Goal: Task Accomplishment & Management: Manage account settings

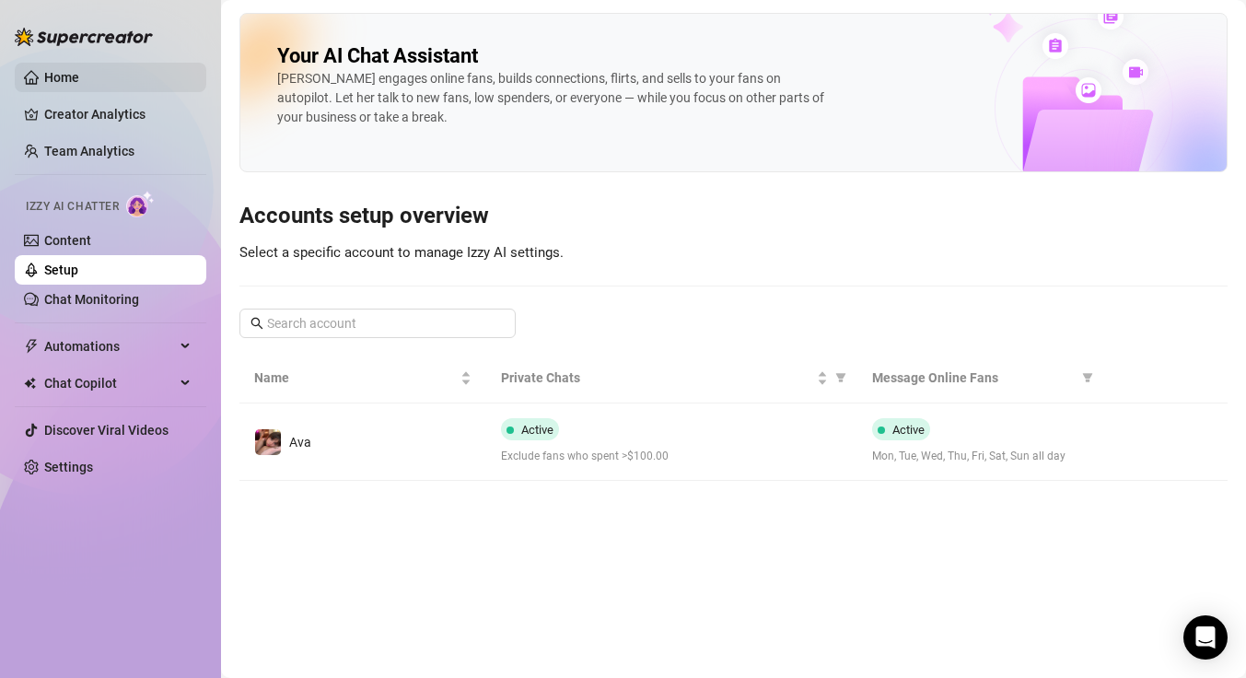
click at [79, 85] on link "Home" at bounding box center [61, 77] width 35 height 15
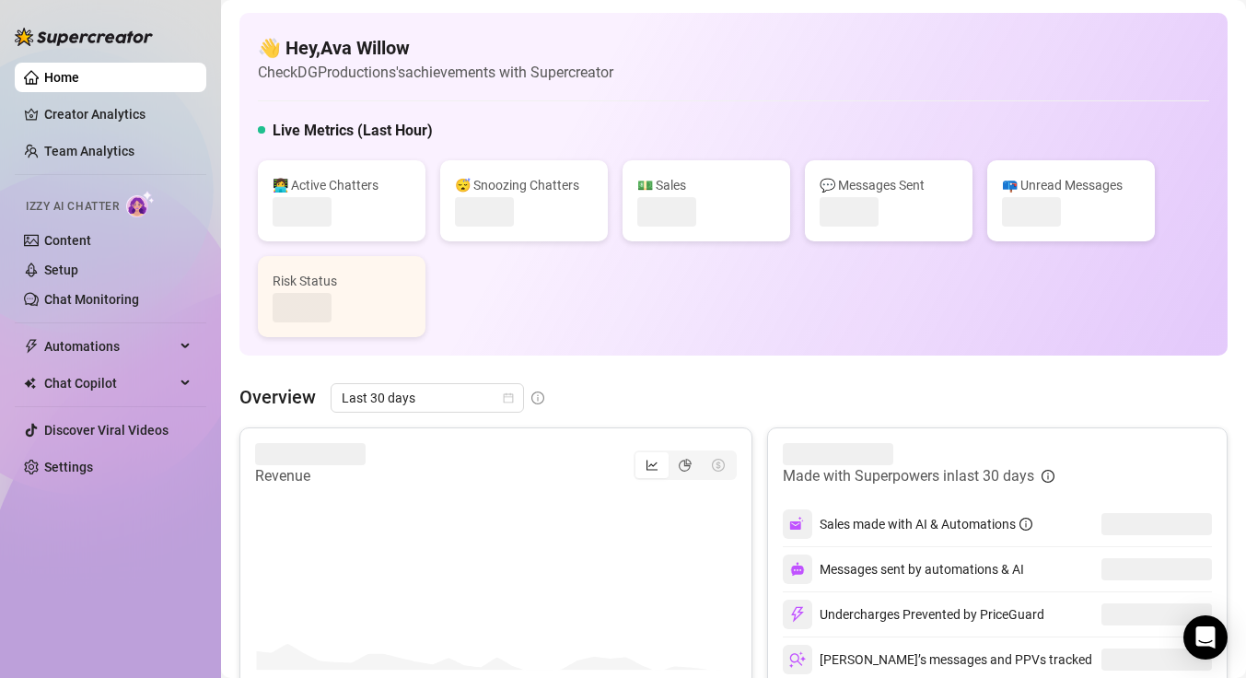
click at [79, 85] on link "Home" at bounding box center [61, 77] width 35 height 15
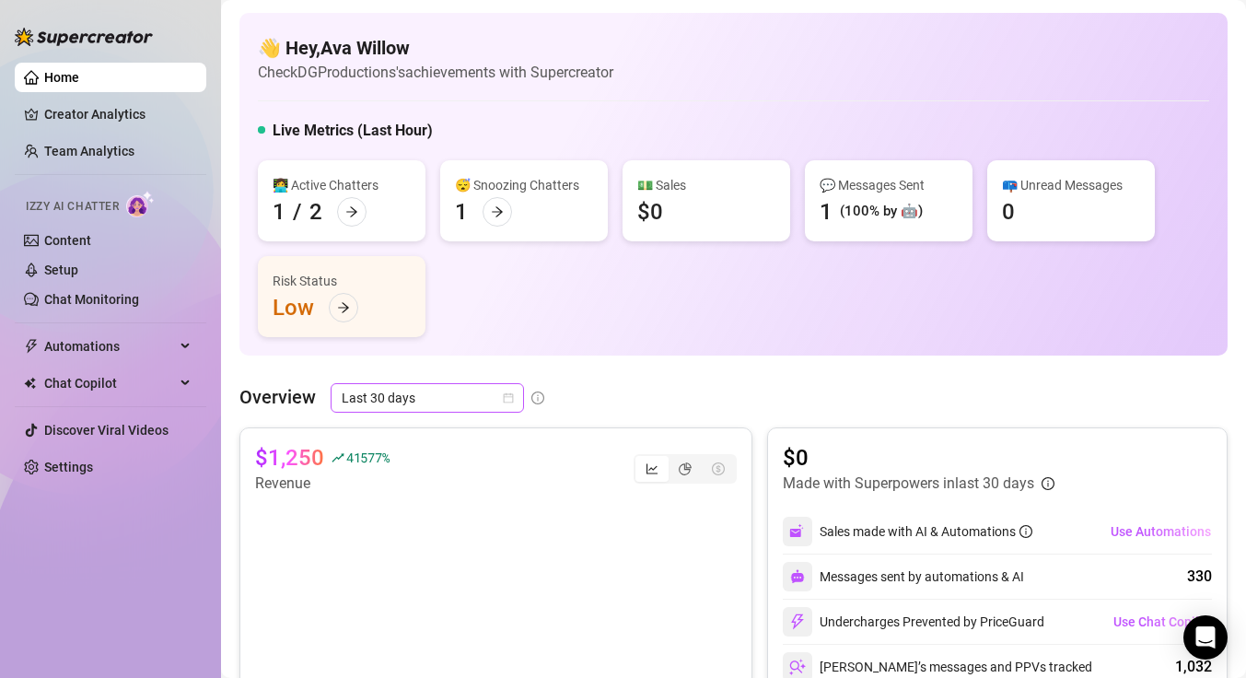
click at [513, 398] on icon "calendar" at bounding box center [508, 397] width 11 height 11
click at [634, 389] on div "Overview Last 30 days" at bounding box center [733, 397] width 988 height 29
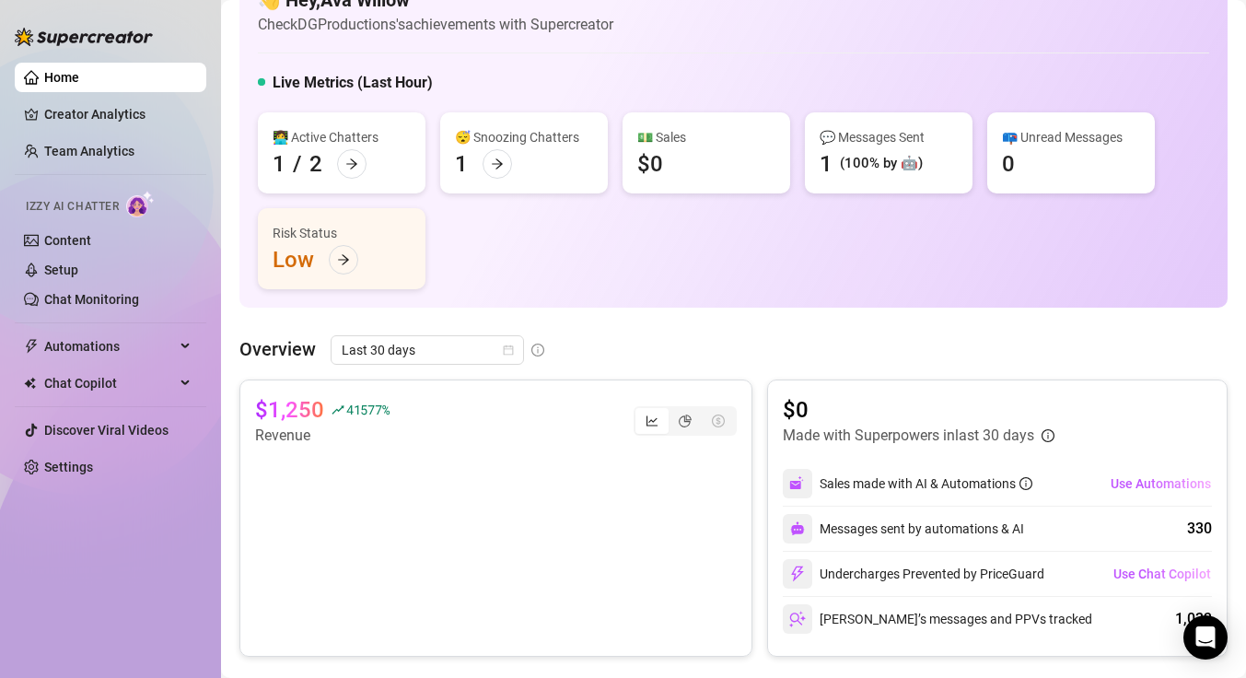
scroll to position [64, 0]
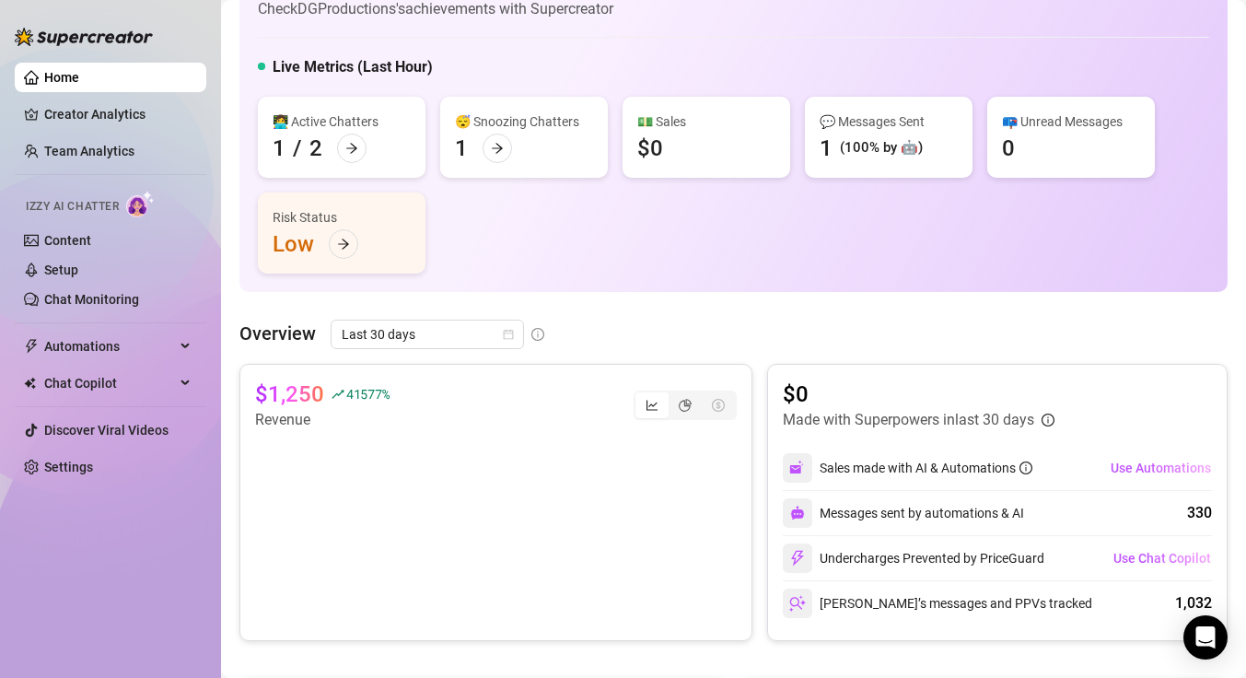
click at [1004, 468] on div "Sales made with AI & Automations" at bounding box center [925, 468] width 213 height 20
click at [100, 342] on span "Automations" at bounding box center [109, 345] width 131 height 29
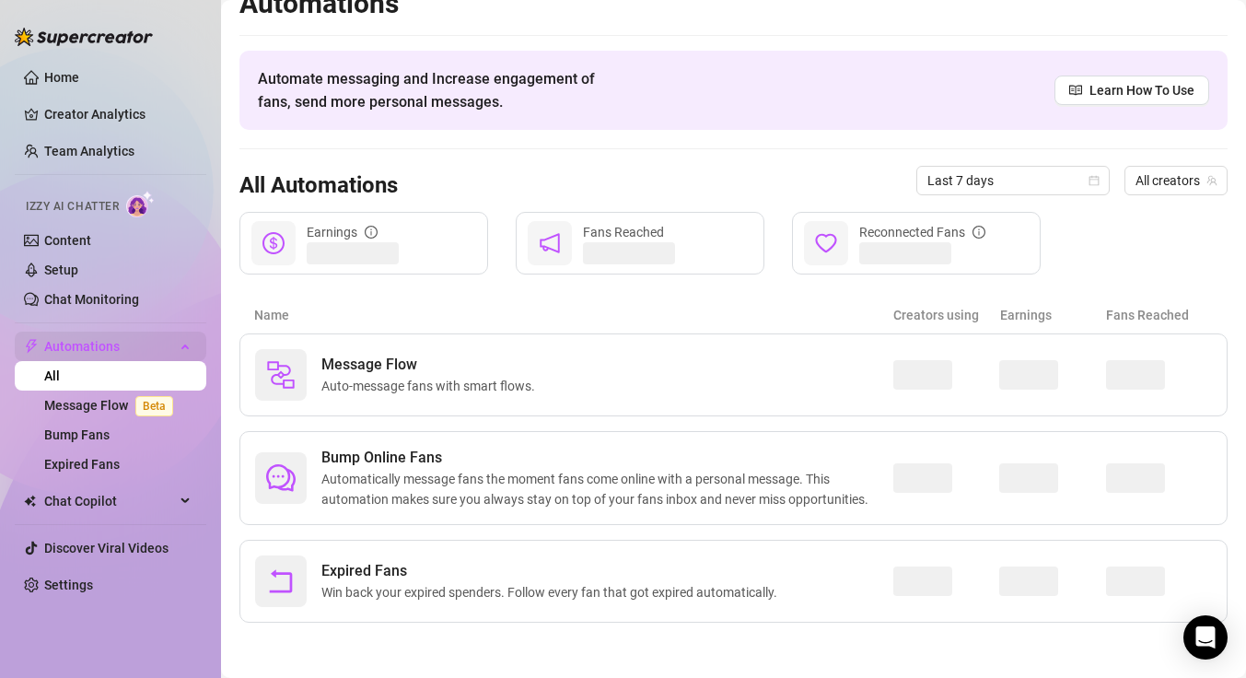
scroll to position [27, 0]
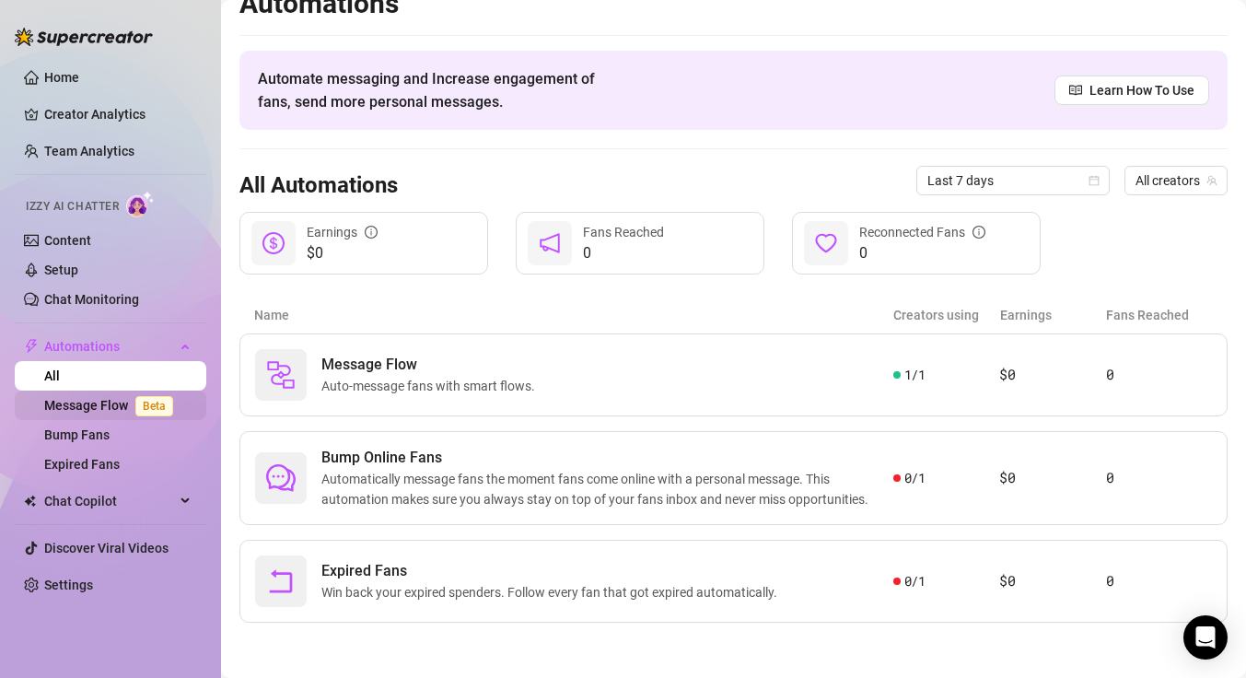
click at [110, 404] on link "Message Flow Beta" at bounding box center [112, 405] width 136 height 15
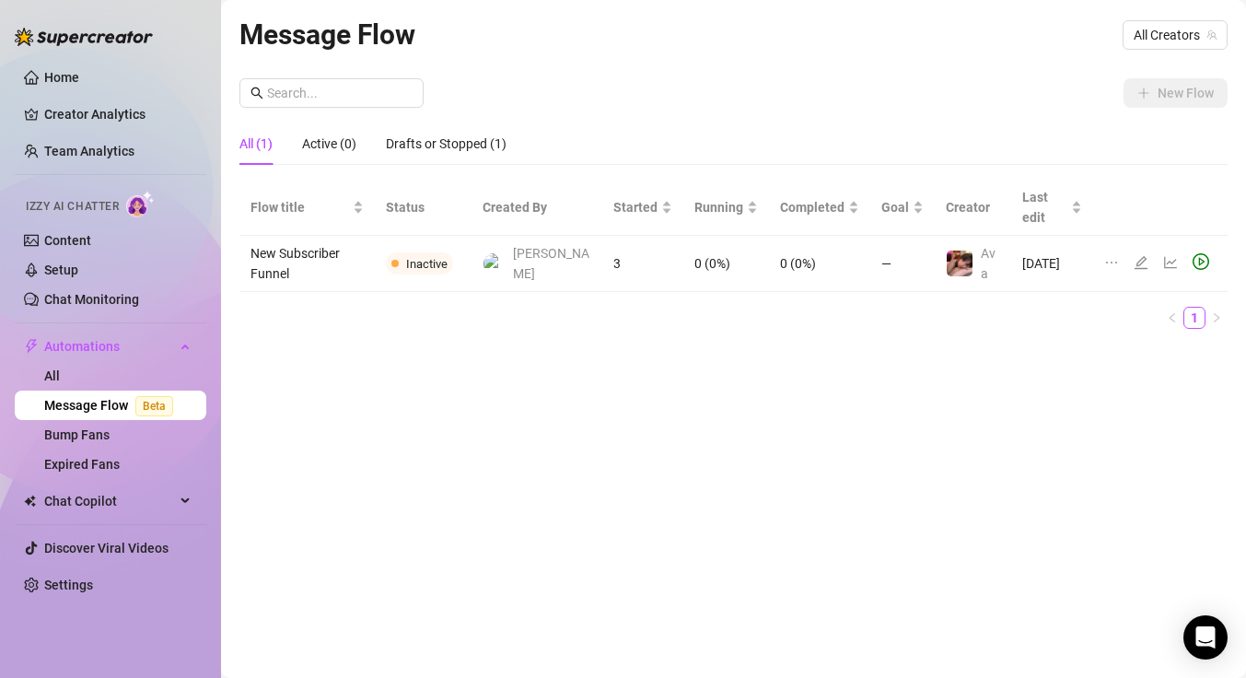
click at [375, 236] on td "New Subscriber Funnel" at bounding box center [306, 264] width 135 height 56
click at [1133, 255] on icon "edit" at bounding box center [1140, 262] width 15 height 15
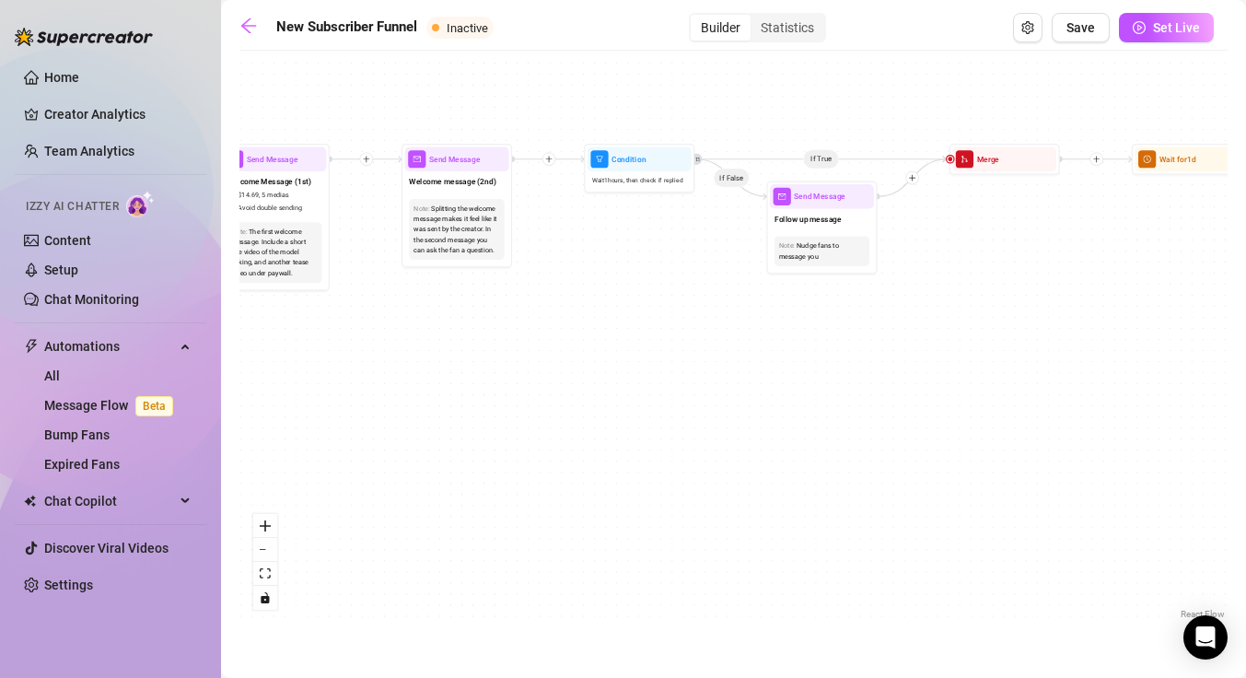
drag, startPoint x: 465, startPoint y: 430, endPoint x: 494, endPoint y: 444, distance: 32.5
click at [496, 446] on div "If True If True If True If False If False If False If True If False Merge Merge…" at bounding box center [733, 341] width 988 height 563
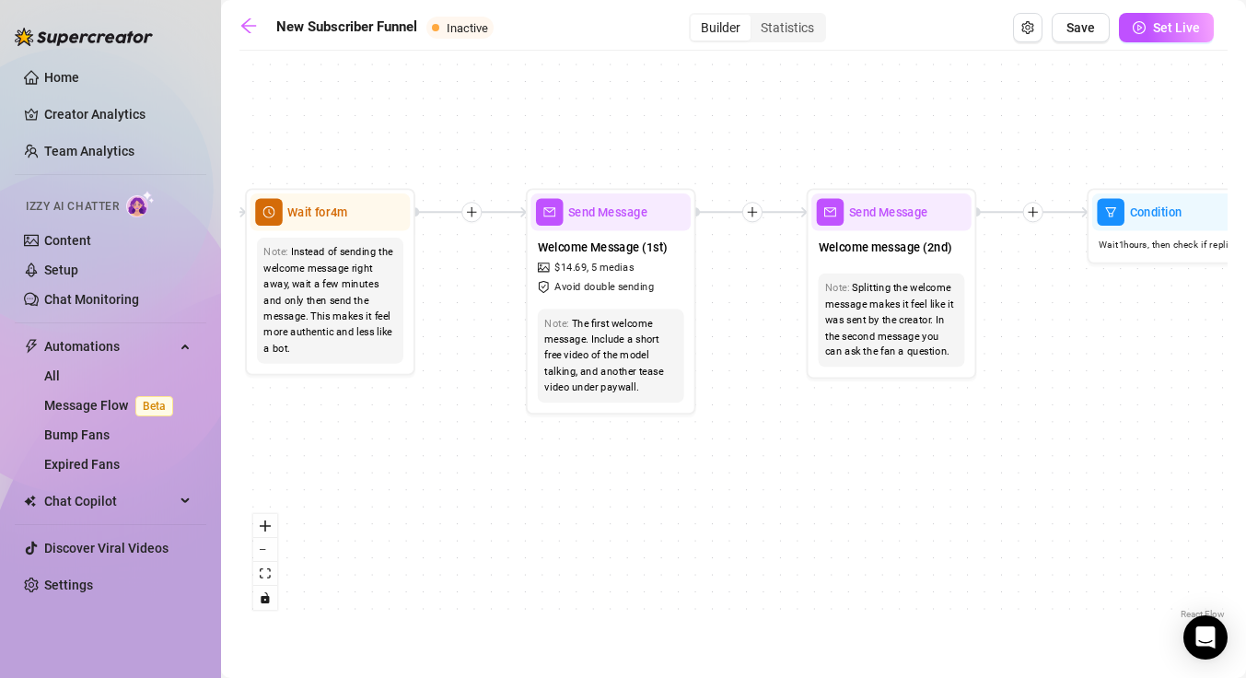
drag, startPoint x: 423, startPoint y: 388, endPoint x: 811, endPoint y: 541, distance: 416.6
click at [811, 542] on div "If True If True If True If False If False If False If True If False Merge Merge…" at bounding box center [733, 341] width 988 height 563
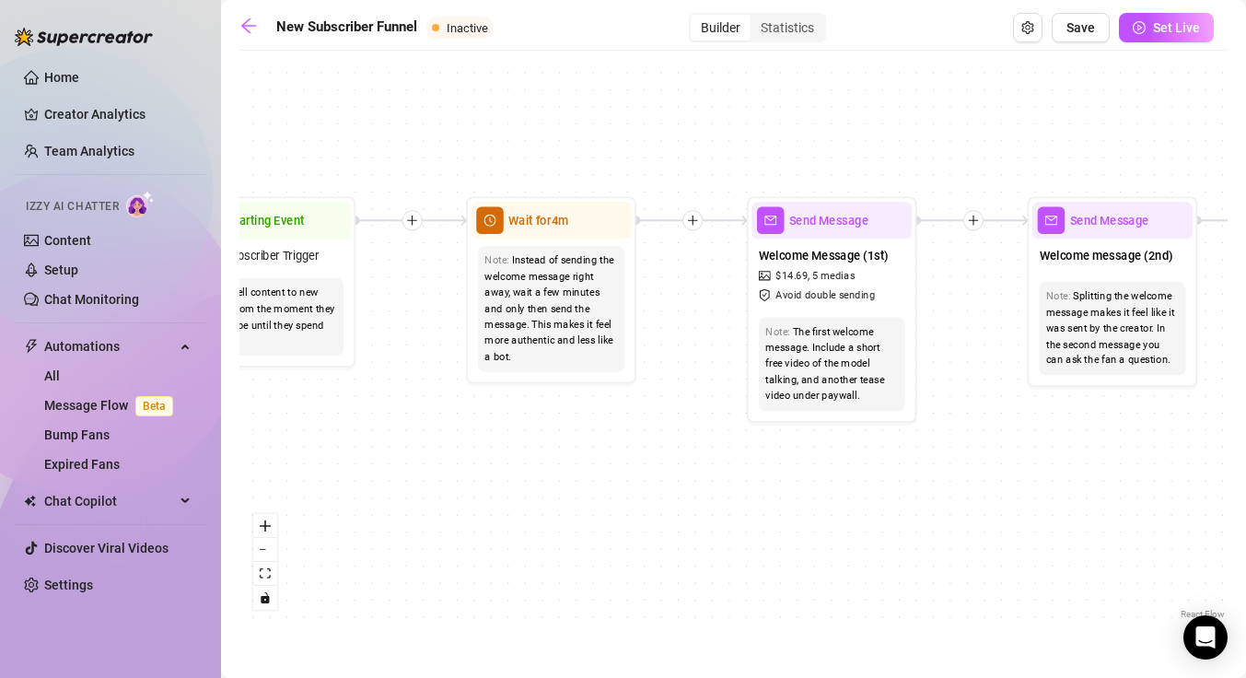
drag, startPoint x: 557, startPoint y: 458, endPoint x: 998, endPoint y: 438, distance: 441.4
click at [999, 438] on div "If True If True If True If False If False If False If True If False Merge Merge…" at bounding box center [733, 341] width 988 height 563
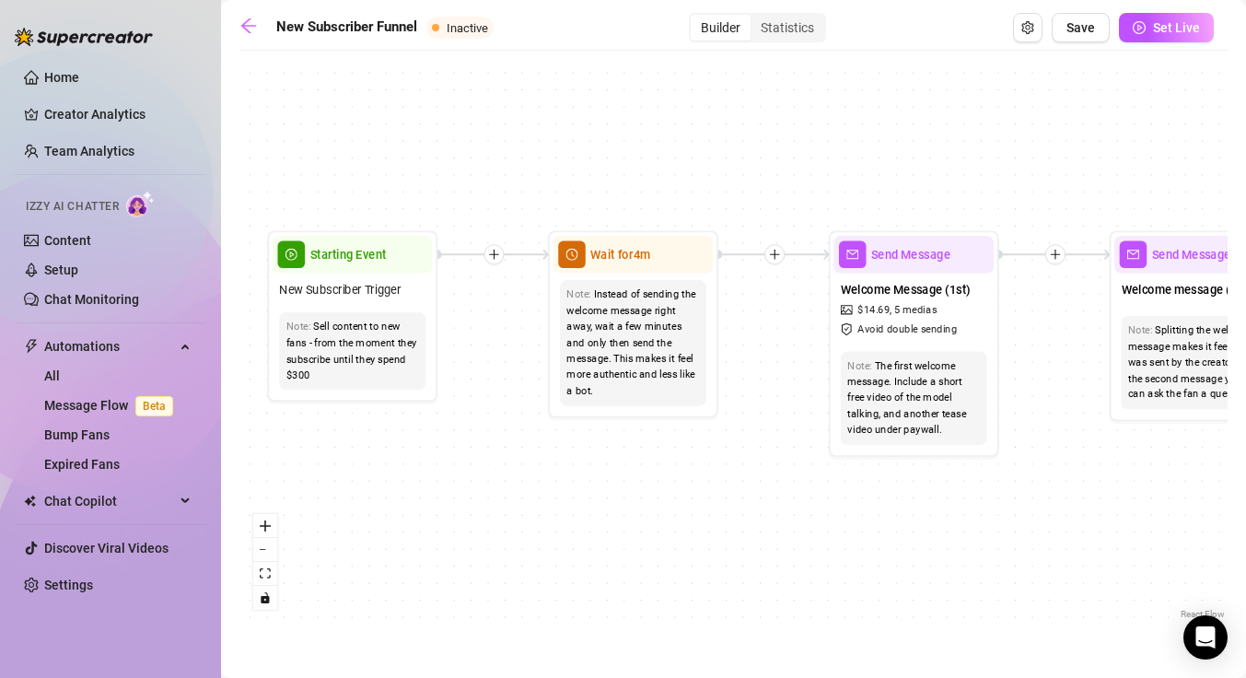
drag, startPoint x: 887, startPoint y: 402, endPoint x: 674, endPoint y: 477, distance: 225.4
click at [674, 477] on div "If True If True If True If False If False If False If True If False Merge Merge…" at bounding box center [733, 341] width 988 height 563
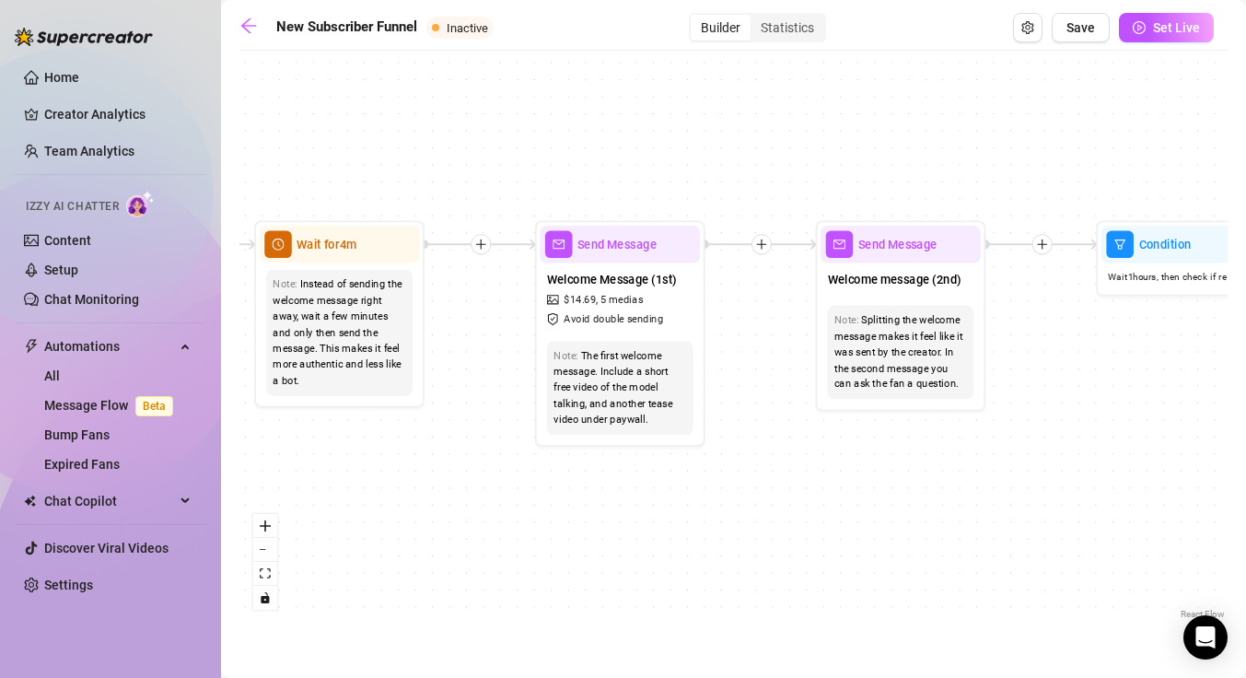
drag, startPoint x: 706, startPoint y: 456, endPoint x: 486, endPoint y: 431, distance: 221.4
click at [486, 431] on div "If True If True If True If False If False If False If True If False Merge Merge…" at bounding box center [733, 341] width 988 height 563
click at [577, 374] on div "The first welcome message. Include a short free video of the model talking, and…" at bounding box center [619, 388] width 133 height 80
click at [654, 322] on span "Avoid double sending" at bounding box center [612, 319] width 99 height 16
click at [612, 250] on span "Send Message" at bounding box center [616, 244] width 79 height 18
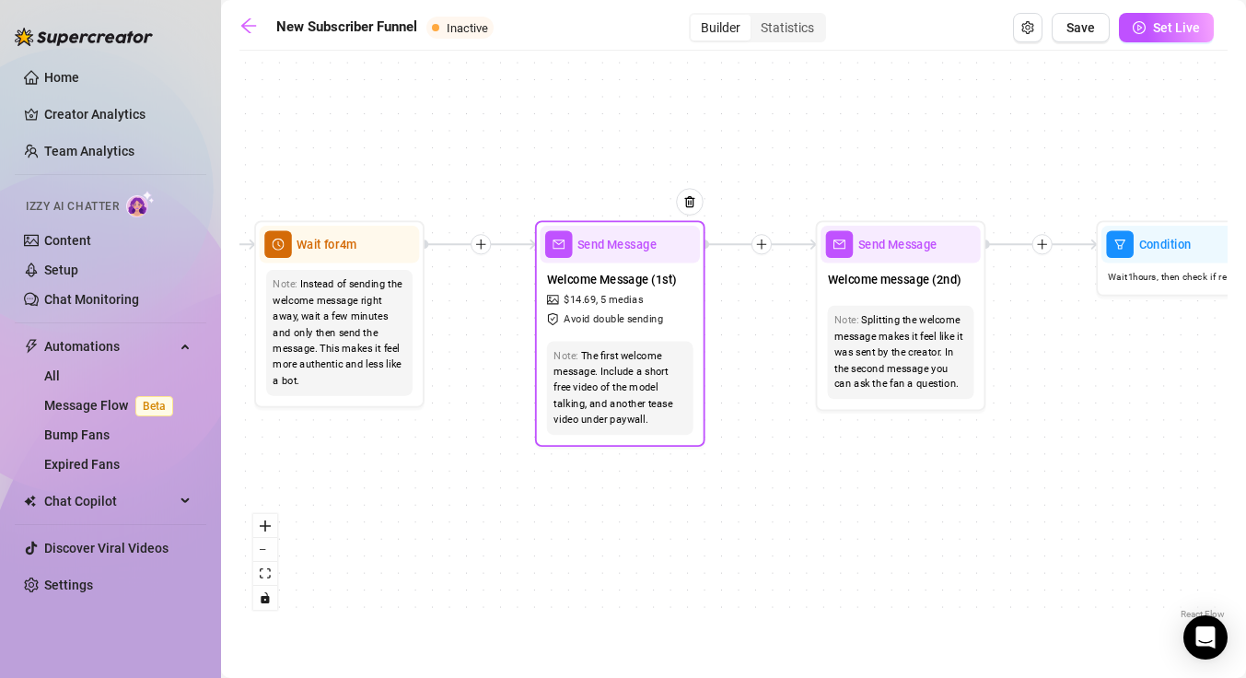
click at [632, 365] on div "The first welcome message. Include a short free video of the model talking, and…" at bounding box center [619, 388] width 133 height 80
click at [649, 325] on span "Avoid double sending" at bounding box center [612, 319] width 99 height 16
type textarea "Heyy! Welcome to my page :3 Thank you so much for following 💕 Your support mean…"
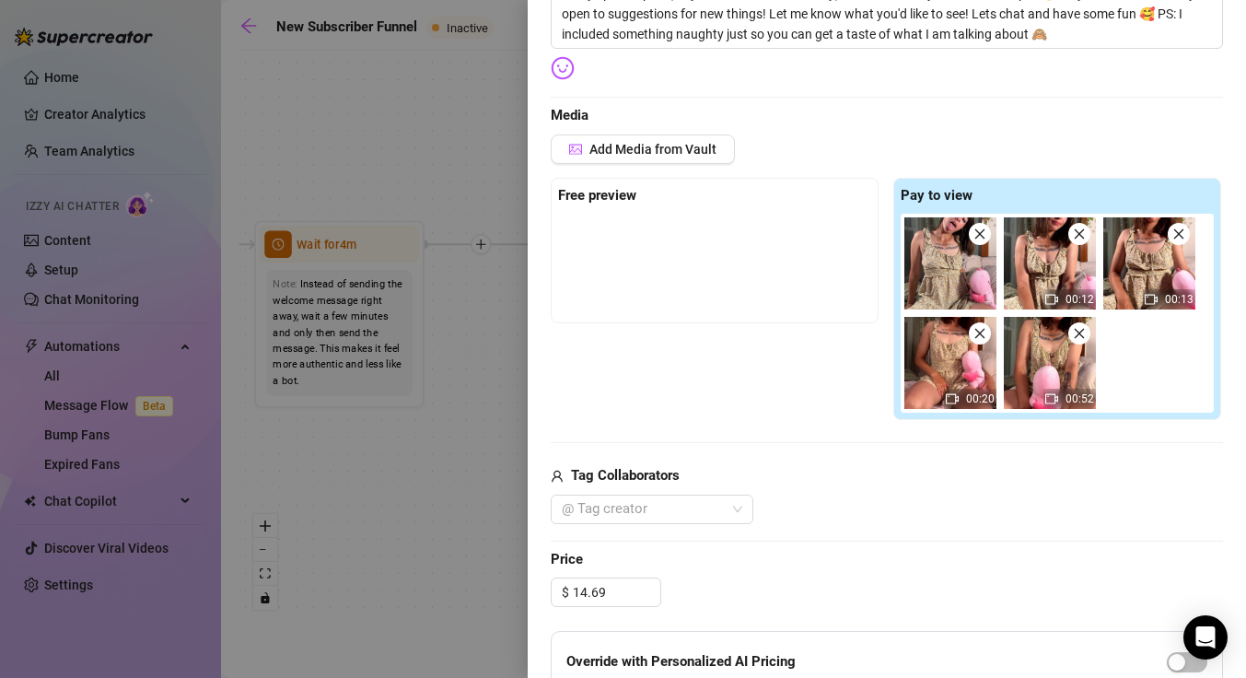
scroll to position [417, 0]
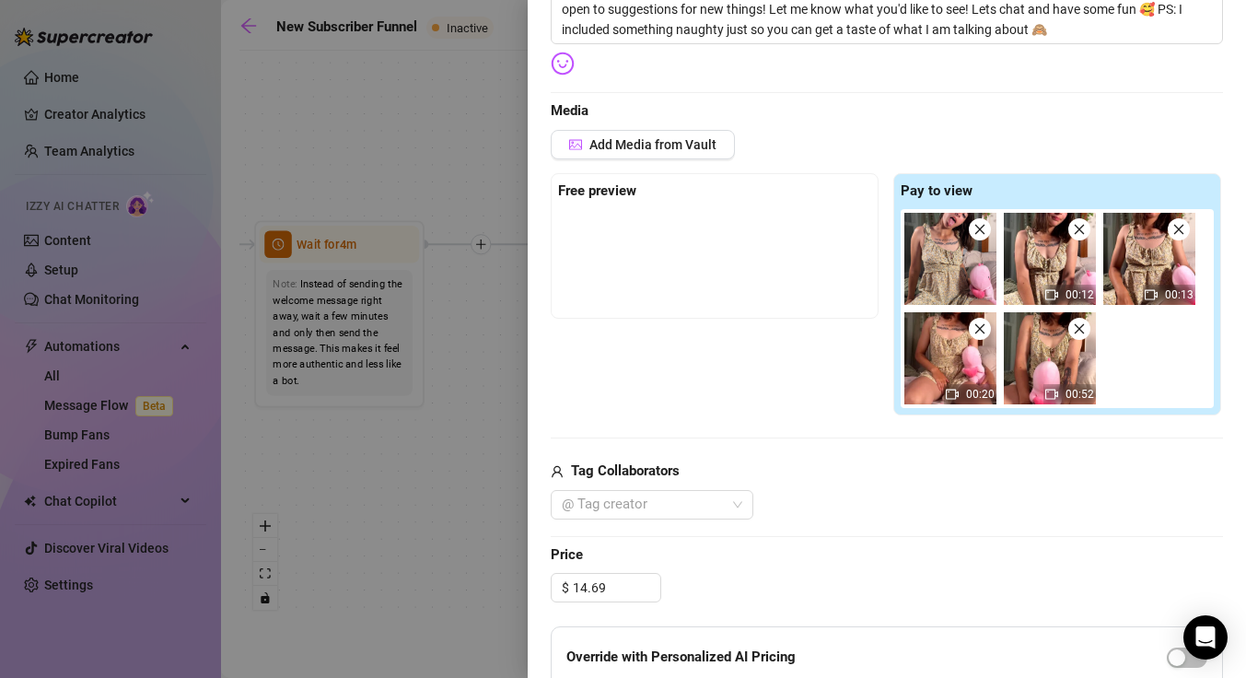
click at [977, 235] on icon "close" at bounding box center [979, 229] width 13 height 13
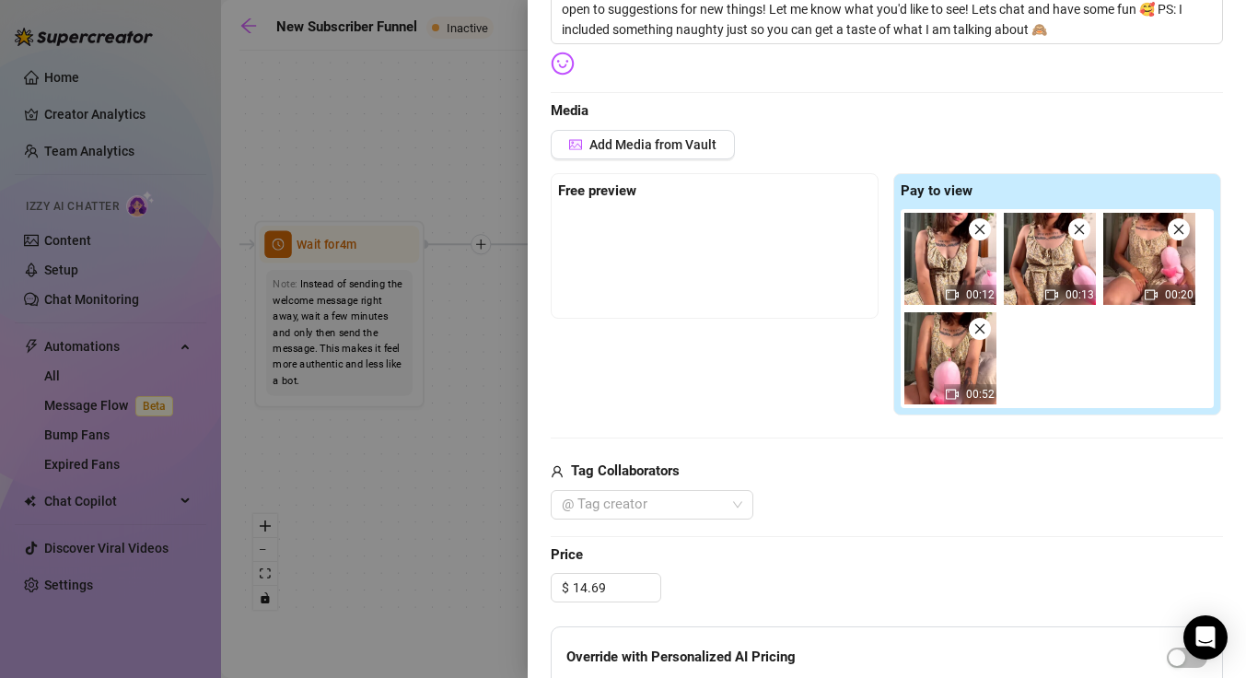
click at [977, 235] on icon "close" at bounding box center [979, 229] width 13 height 13
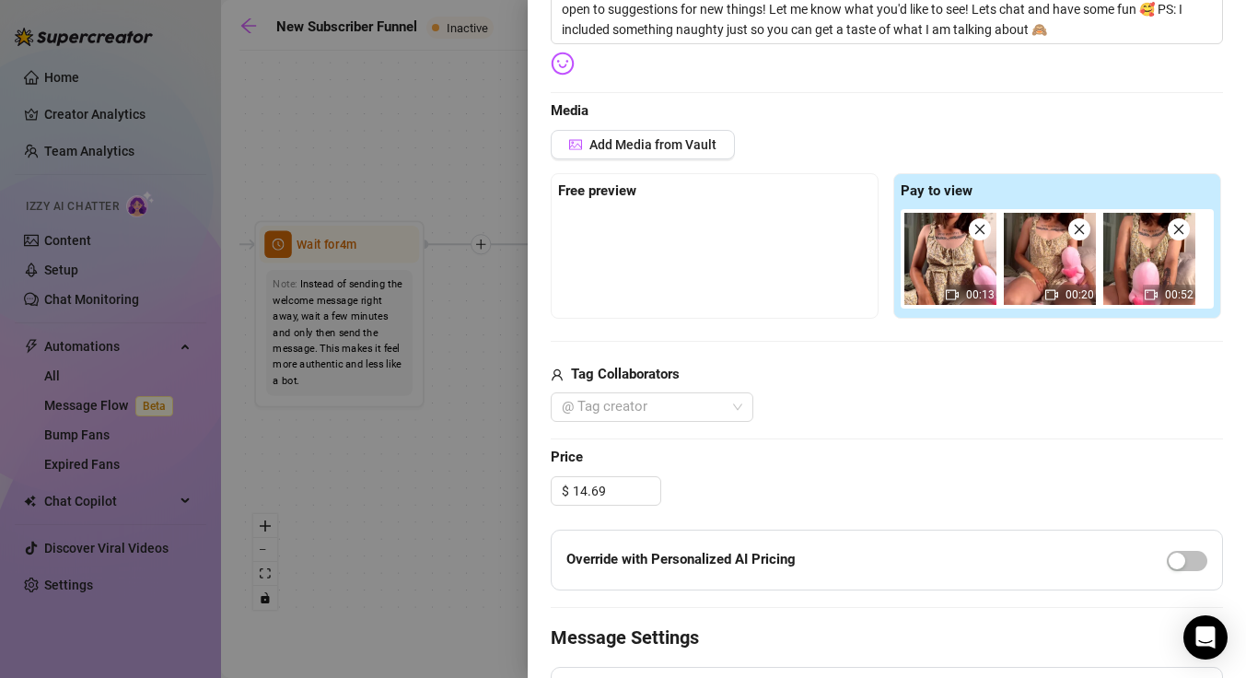
click at [977, 235] on icon "close" at bounding box center [979, 229] width 13 height 13
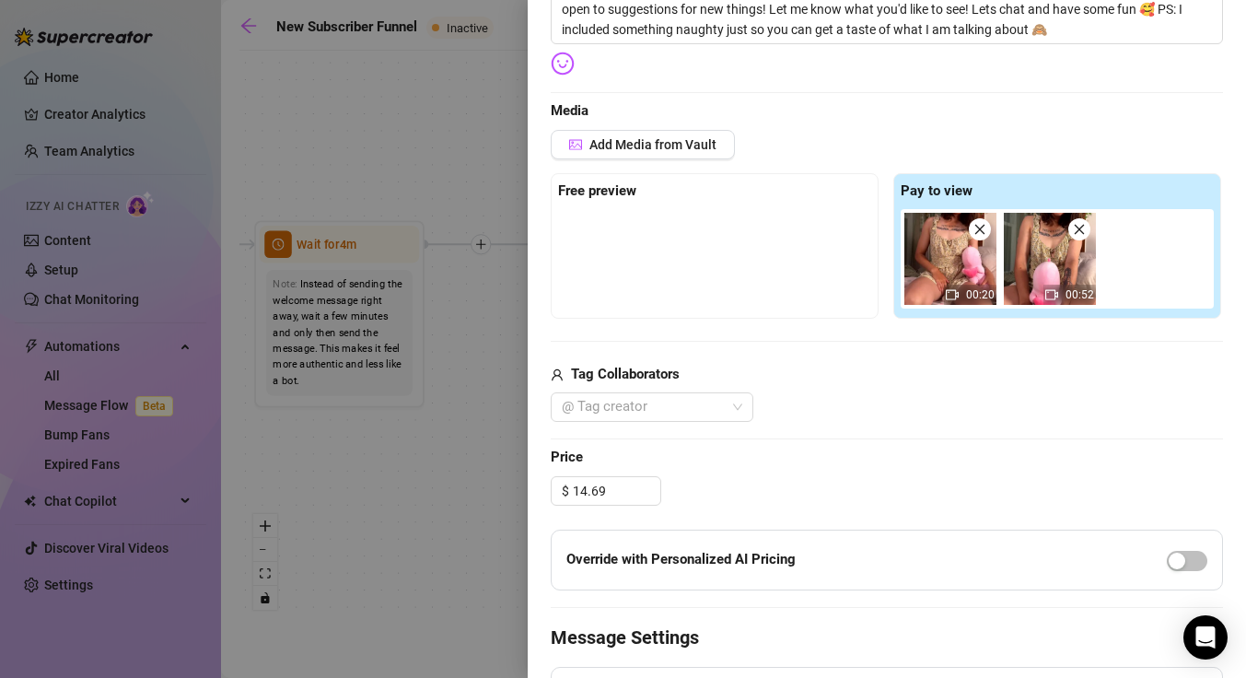
click at [977, 235] on icon "close" at bounding box center [979, 229] width 13 height 13
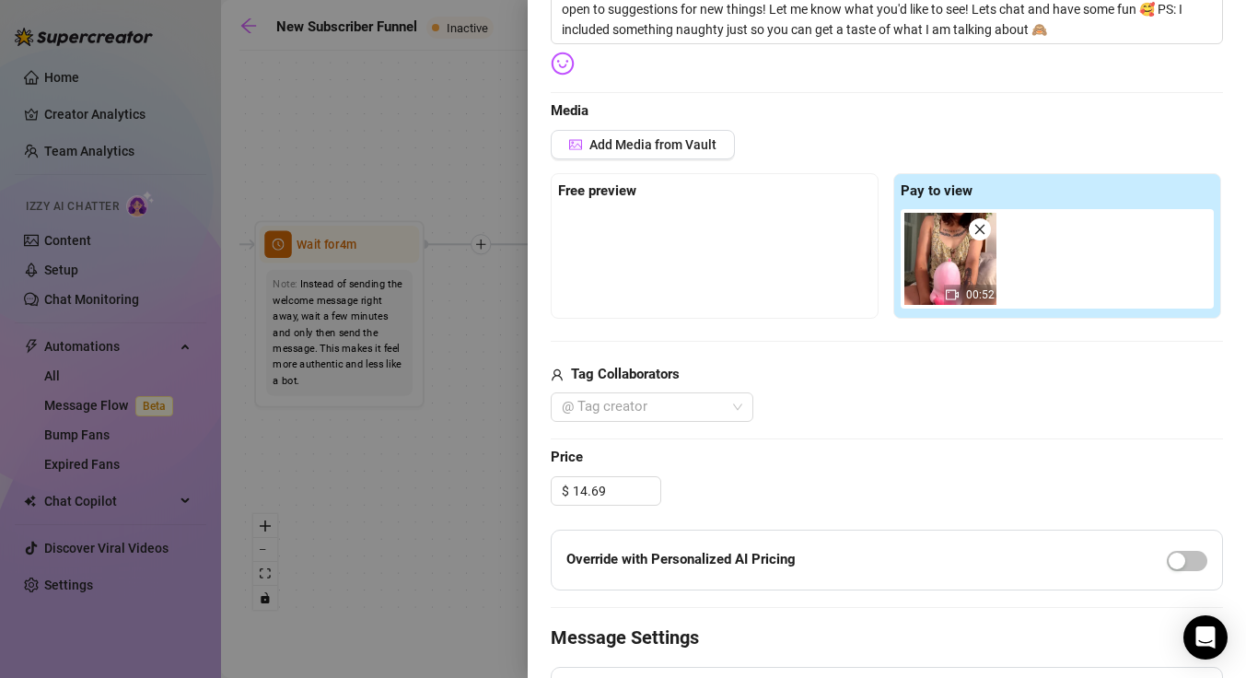
click at [977, 235] on icon "close" at bounding box center [979, 229] width 13 height 13
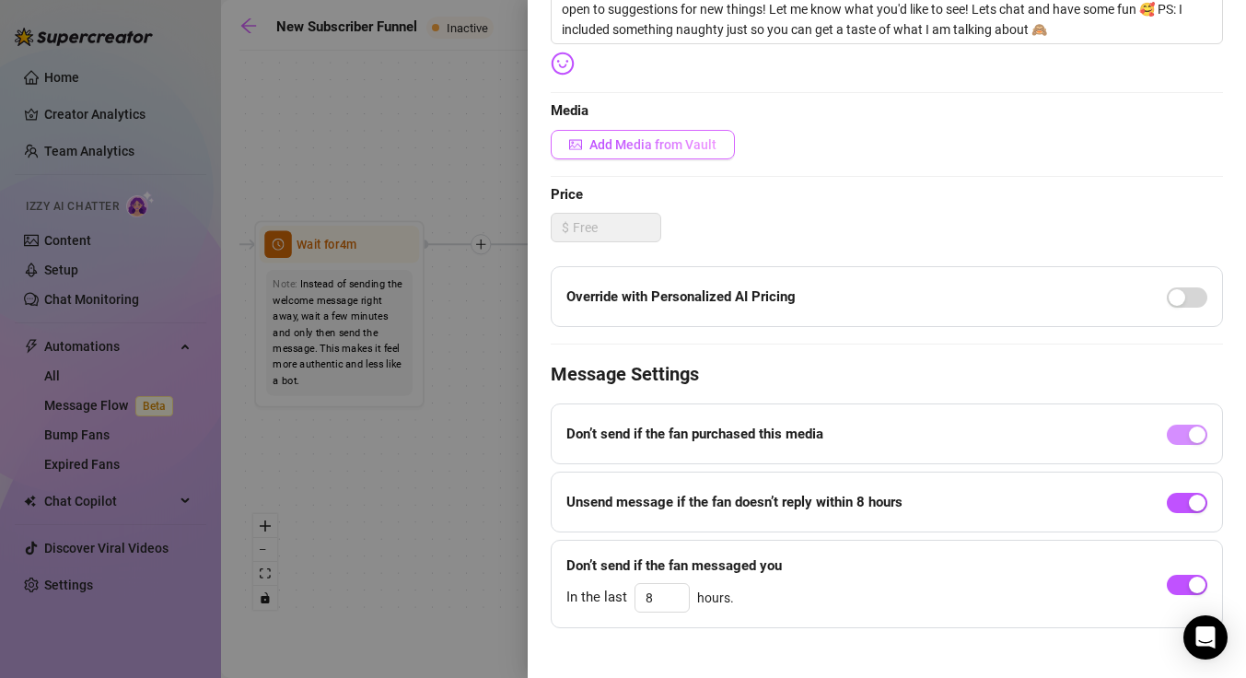
click at [625, 137] on span "Add Media from Vault" at bounding box center [652, 144] width 127 height 15
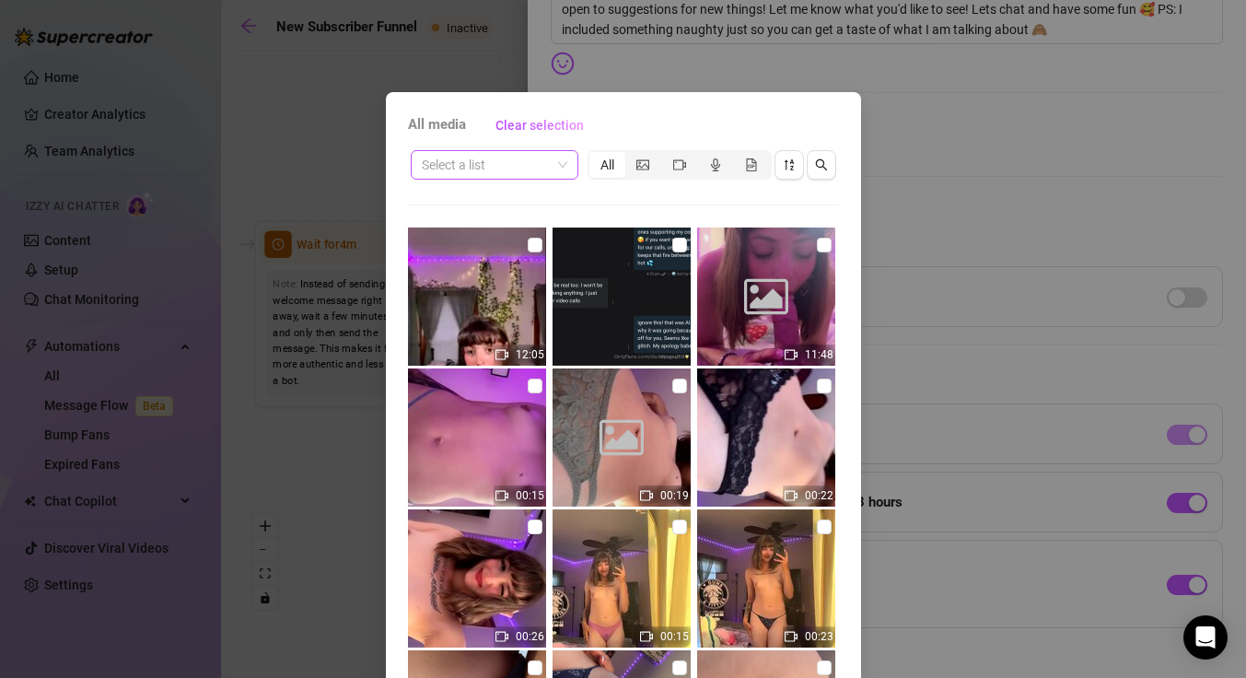
click at [551, 156] on span at bounding box center [494, 165] width 145 height 28
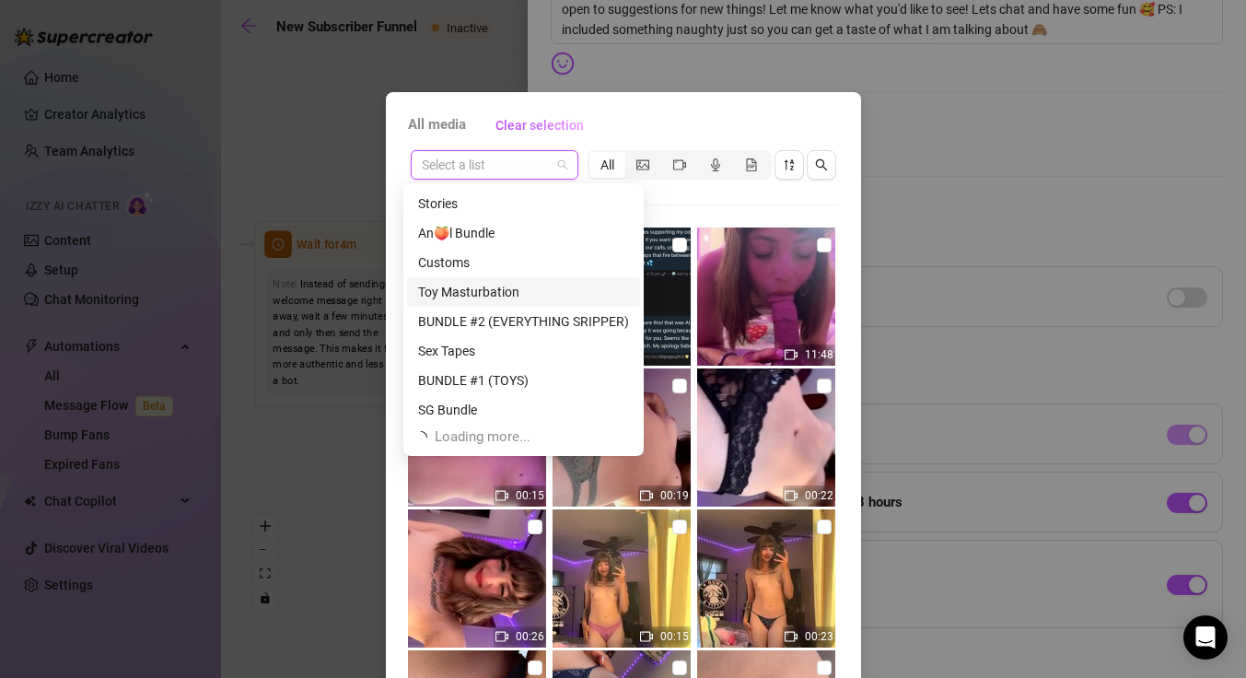
scroll to position [59, 0]
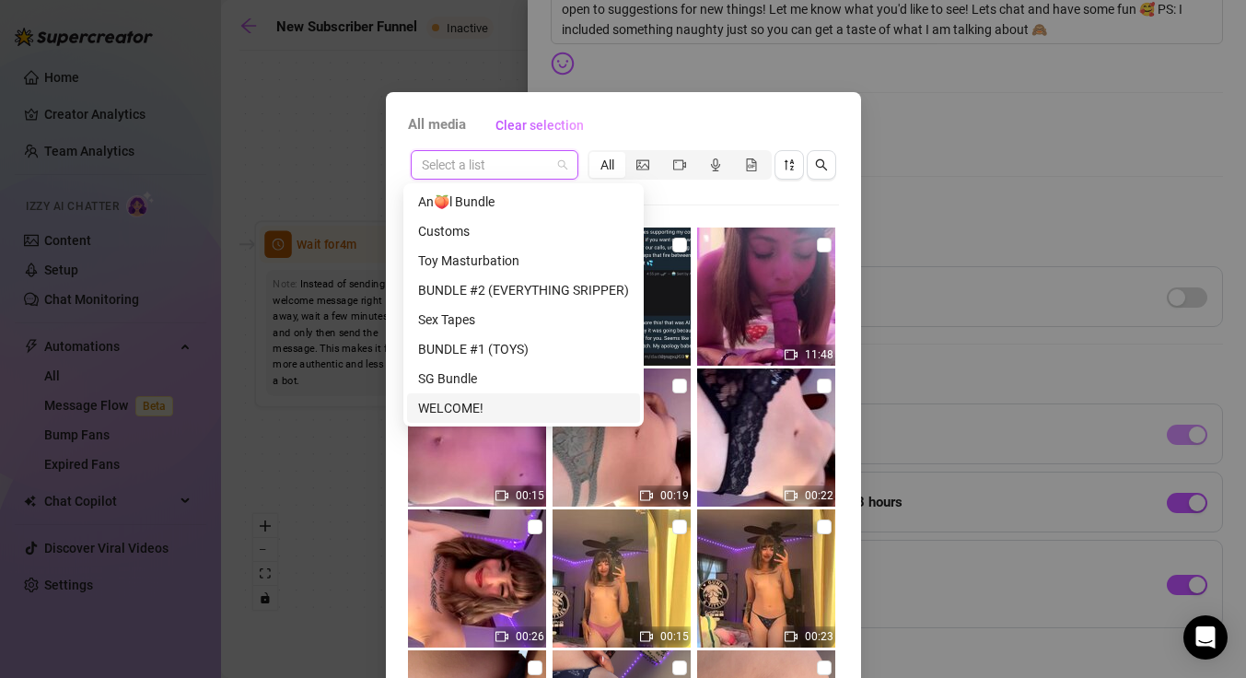
click at [466, 409] on div "WELCOME!" at bounding box center [523, 408] width 211 height 20
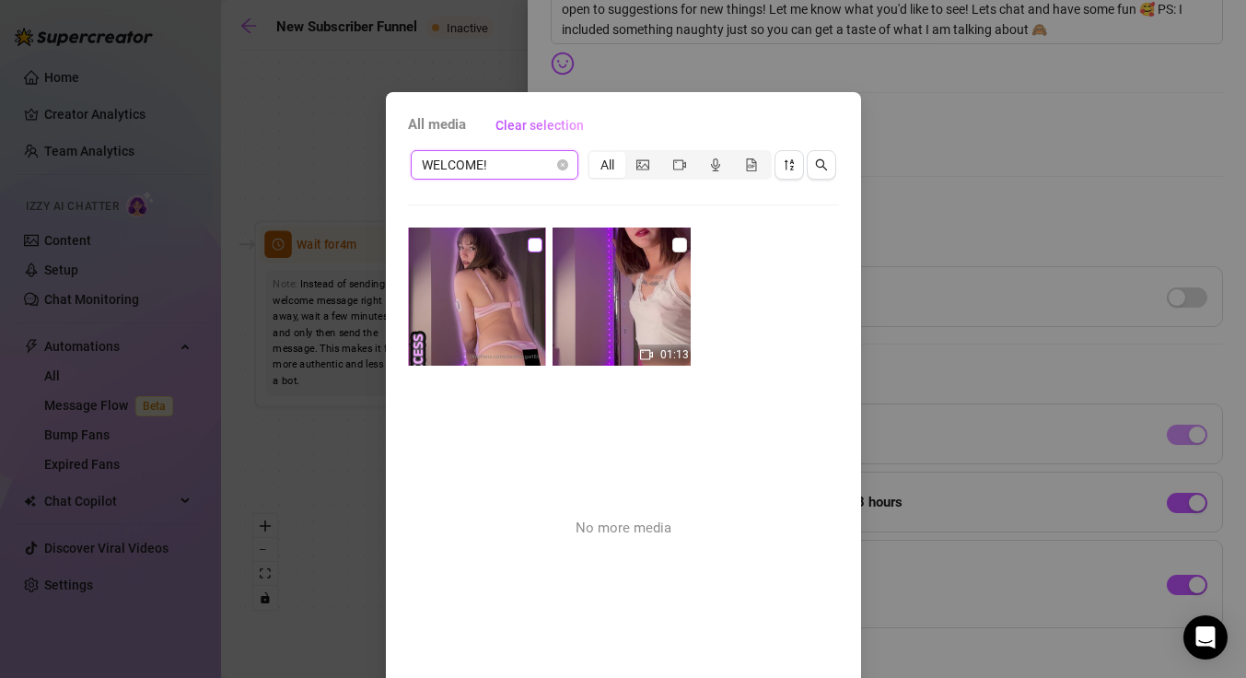
click at [528, 249] on input "checkbox" at bounding box center [535, 245] width 15 height 15
checkbox input "true"
click at [672, 249] on input "checkbox" at bounding box center [679, 245] width 15 height 15
checkbox input "true"
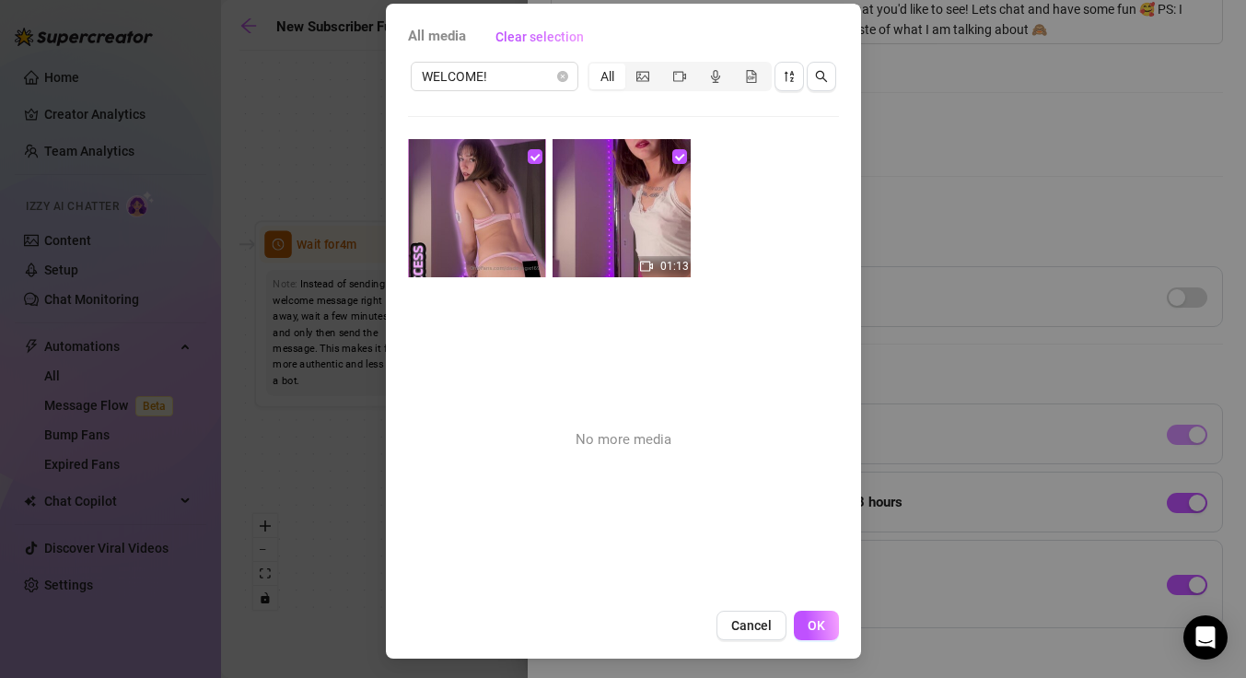
scroll to position [91, 0]
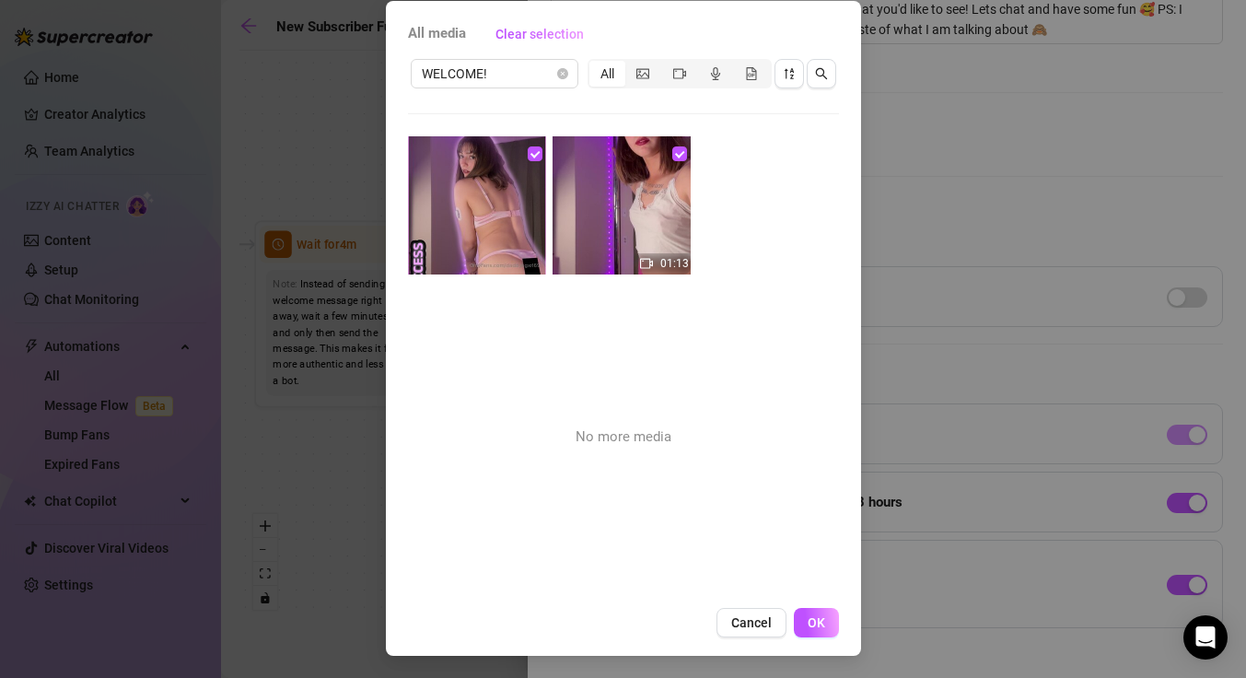
click at [783, 626] on div "Cancel OK" at bounding box center [623, 622] width 431 height 29
click at [813, 623] on span "OK" at bounding box center [815, 622] width 17 height 15
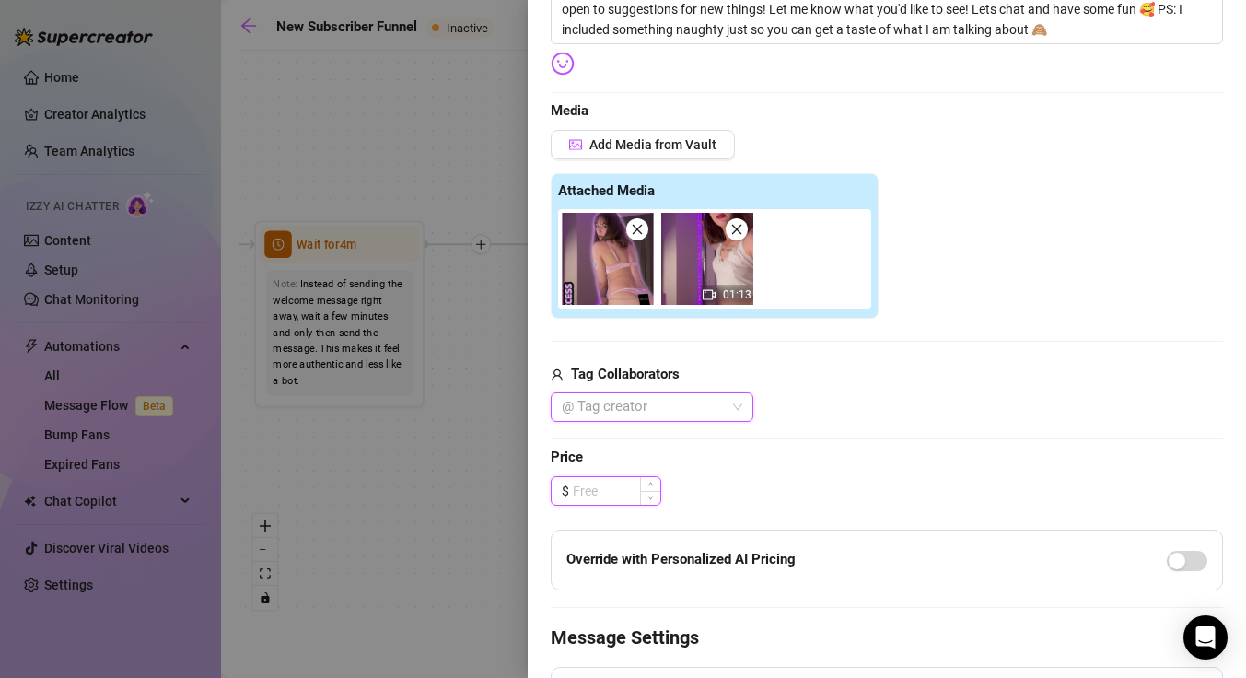
click at [613, 498] on input at bounding box center [616, 491] width 87 height 28
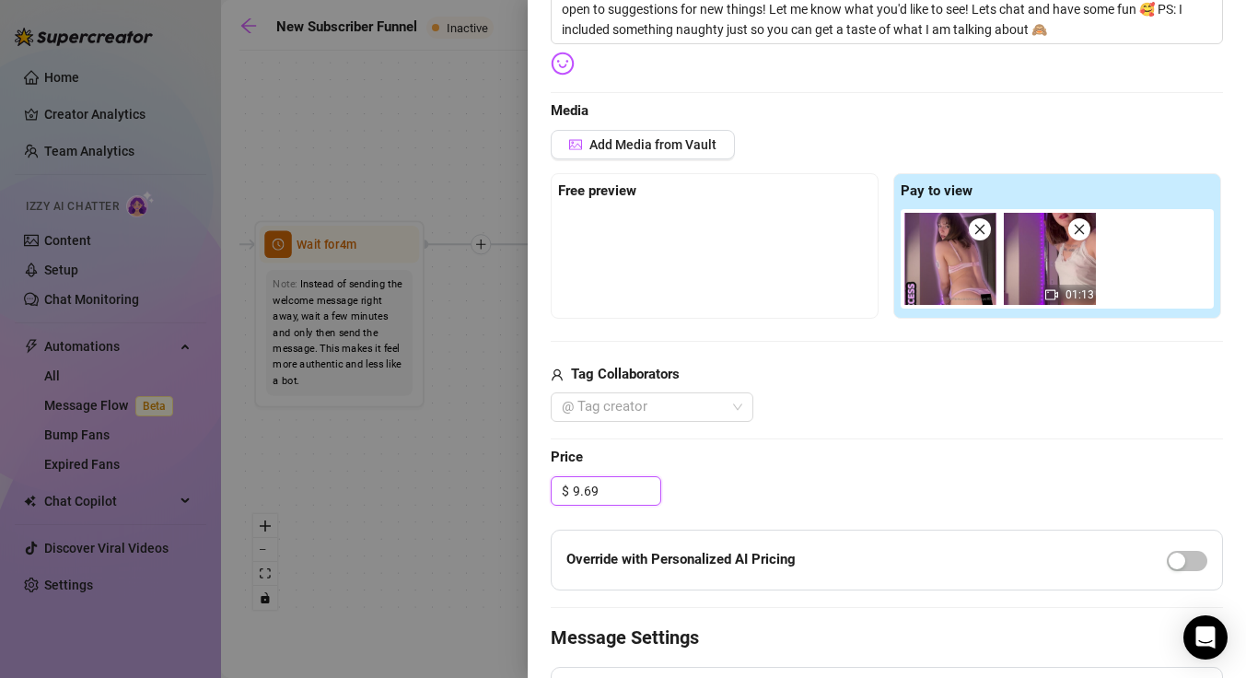
type input "9.69"
click at [747, 469] on div "Edit your message Message Title Welcome Message (1st) Text Put {name} in your m…" at bounding box center [887, 320] width 672 height 1142
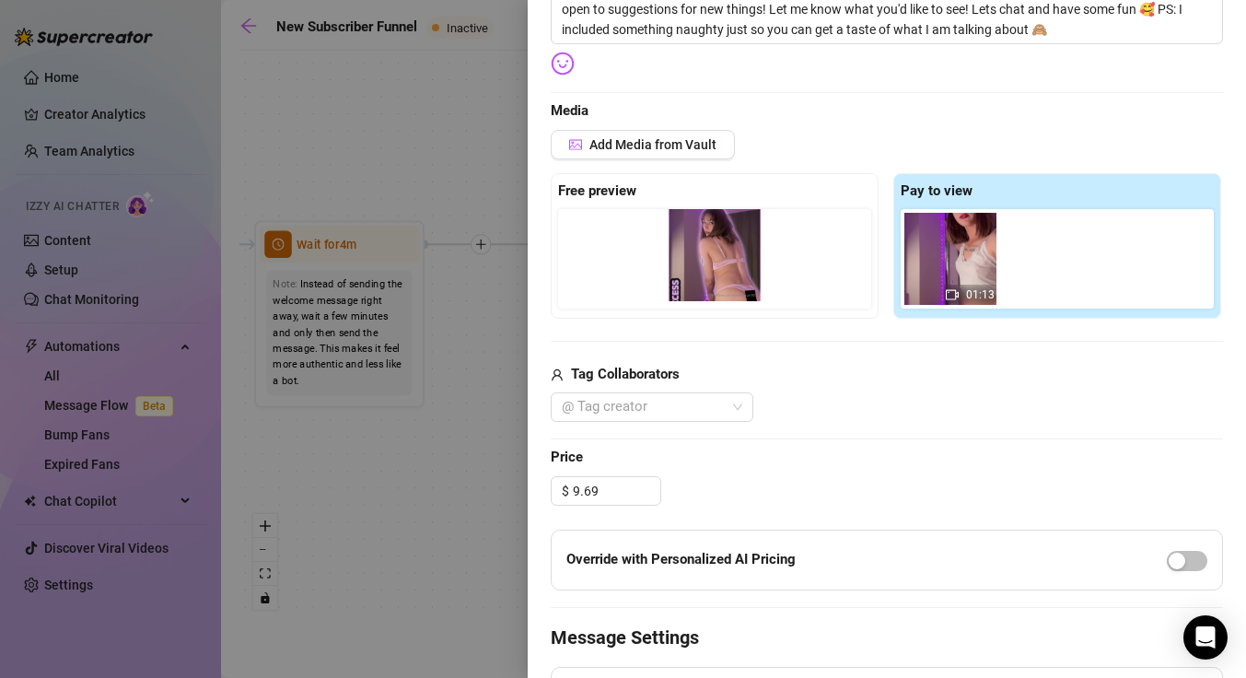
drag, startPoint x: 957, startPoint y: 285, endPoint x: 721, endPoint y: 287, distance: 236.6
click at [721, 287] on div "Free preview Pay to view 01:13" at bounding box center [887, 245] width 672 height 145
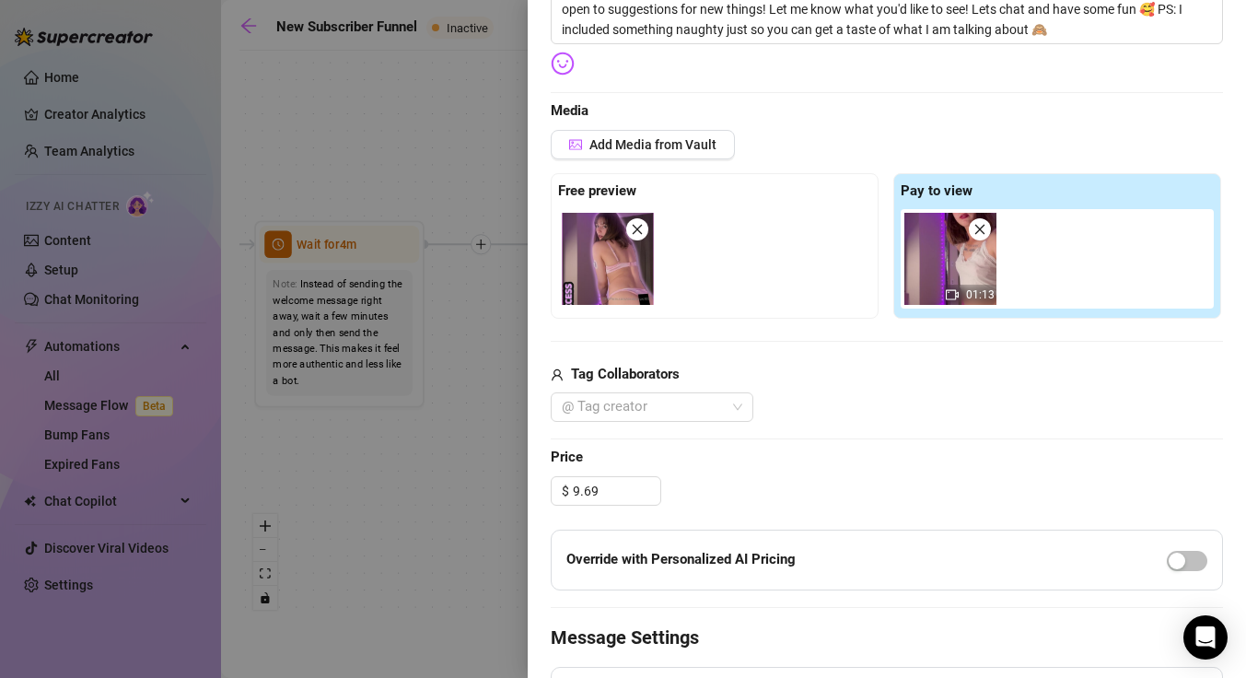
click at [804, 356] on div "Add Media from Vault Free preview Pay to view 01:13 Tag Collaborators @ Tag cre…" at bounding box center [887, 276] width 672 height 293
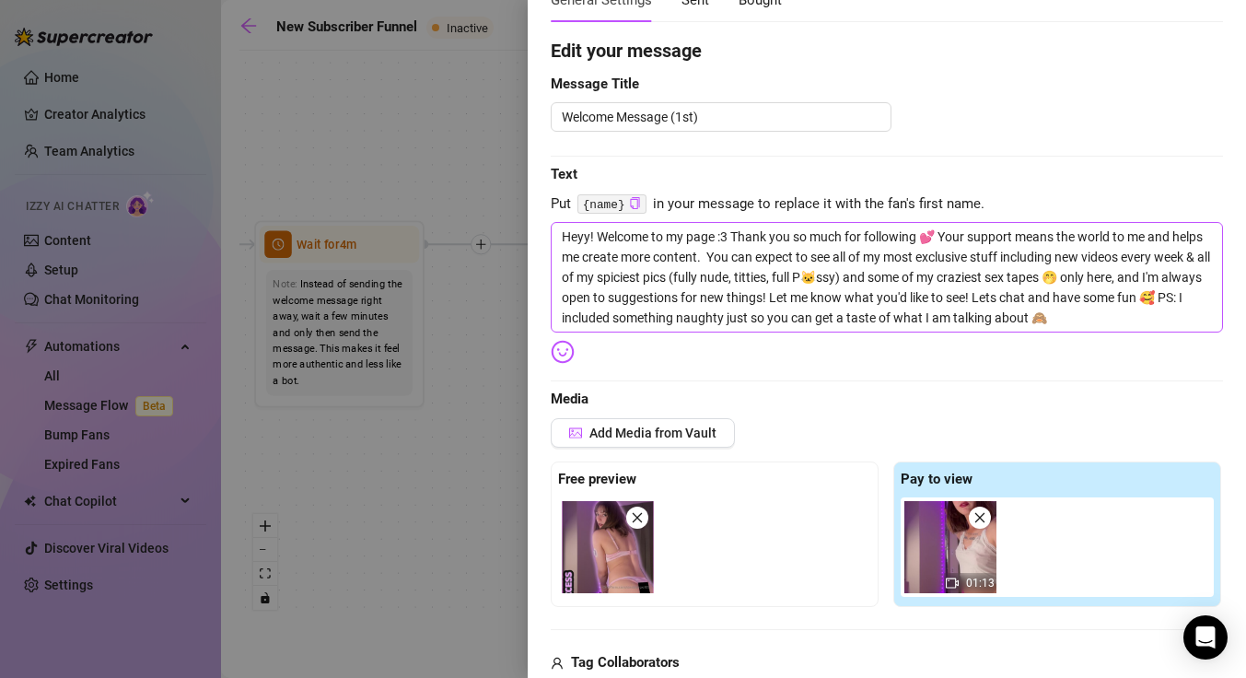
scroll to position [160, 0]
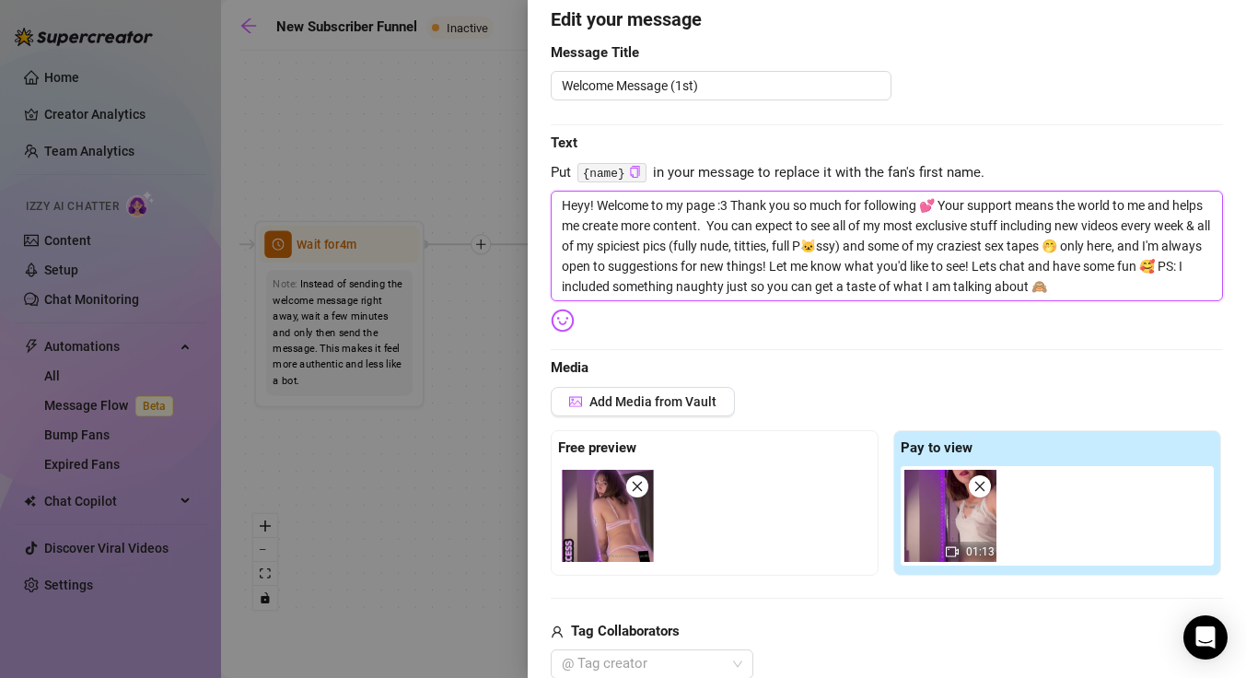
drag, startPoint x: 1174, startPoint y: 283, endPoint x: 485, endPoint y: 109, distance: 710.3
click at [485, 109] on div "Event settings Send Message Cancel Save Edit Message General Settings 3 Sent 0 …" at bounding box center [623, 339] width 1246 height 678
type textarea "Write your message here"
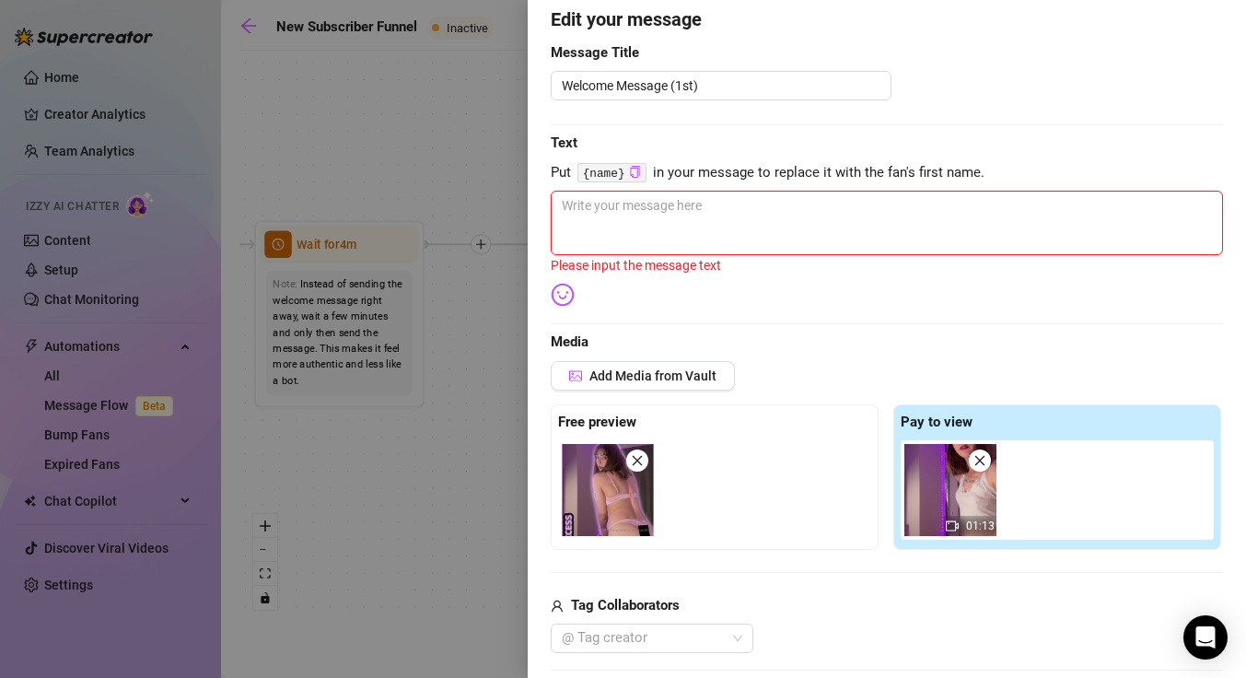
paste textarea "Welcome to my Exclusive Content! 💕 ⭐️VIP Service⭐️ Here you can expect to find …"
type textarea "Welcome to my Exclusive Content! 💕 ⭐️VIP Service⭐️ Here you can expect to find …"
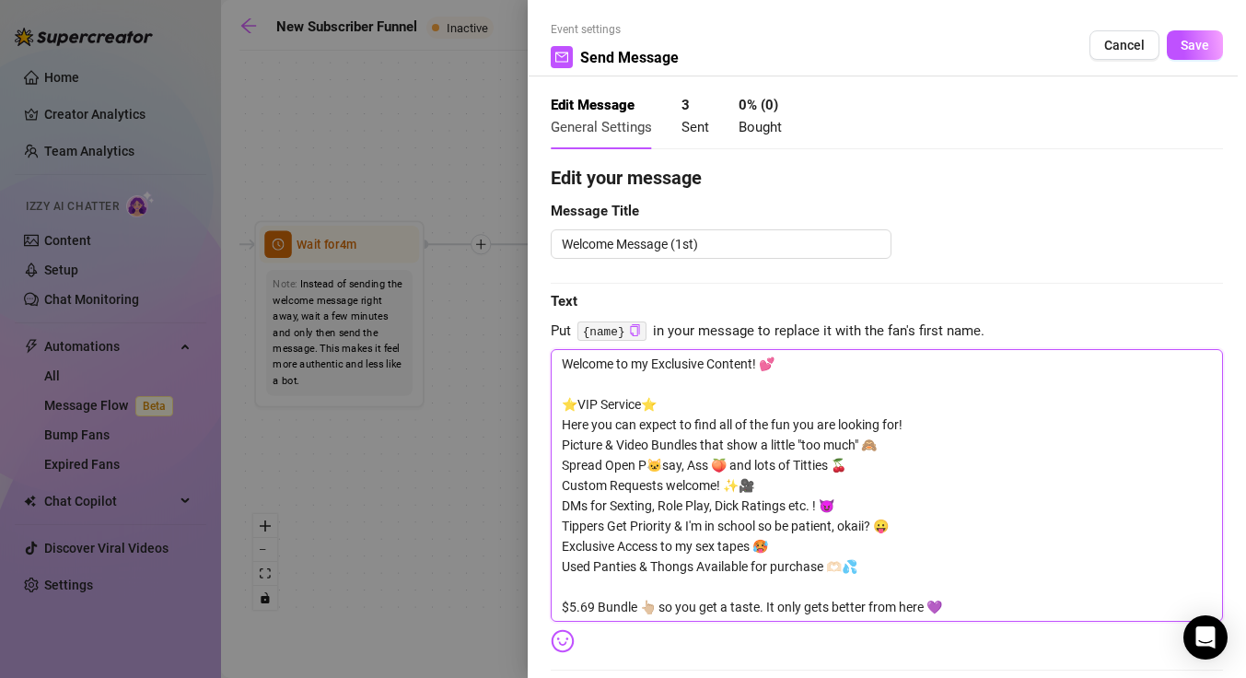
scroll to position [0, 0]
type textarea "Welcome to my Exclusive Content! 💕 ⭐️VIP Service⭐️ Here you can expect to find …"
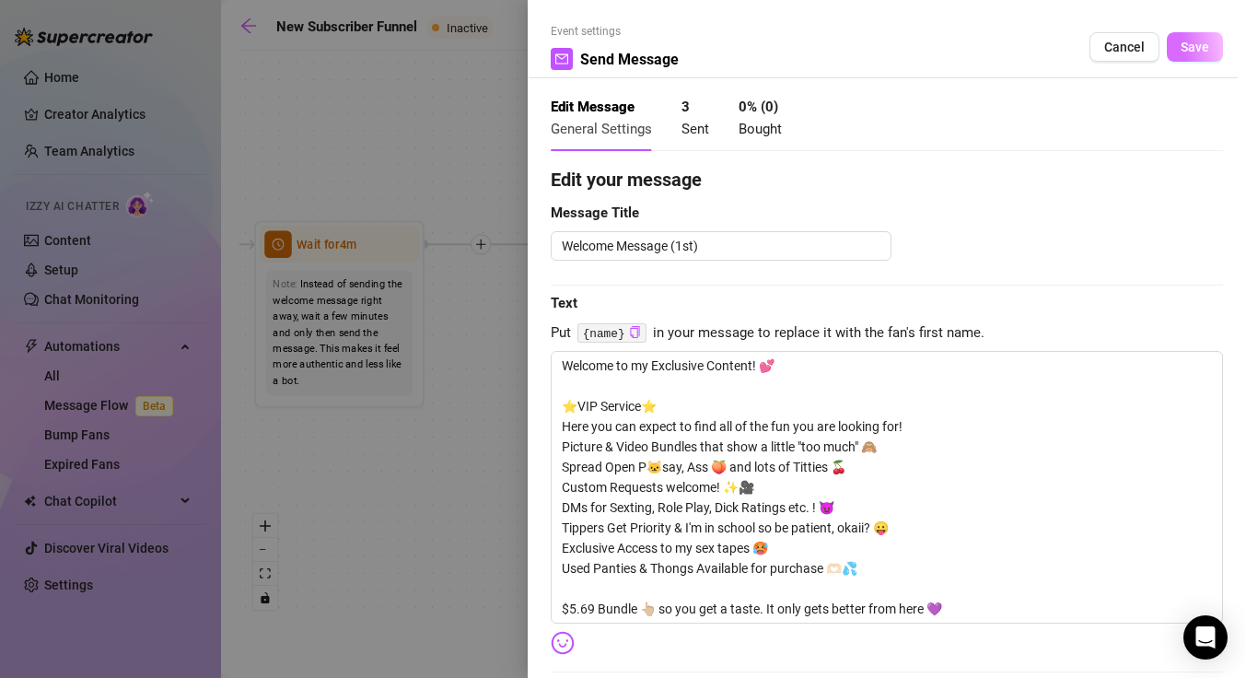
click at [1188, 48] on span "Save" at bounding box center [1194, 47] width 29 height 15
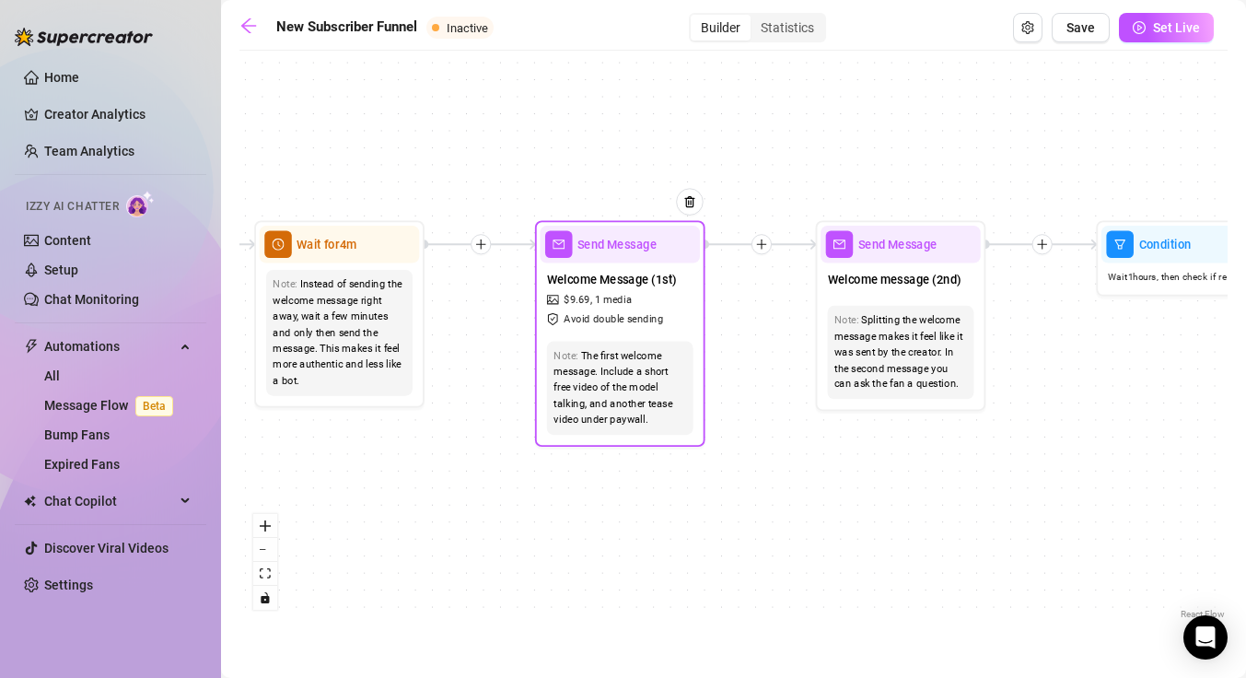
click at [637, 285] on span "Welcome Message (1st)" at bounding box center [612, 279] width 130 height 18
type textarea "Welcome to my Exclusive Content! 💕 ⭐️VIP Service⭐️ Here you can expect to find …"
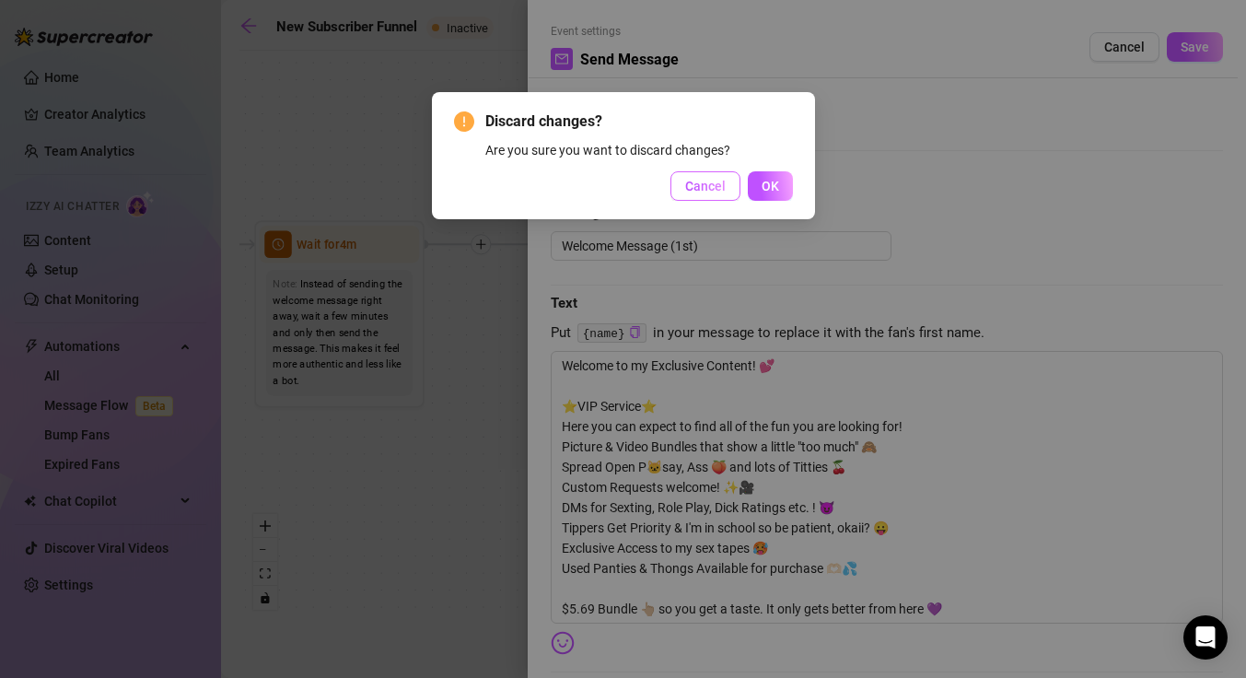
click at [725, 188] on button "Cancel" at bounding box center [705, 185] width 70 height 29
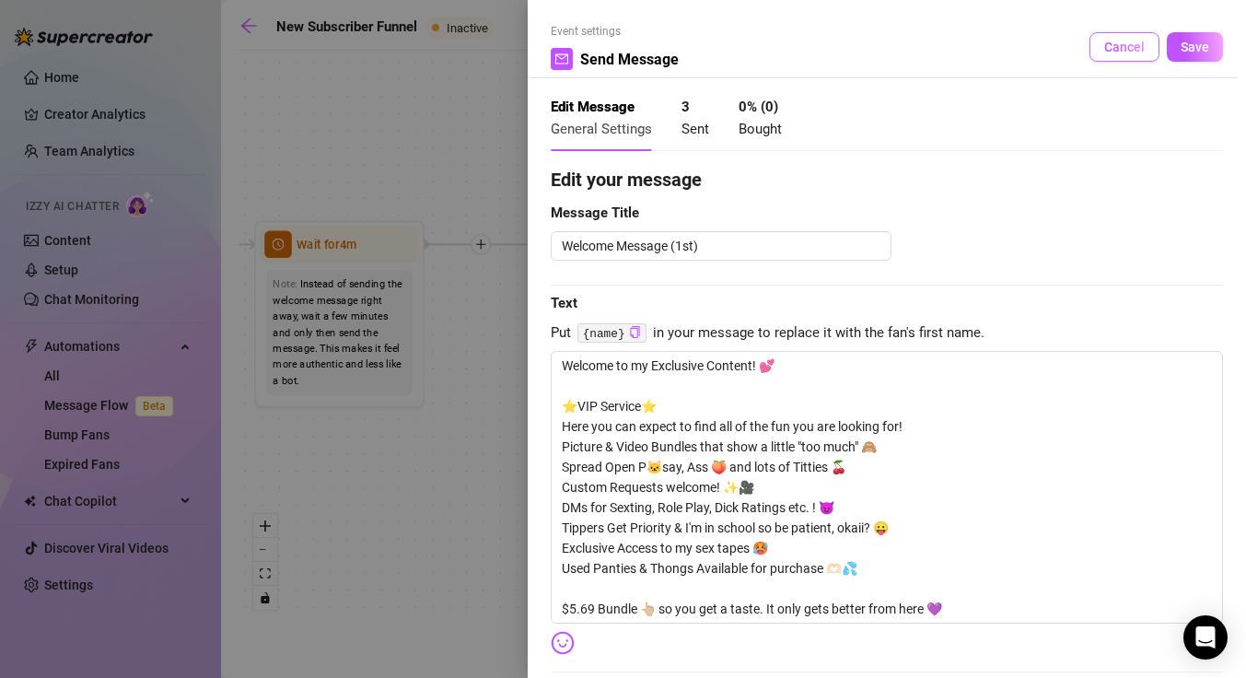
click at [1111, 56] on button "Cancel" at bounding box center [1124, 46] width 70 height 29
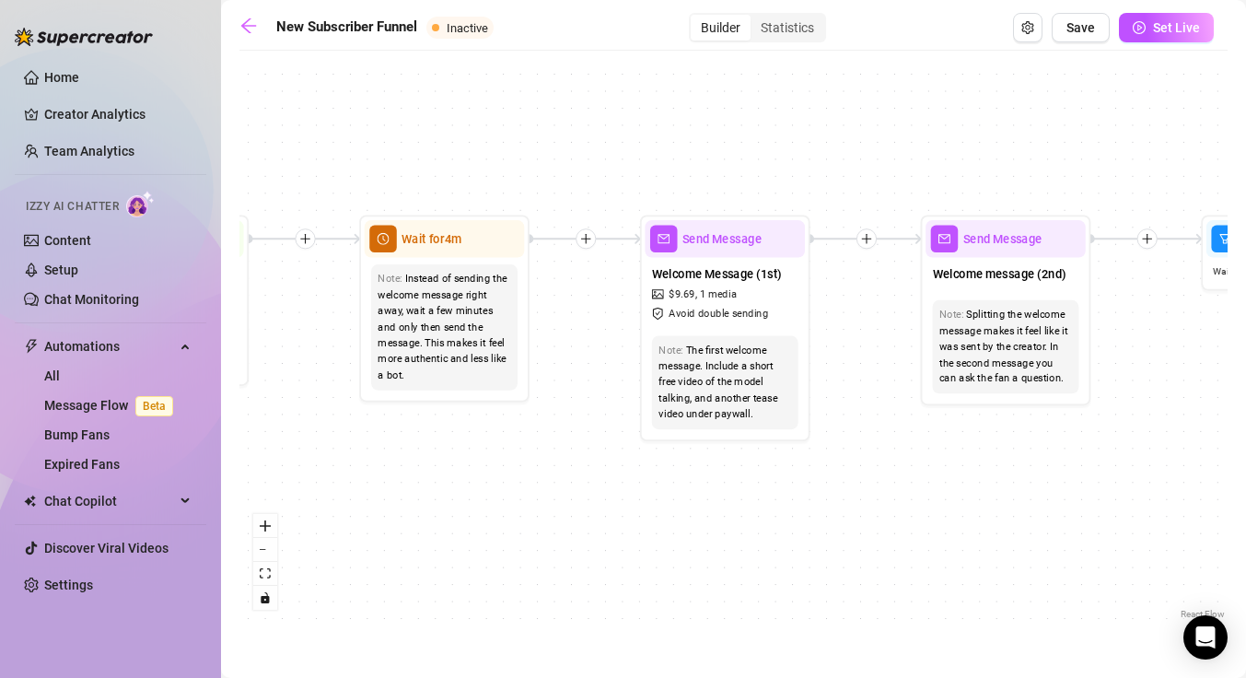
drag, startPoint x: 611, startPoint y: 481, endPoint x: 622, endPoint y: 471, distance: 15.0
click at [622, 471] on div "If True If True If True If False If False If False If True If False Merge Merge…" at bounding box center [733, 341] width 988 height 563
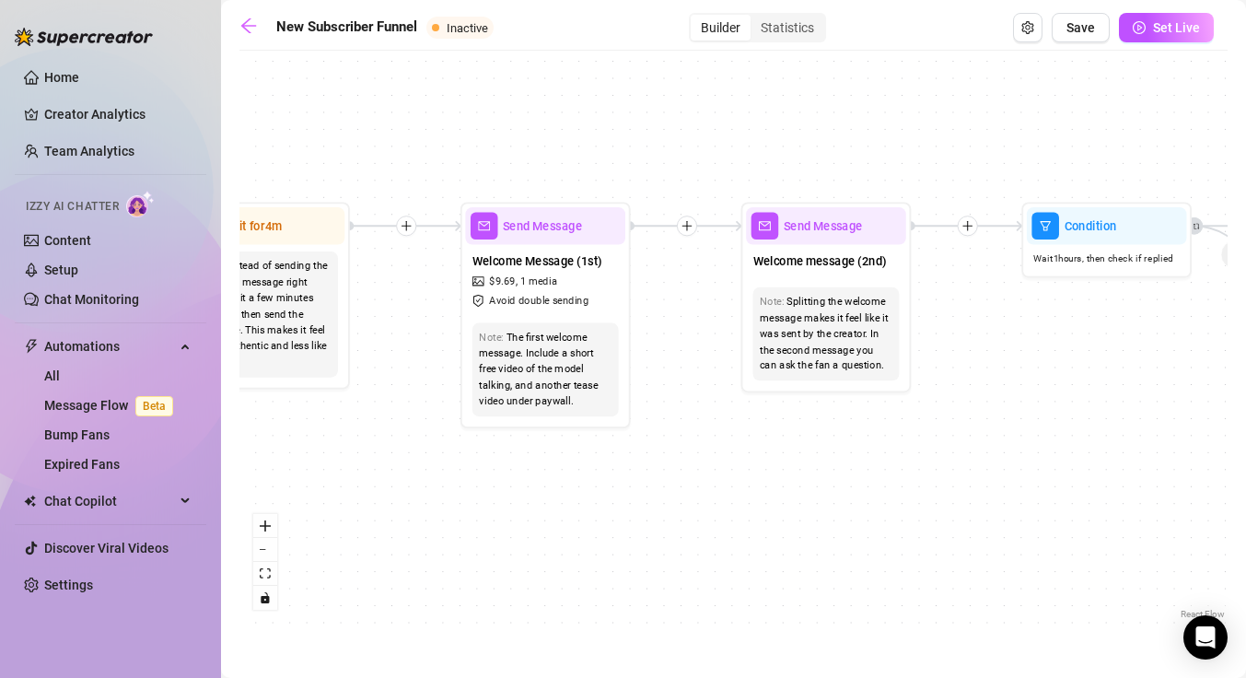
drag, startPoint x: 887, startPoint y: 492, endPoint x: 602, endPoint y: 465, distance: 286.6
click at [602, 465] on div "If True If True If True If False If False If False If True If False Merge Merge…" at bounding box center [733, 341] width 988 height 563
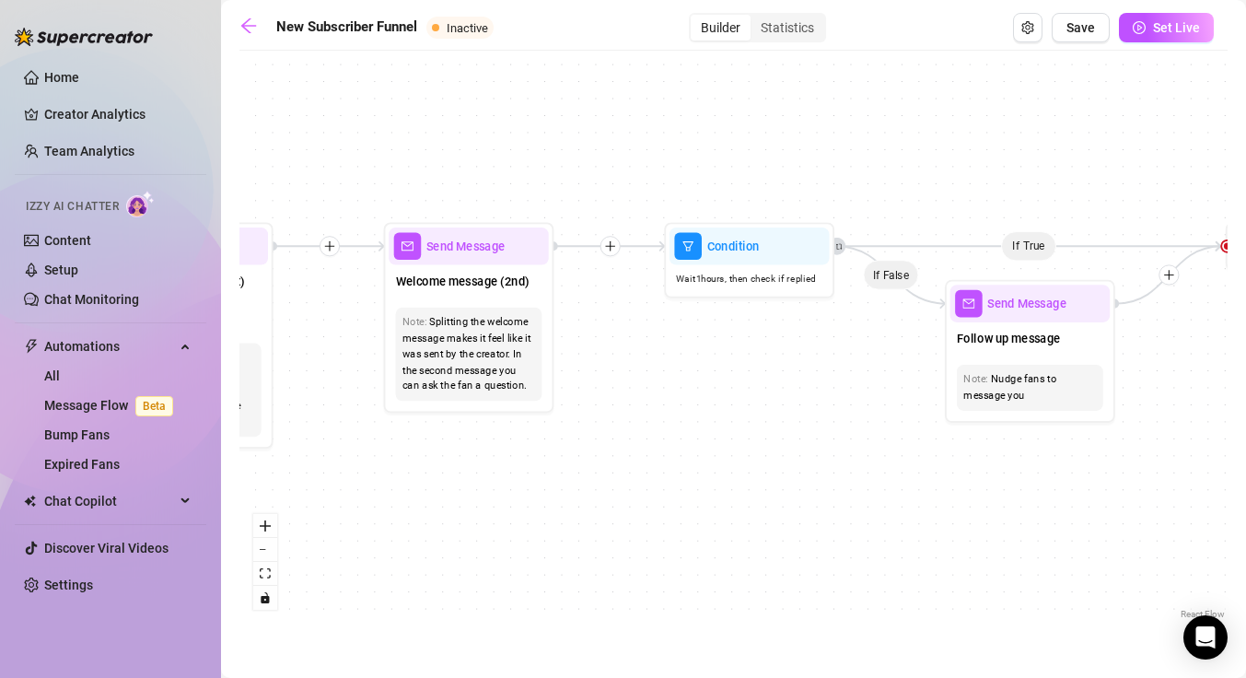
drag, startPoint x: 787, startPoint y: 453, endPoint x: 603, endPoint y: 493, distance: 188.3
click at [603, 493] on div "If True If True If True If False If False If False If True If False Merge Merge…" at bounding box center [733, 341] width 988 height 563
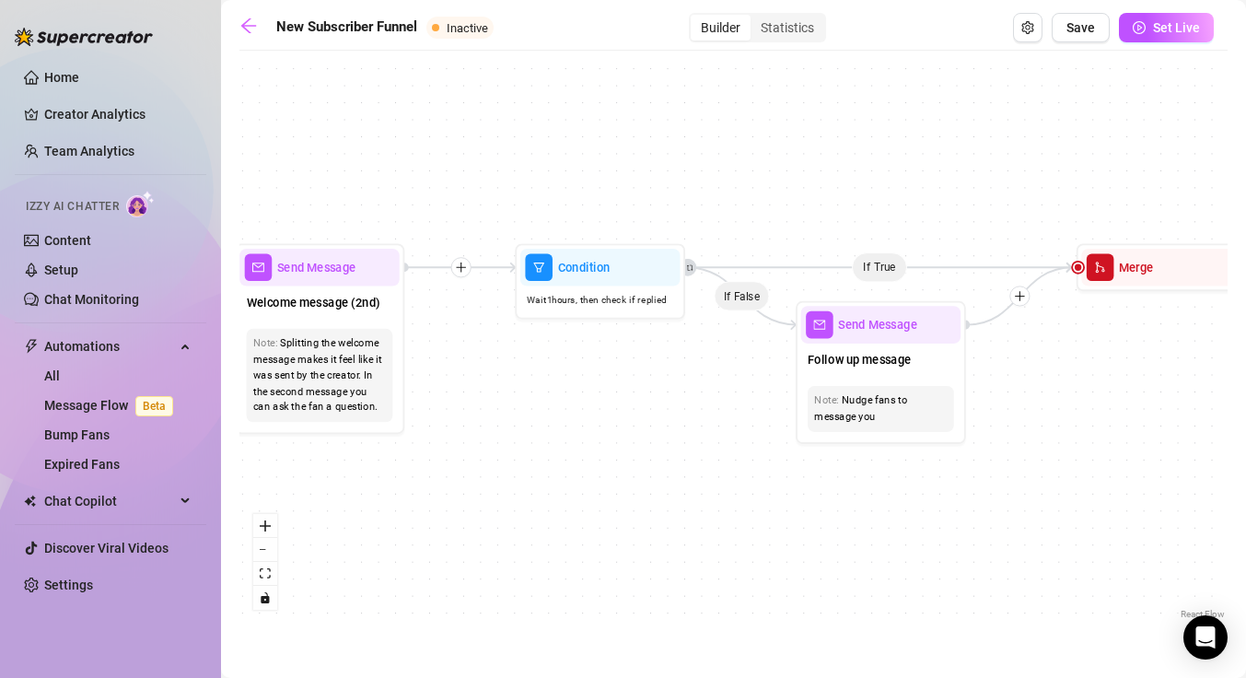
drag, startPoint x: 855, startPoint y: 390, endPoint x: 706, endPoint y: 412, distance: 150.6
click at [706, 412] on div "If True If True If True If False If False If False If True If False Merge Merge…" at bounding box center [733, 341] width 988 height 563
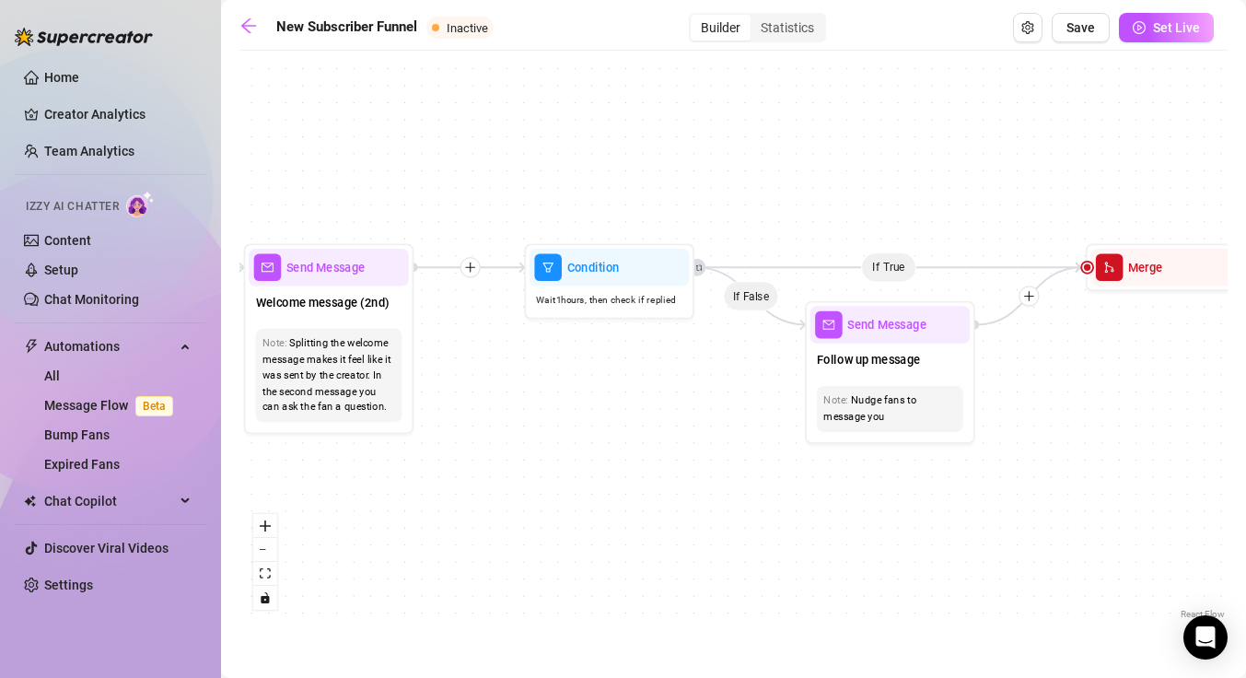
drag, startPoint x: 576, startPoint y: 423, endPoint x: 850, endPoint y: 421, distance: 273.4
click at [850, 420] on div "If True If True If True If False If False If False If True If False Merge Merge…" at bounding box center [733, 341] width 988 height 563
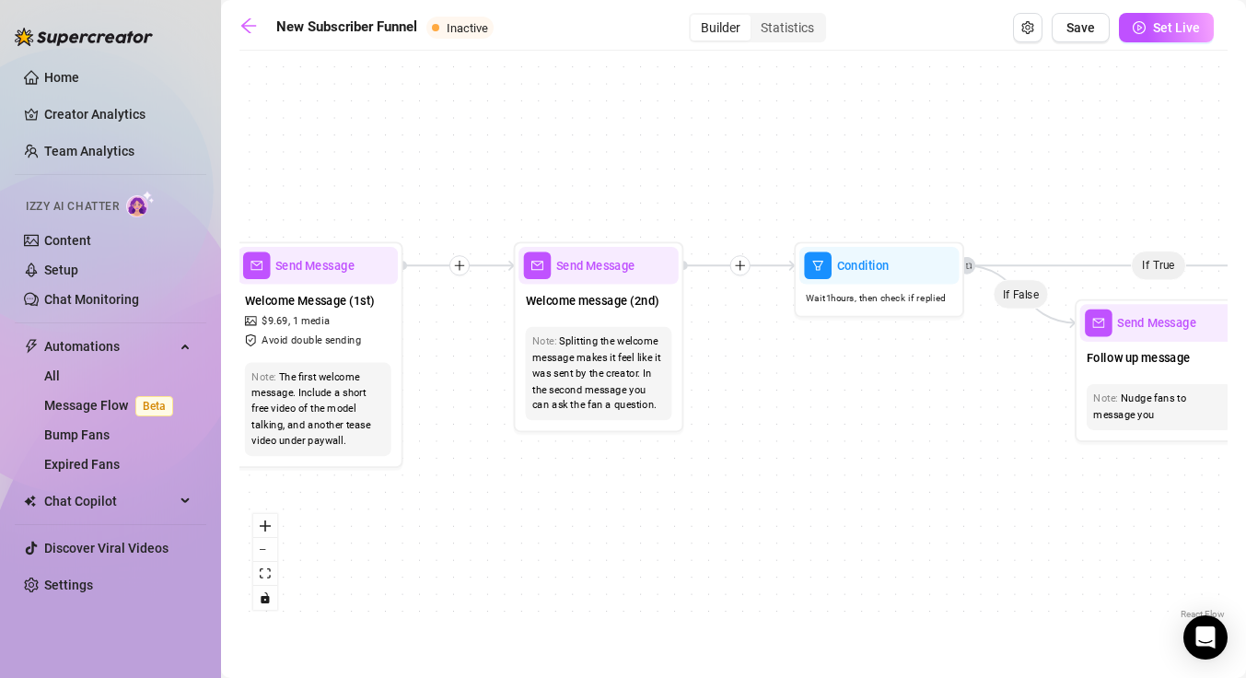
drag, startPoint x: 596, startPoint y: 443, endPoint x: 1036, endPoint y: 446, distance: 440.1
click at [1051, 446] on div "If True If True If True If False If False If False If True If False Merge Merge…" at bounding box center [733, 341] width 988 height 563
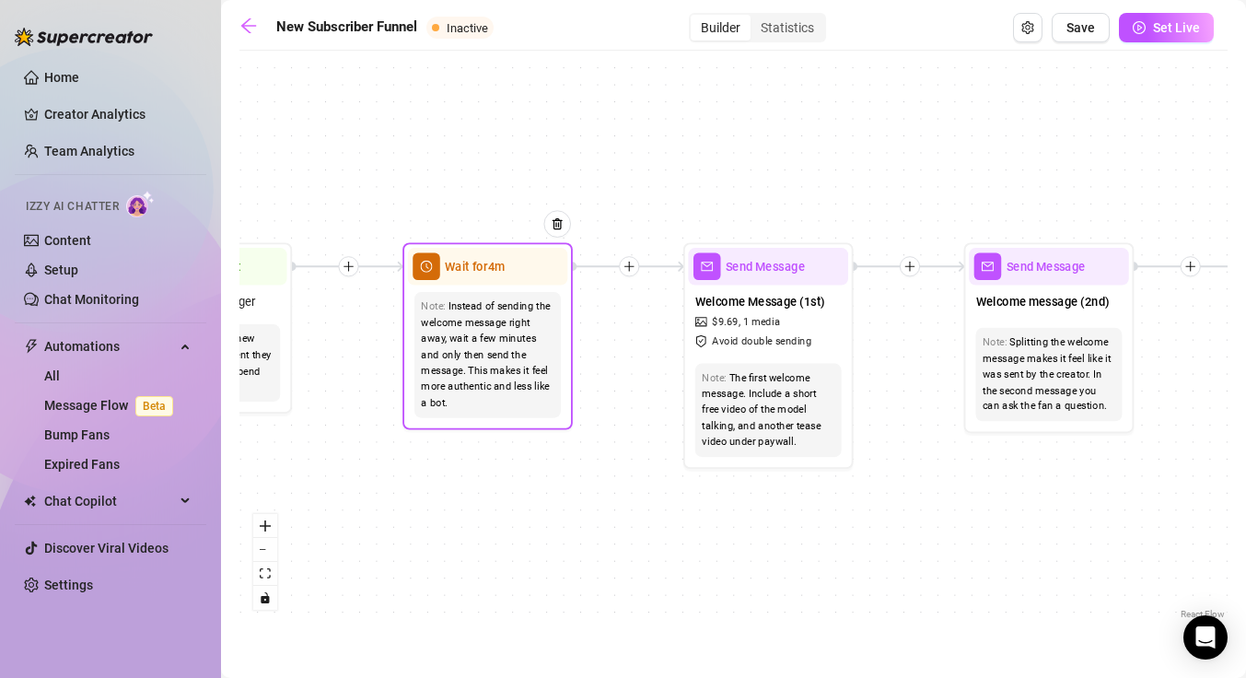
click at [427, 280] on div "Wait for 4m" at bounding box center [488, 267] width 160 height 38
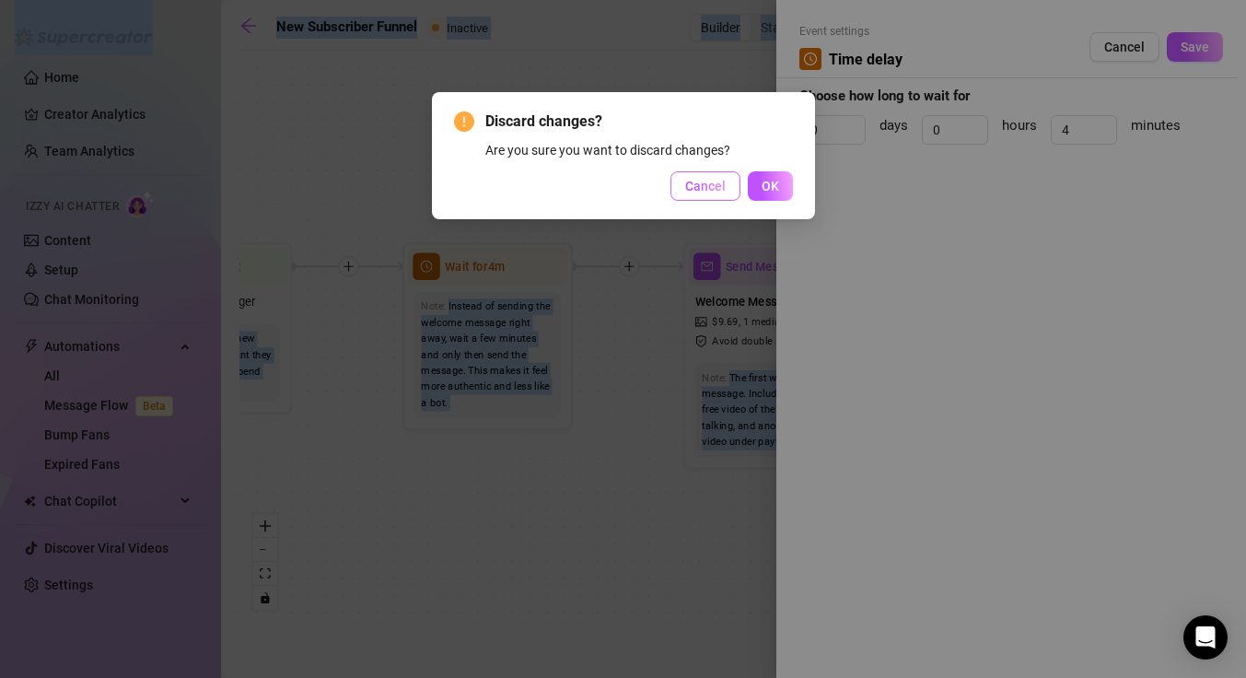
click at [703, 191] on span "Cancel" at bounding box center [705, 186] width 41 height 15
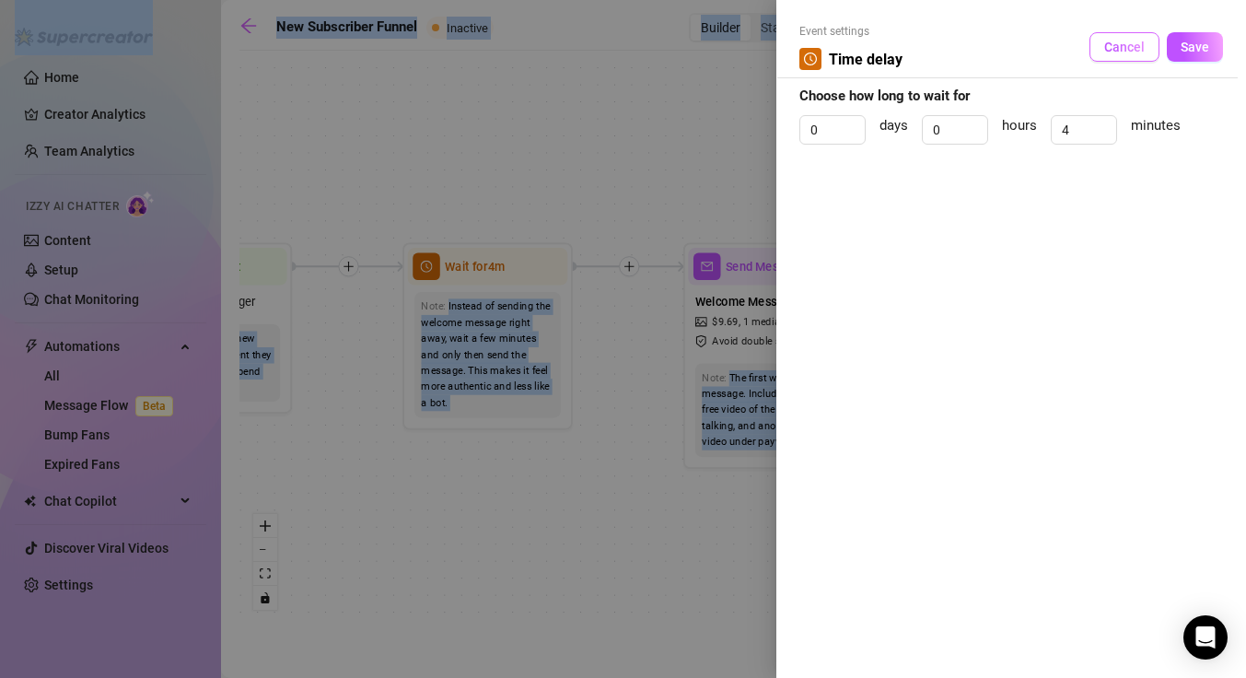
click at [1110, 56] on button "Cancel" at bounding box center [1124, 46] width 70 height 29
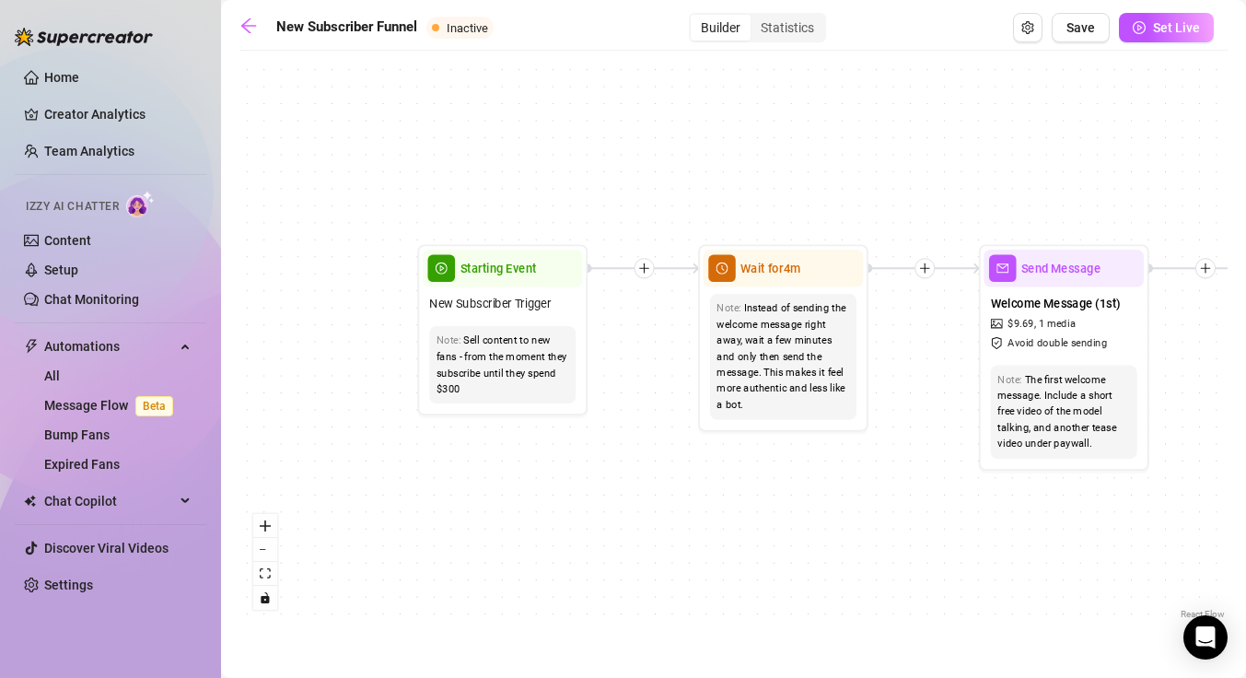
drag, startPoint x: 539, startPoint y: 476, endPoint x: 852, endPoint y: 477, distance: 312.1
click at [852, 477] on div "If True If True If True If False If False If False If True If False Merge Merge…" at bounding box center [733, 341] width 988 height 563
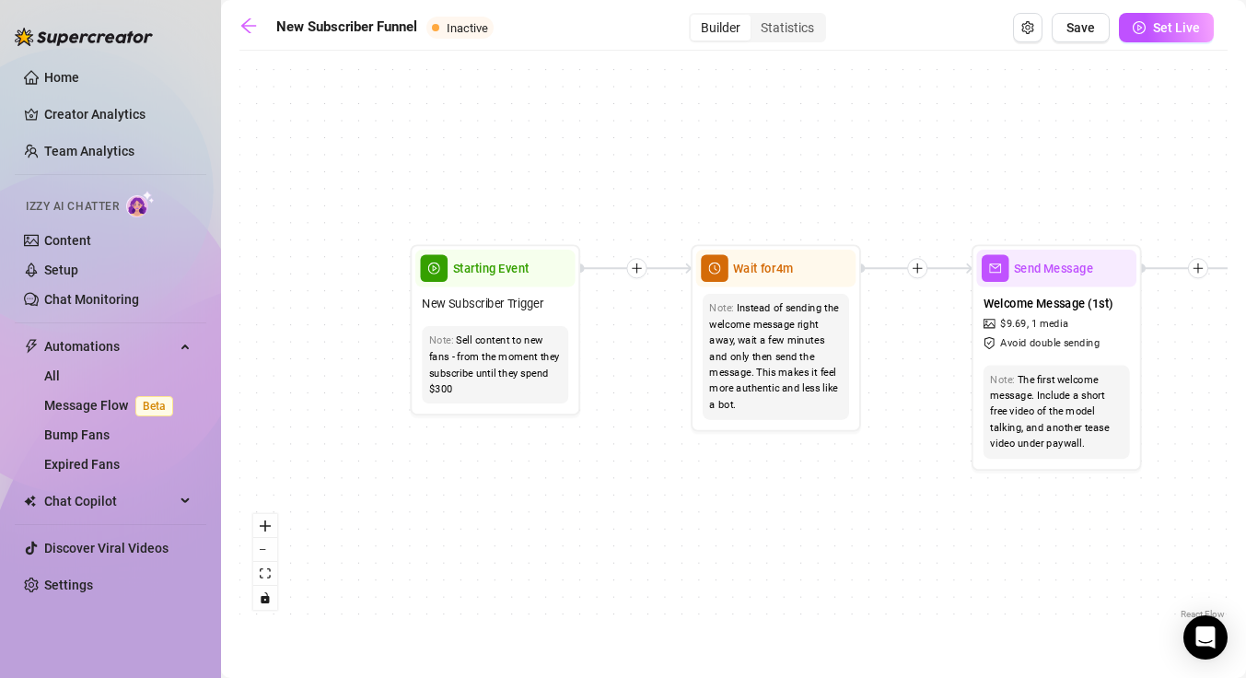
drag, startPoint x: 960, startPoint y: 504, endPoint x: 451, endPoint y: 452, distance: 511.7
click at [448, 453] on div "If True If True If True If False If False If False If True If False Merge Merge…" at bounding box center [733, 341] width 988 height 563
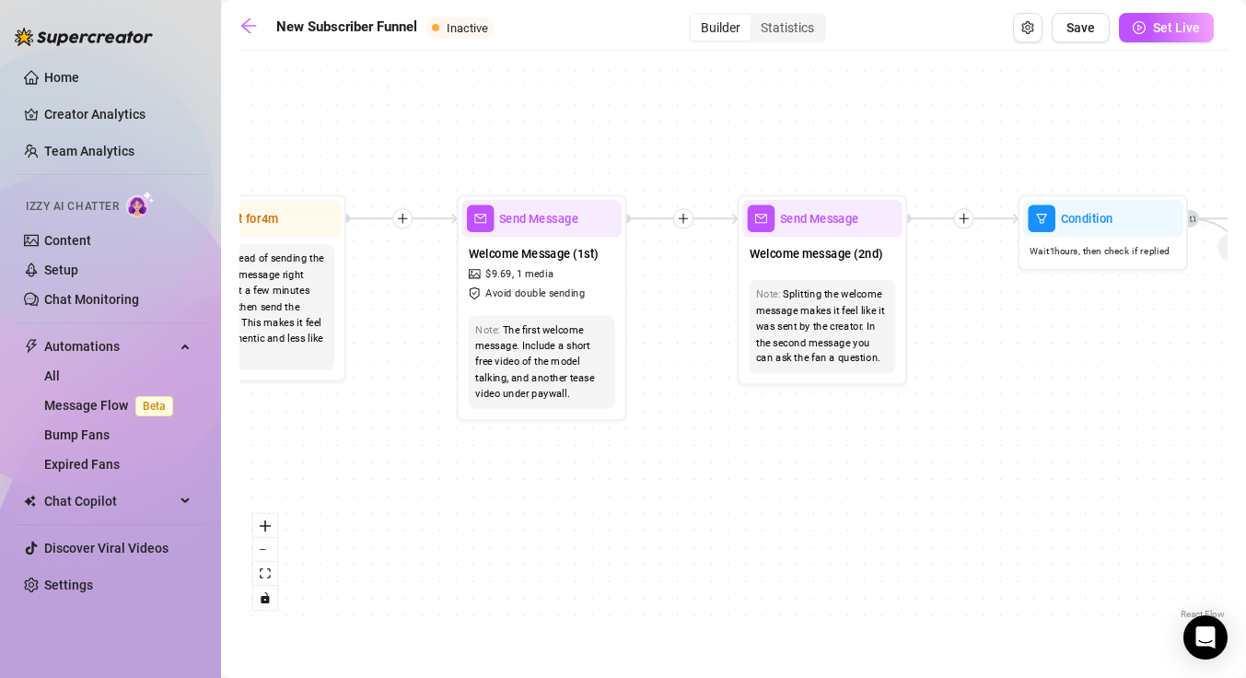
drag, startPoint x: 714, startPoint y: 458, endPoint x: 355, endPoint y: 449, distance: 359.1
click at [355, 449] on div "If True If True If True If False If False If False If True If False Merge Merge…" at bounding box center [733, 341] width 988 height 563
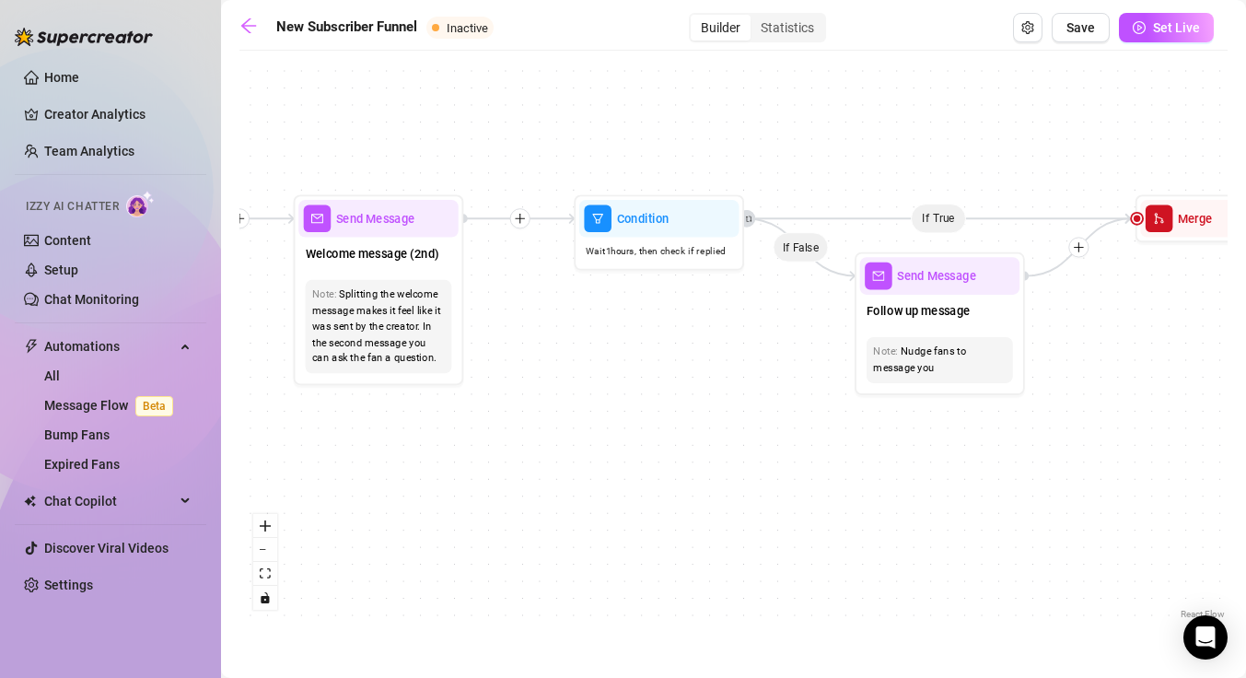
drag, startPoint x: 768, startPoint y: 391, endPoint x: 589, endPoint y: 397, distance: 178.7
click at [589, 397] on div "If True If True If True If False If False If False If True If False Merge Merge…" at bounding box center [733, 341] width 988 height 563
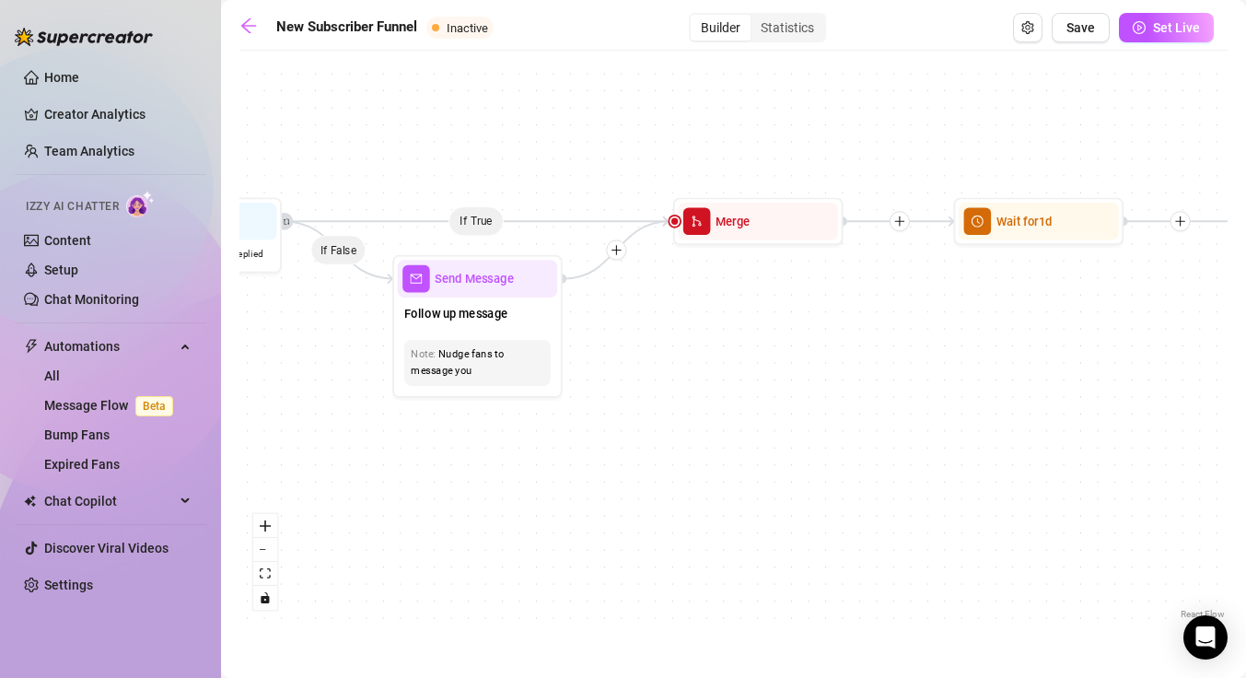
drag, startPoint x: 926, startPoint y: 418, endPoint x: 540, endPoint y: 408, distance: 385.9
click at [540, 408] on div "If True If True If True If False If False If False If True If False Merge Merge…" at bounding box center [733, 341] width 988 height 563
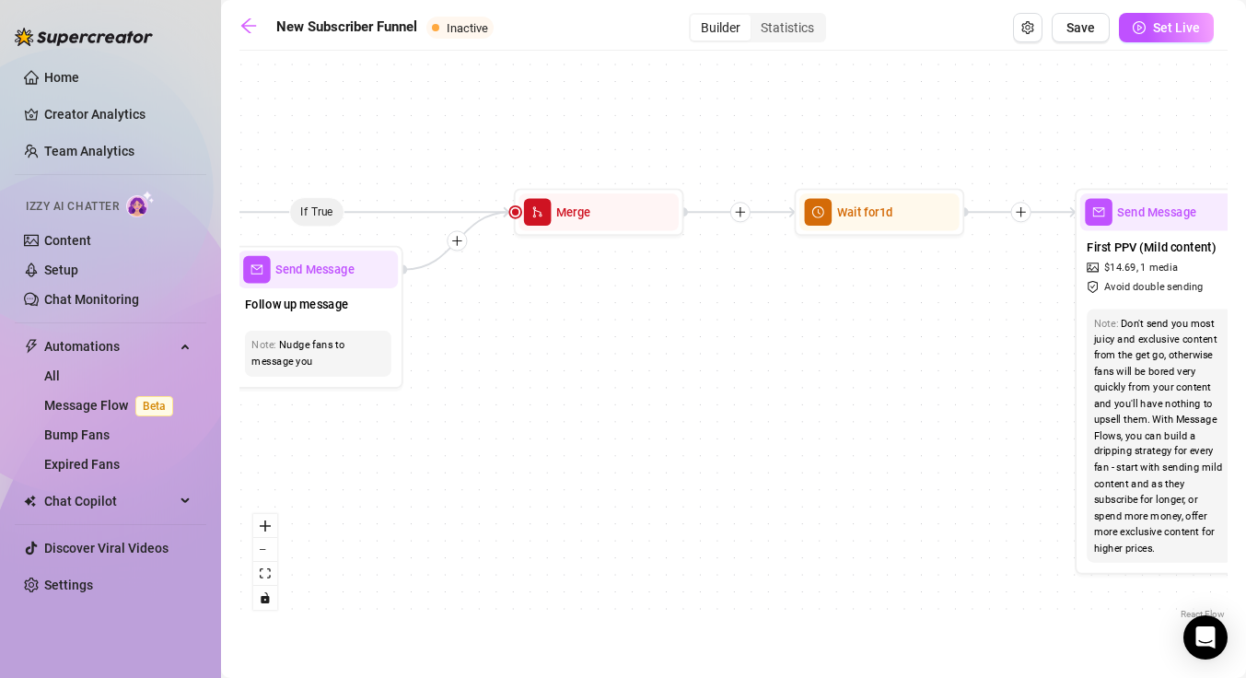
drag, startPoint x: 883, startPoint y: 368, endPoint x: 416, endPoint y: 318, distance: 469.5
click at [416, 318] on div "If True If True If True If False If False If False If True If False Merge Merge…" at bounding box center [733, 341] width 988 height 563
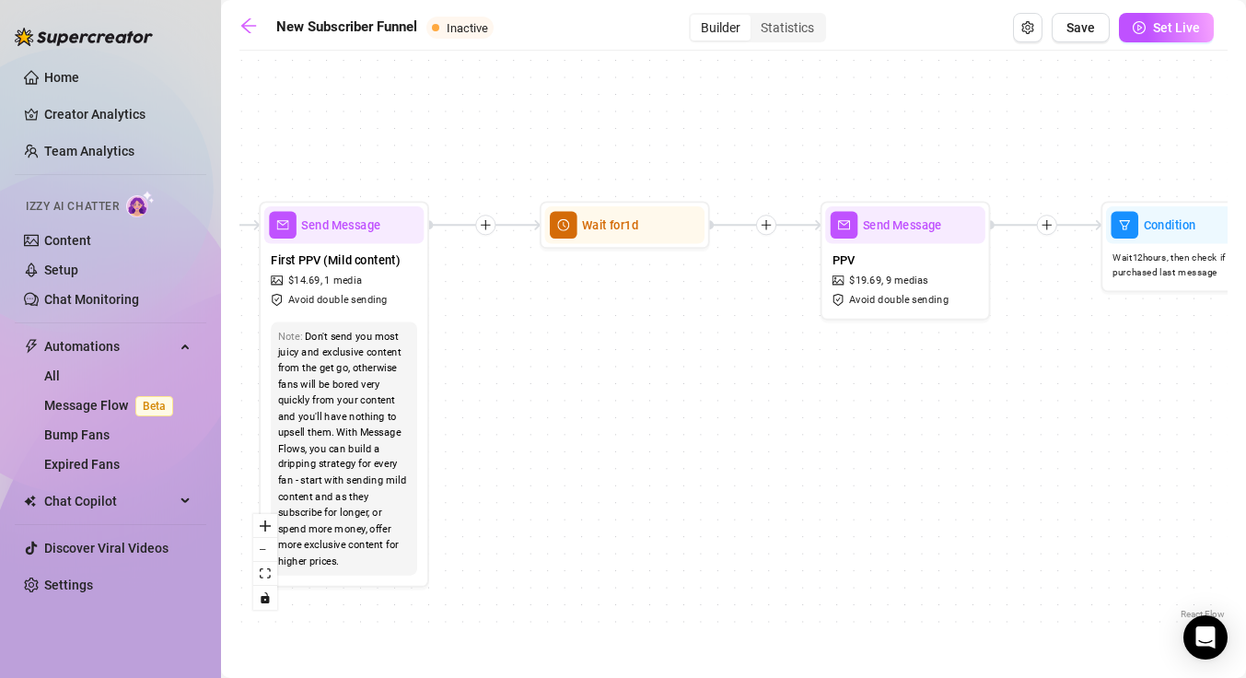
drag, startPoint x: 933, startPoint y: 361, endPoint x: 577, endPoint y: 426, distance: 362.2
click at [577, 426] on div "If True If True If True If False If False If False If True If False Merge Merge…" at bounding box center [733, 341] width 988 height 563
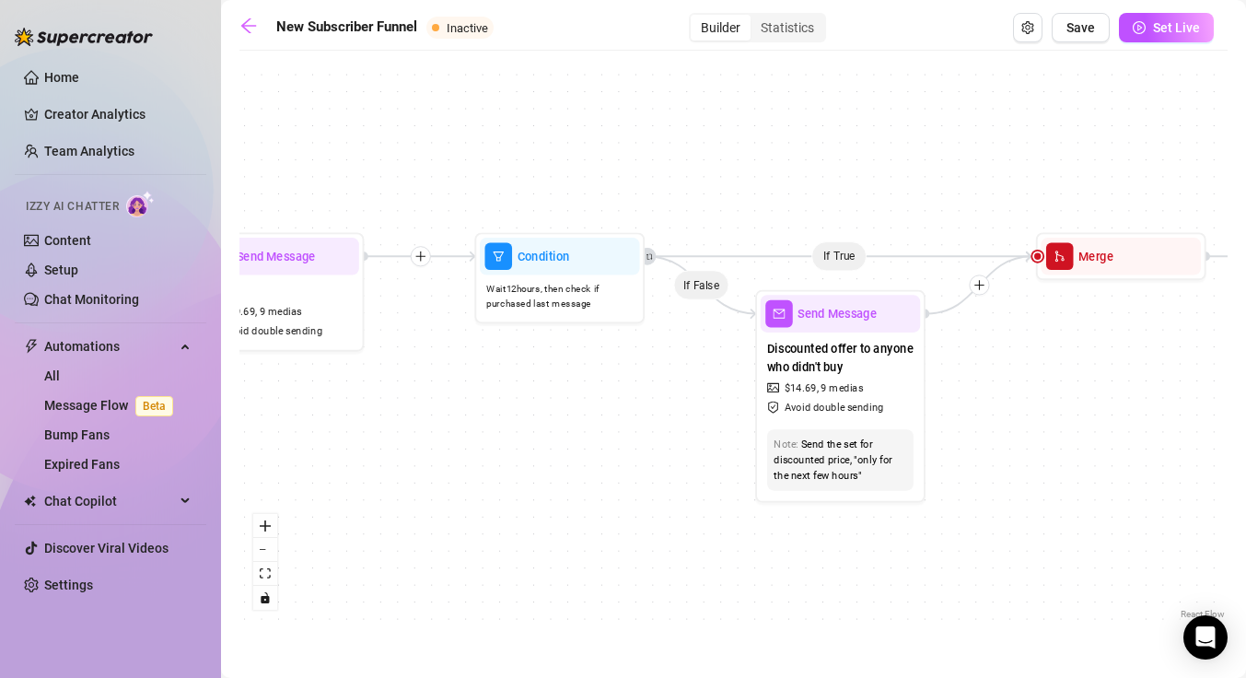
drag, startPoint x: 1072, startPoint y: 401, endPoint x: 458, endPoint y: 429, distance: 614.7
click at [457, 430] on div "If True If True If True If False If False If False If True If False Merge Merge…" at bounding box center [733, 341] width 988 height 563
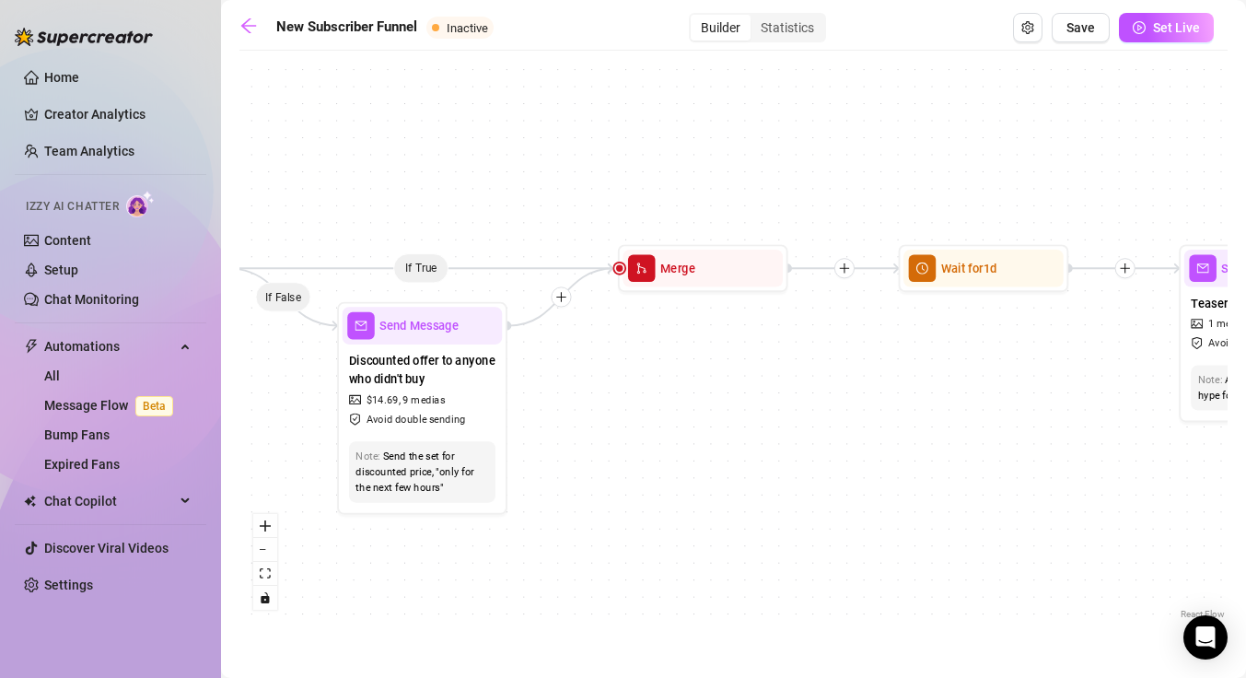
drag, startPoint x: 1043, startPoint y: 388, endPoint x: 371, endPoint y: 388, distance: 672.0
click at [371, 388] on div "If True If True If True If False If False If False If True If False Merge Merge…" at bounding box center [733, 341] width 988 height 563
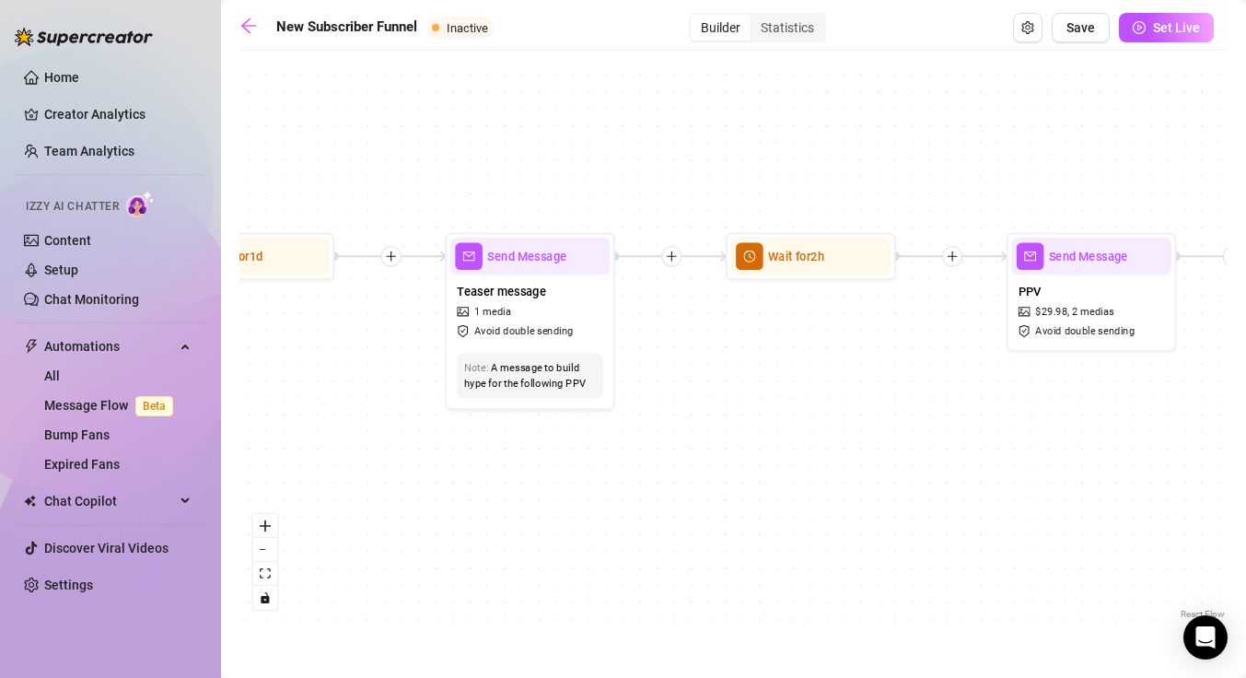
drag, startPoint x: 850, startPoint y: 494, endPoint x: 381, endPoint y: 466, distance: 469.5
click at [380, 467] on div "If True If True If True If False If False If False If True If False Merge Merge…" at bounding box center [733, 341] width 988 height 563
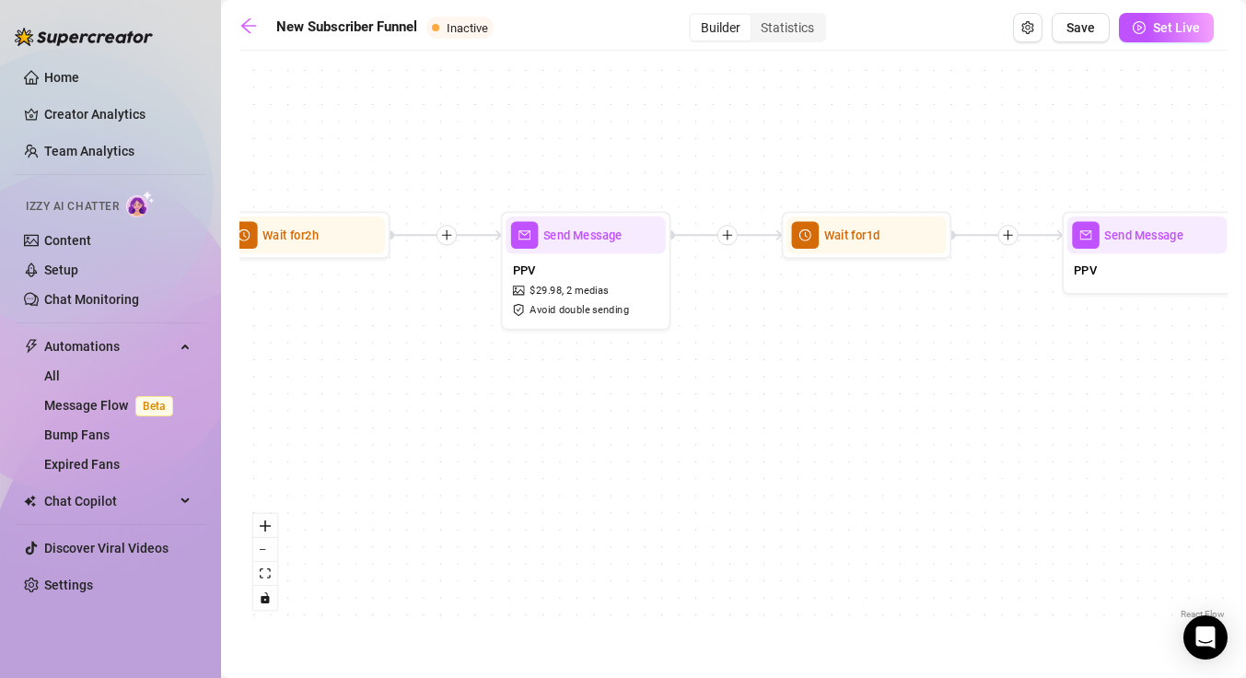
drag, startPoint x: 759, startPoint y: 316, endPoint x: 587, endPoint y: 311, distance: 171.3
click at [597, 313] on div "If True If True If True If False If False If False If True If False Merge Merge…" at bounding box center [733, 341] width 988 height 563
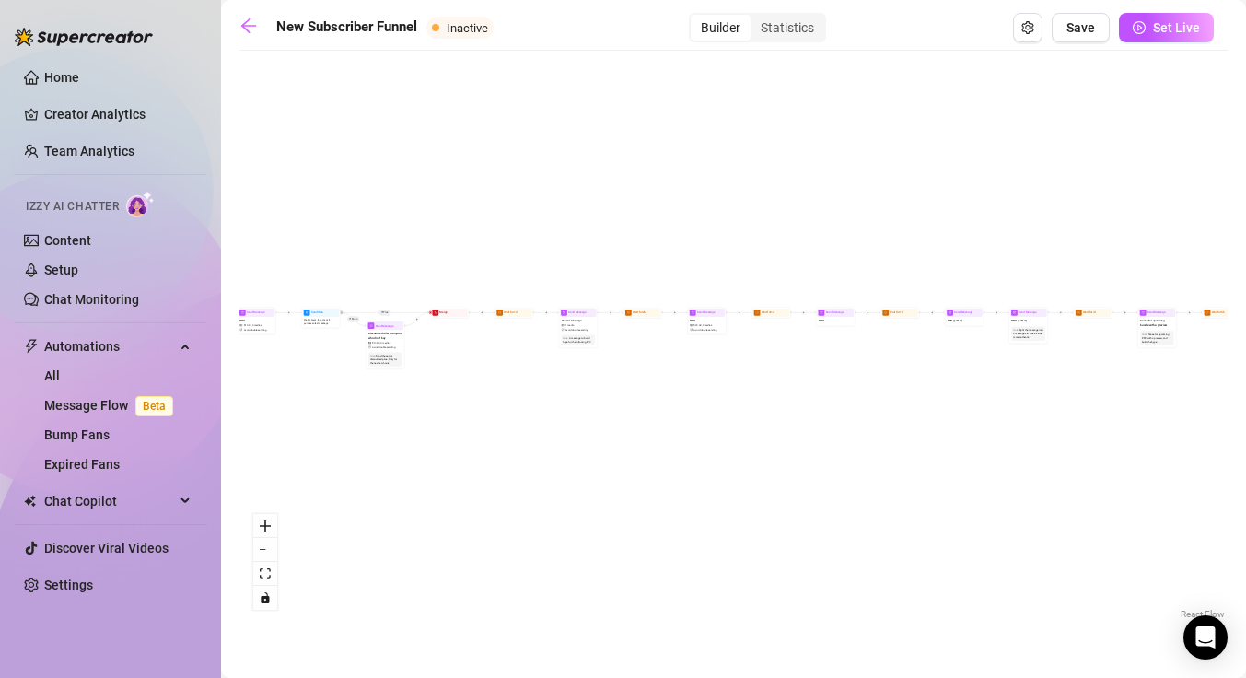
drag, startPoint x: 446, startPoint y: 422, endPoint x: 963, endPoint y: 394, distance: 518.1
click at [933, 394] on div "If True If True If True If False If False If False If True If False Merge Merge…" at bounding box center [733, 341] width 988 height 563
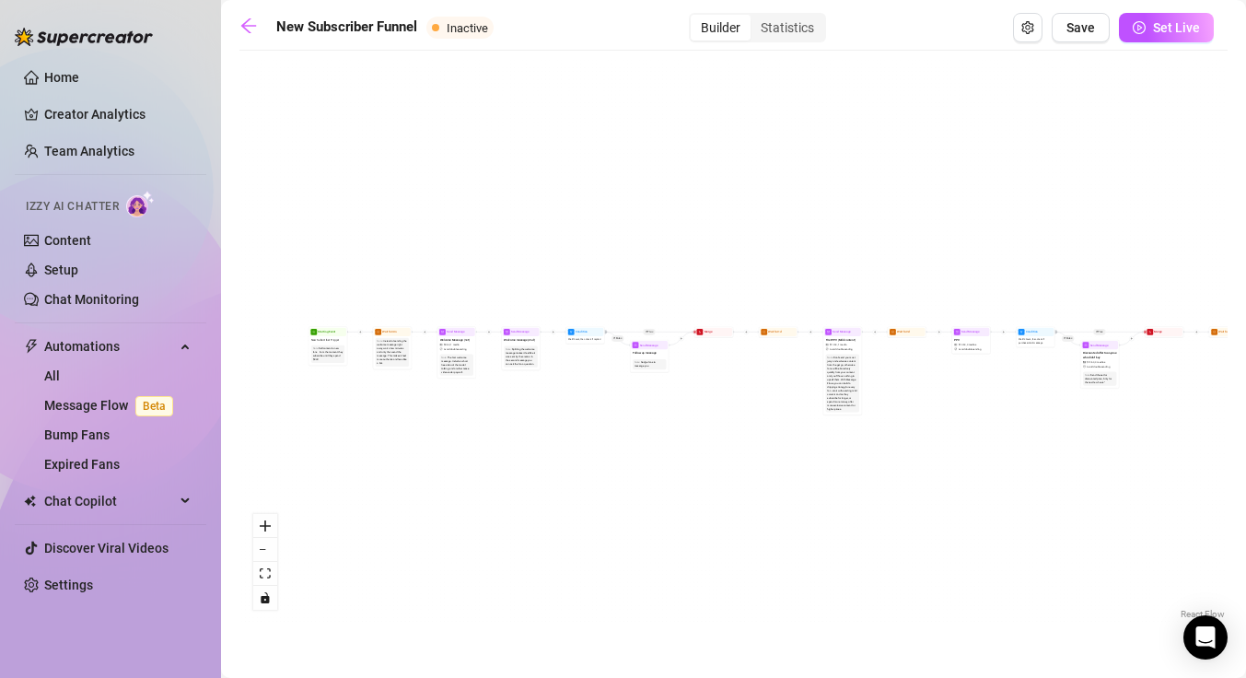
drag, startPoint x: 481, startPoint y: 358, endPoint x: 611, endPoint y: 432, distance: 150.0
click at [934, 389] on div "If True If True If True If False If False If False If True If False Merge Merge…" at bounding box center [733, 341] width 988 height 563
drag, startPoint x: 520, startPoint y: 440, endPoint x: 674, endPoint y: 435, distance: 153.8
click at [674, 435] on div "If True If True If True If False If False If False If True If False Merge Merge…" at bounding box center [733, 341] width 988 height 563
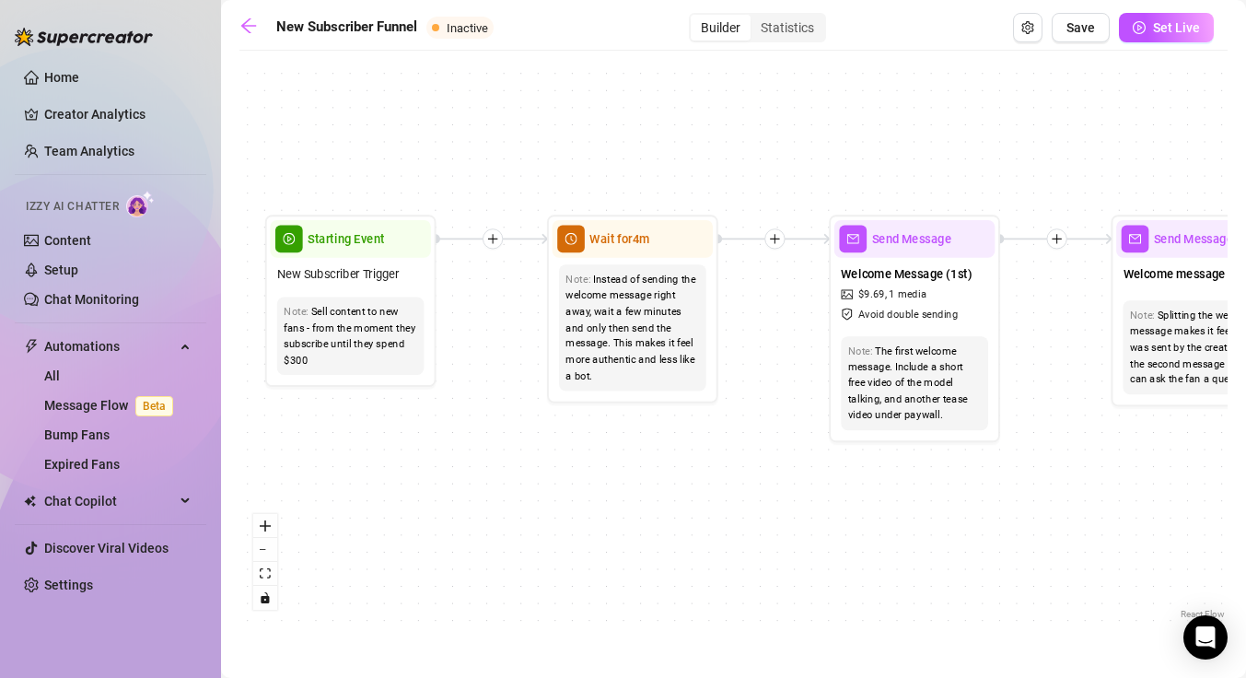
drag, startPoint x: 477, startPoint y: 359, endPoint x: 515, endPoint y: 364, distance: 38.0
click at [536, 386] on div "If True If True If True If False If False If False If True If False Merge Merge…" at bounding box center [733, 341] width 988 height 563
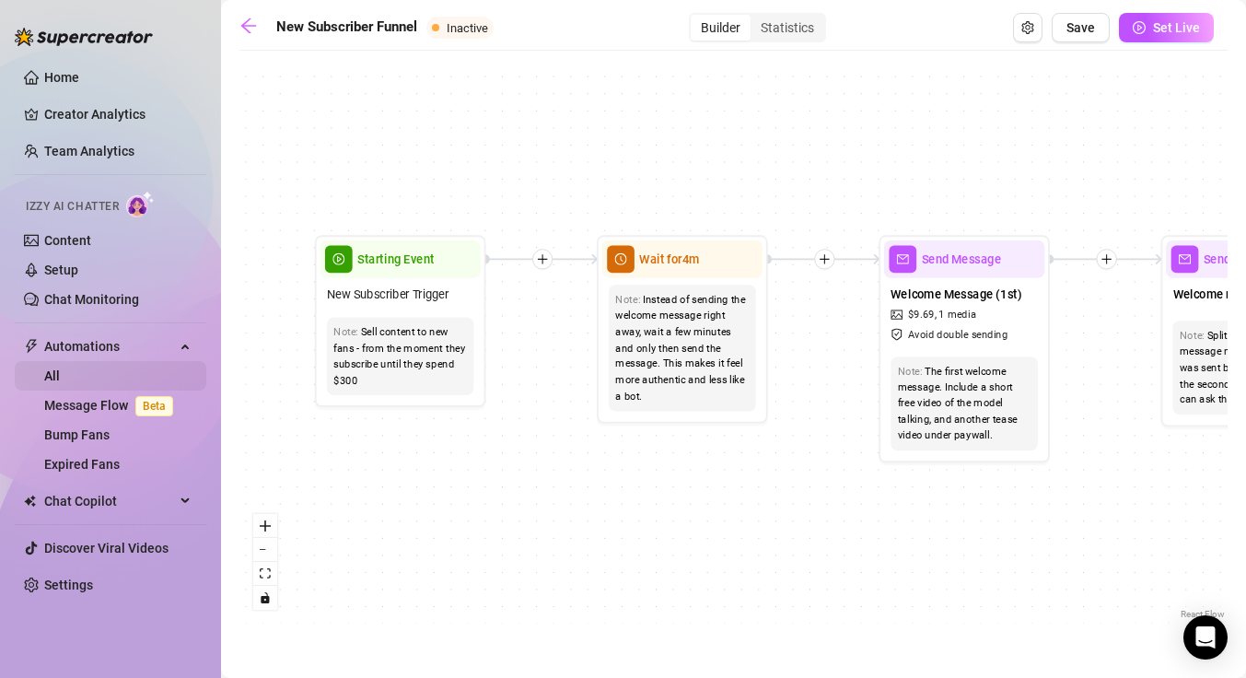
click at [60, 383] on link "All" at bounding box center [52, 375] width 16 height 15
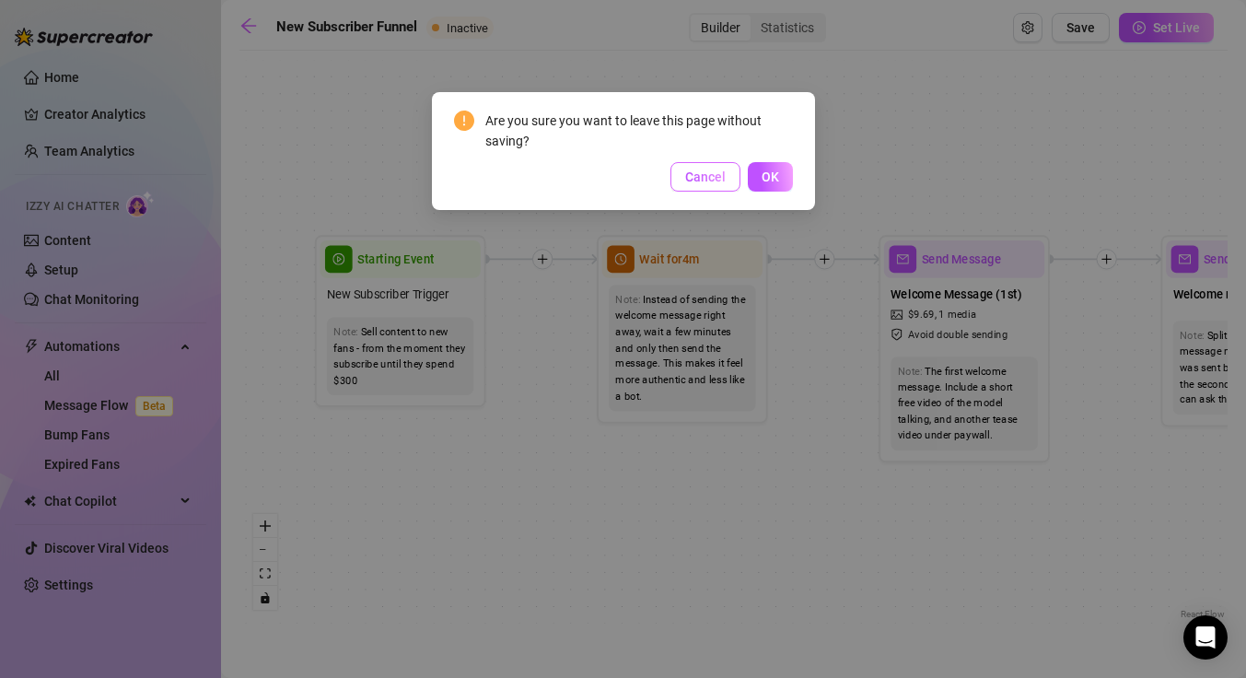
click at [701, 174] on span "Cancel" at bounding box center [705, 176] width 41 height 15
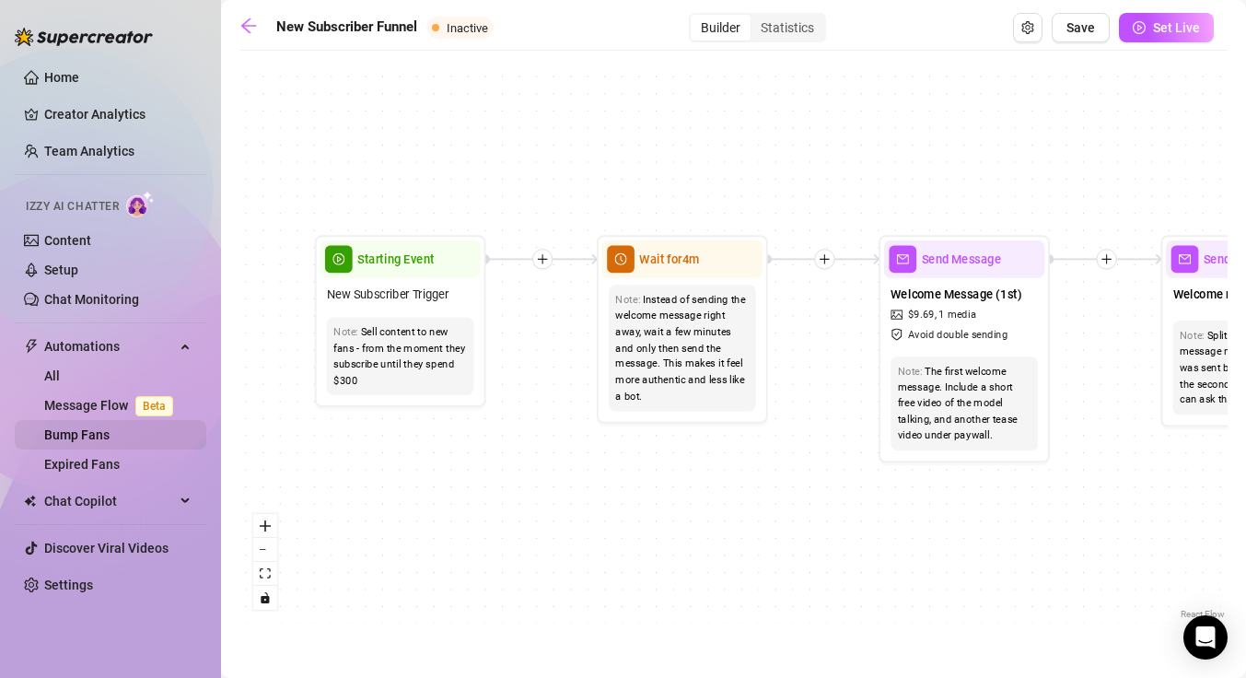
click at [110, 436] on link "Bump Fans" at bounding box center [76, 434] width 65 height 15
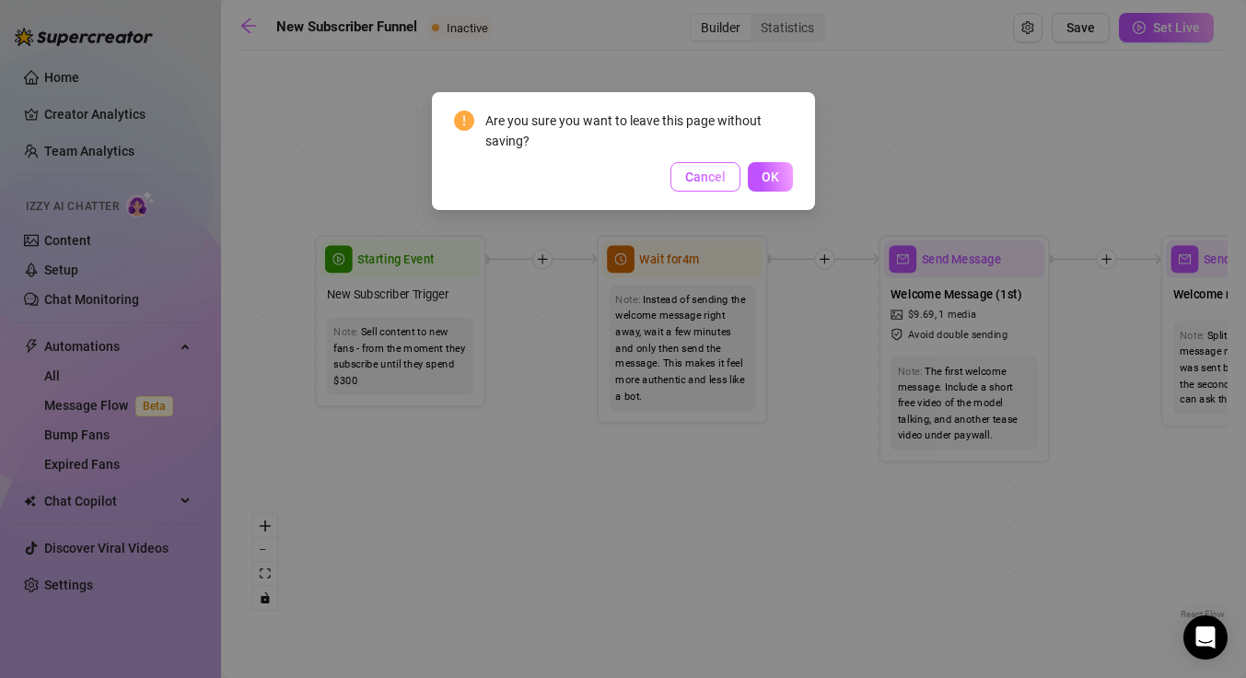
click at [706, 171] on span "Cancel" at bounding box center [705, 176] width 41 height 15
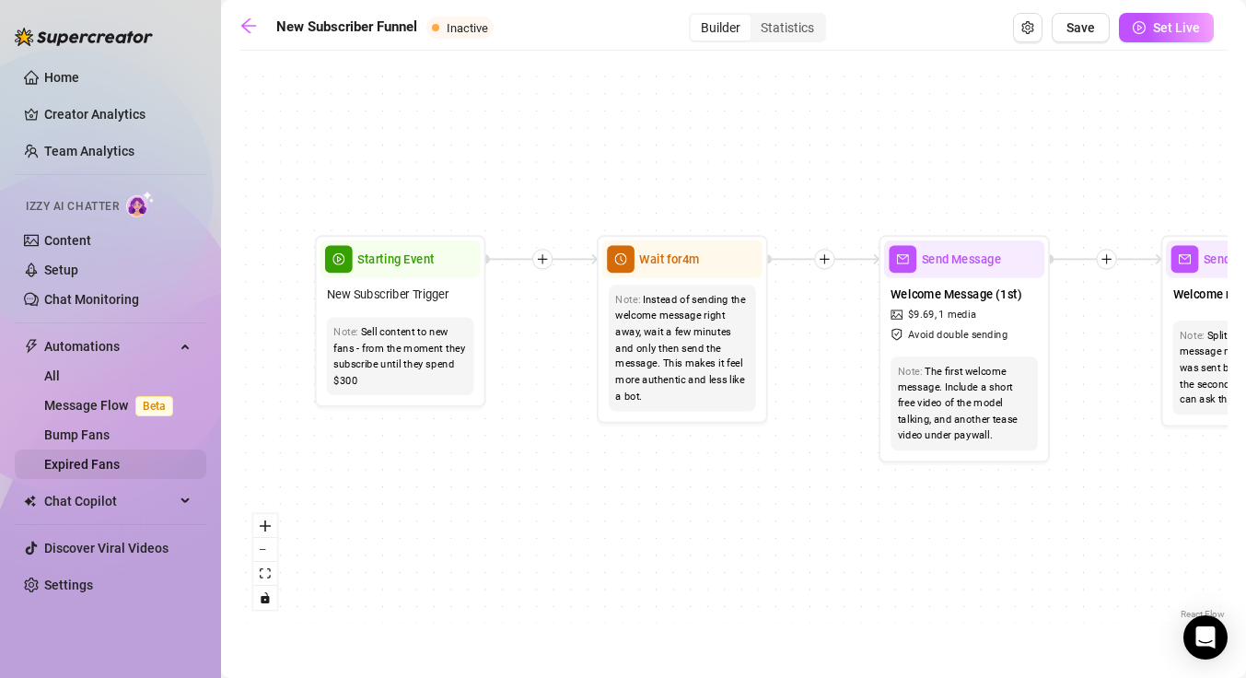
click at [120, 468] on link "Expired Fans" at bounding box center [81, 464] width 75 height 15
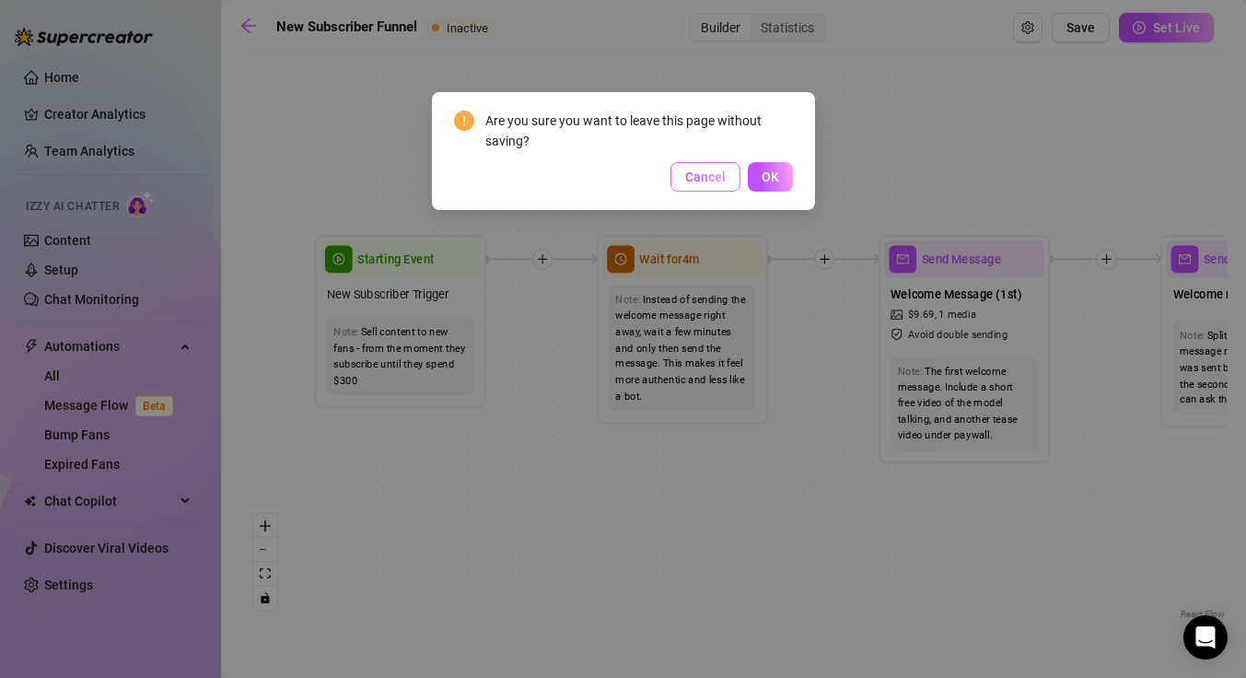
click at [720, 180] on span "Cancel" at bounding box center [705, 176] width 41 height 15
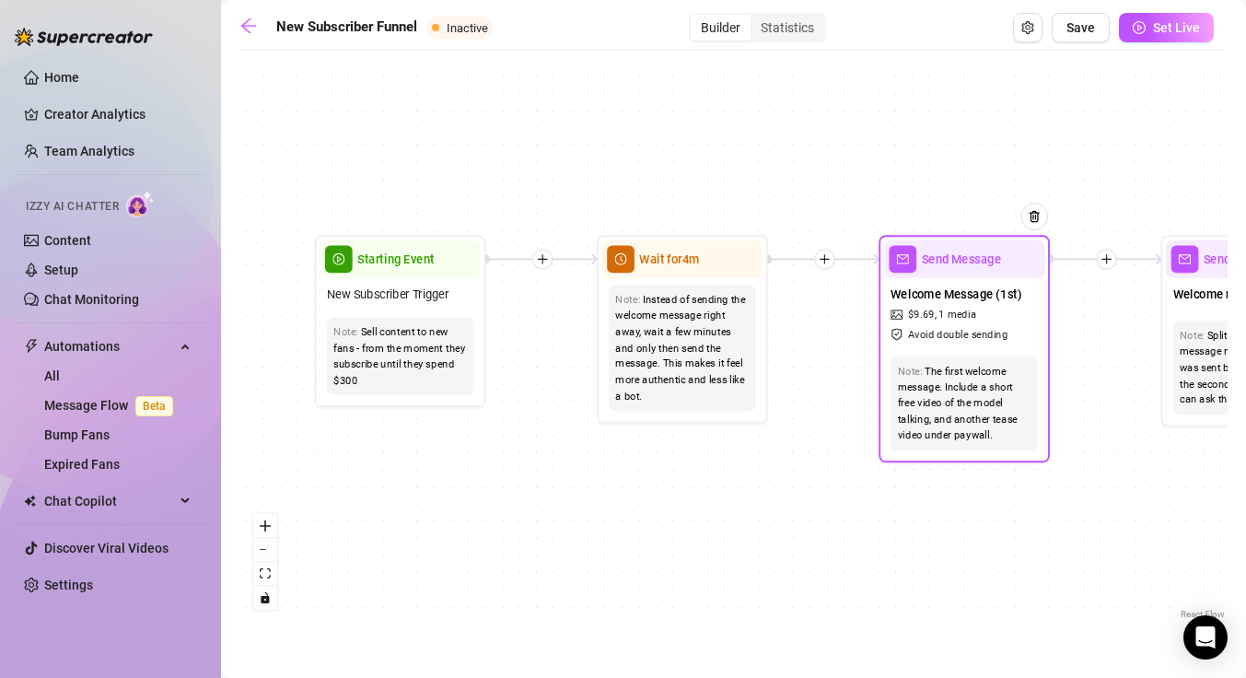
click at [995, 273] on div "Send Message" at bounding box center [964, 259] width 160 height 38
type textarea "Welcome to my Exclusive Content! 💕 ⭐️VIP Service⭐️ Here you can expect to find …"
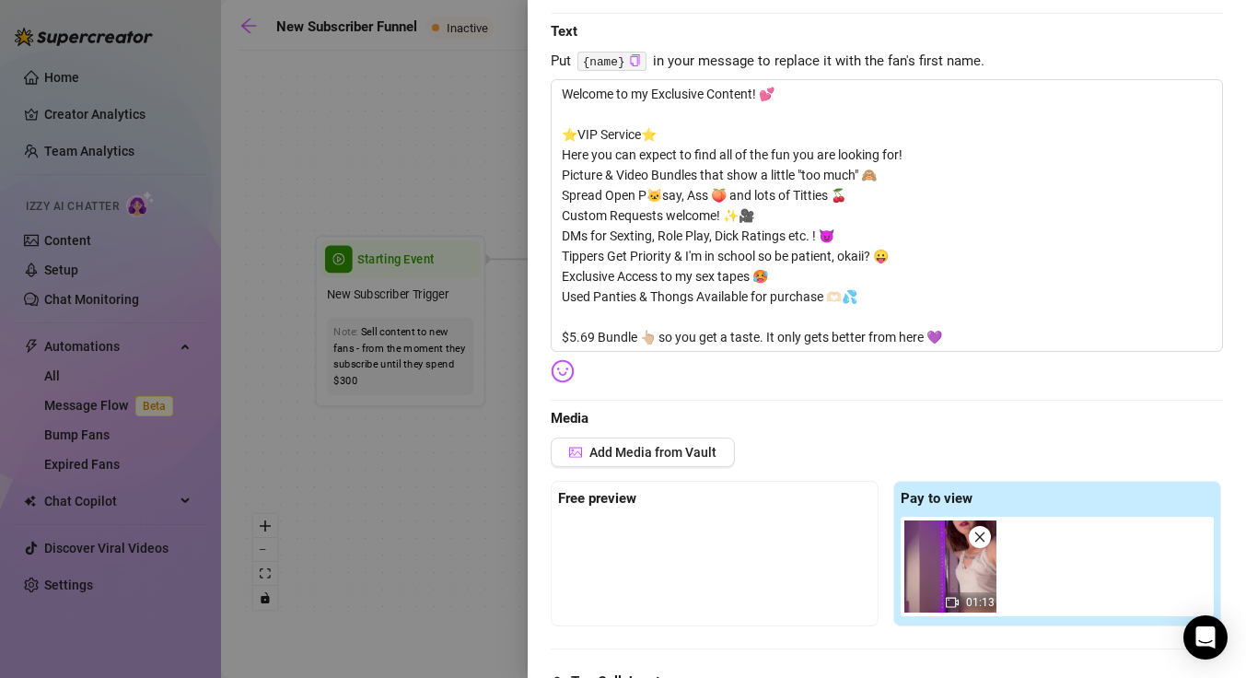
scroll to position [614, 0]
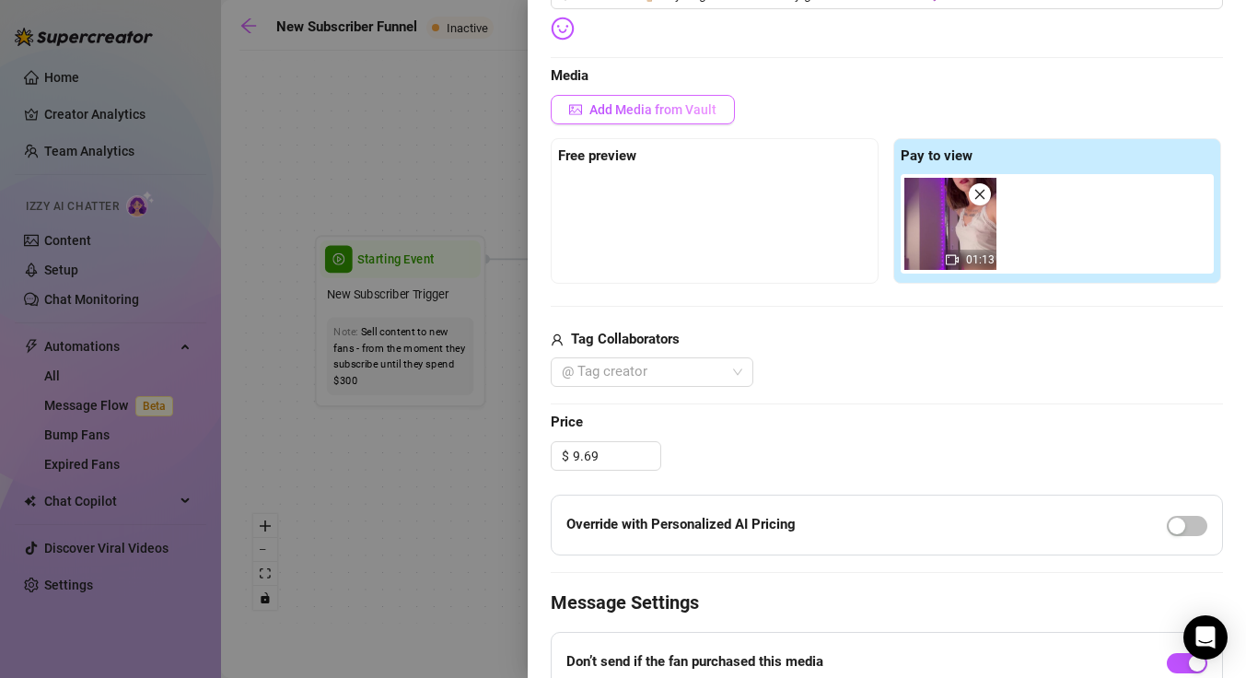
click at [653, 107] on span "Add Media from Vault" at bounding box center [652, 109] width 127 height 15
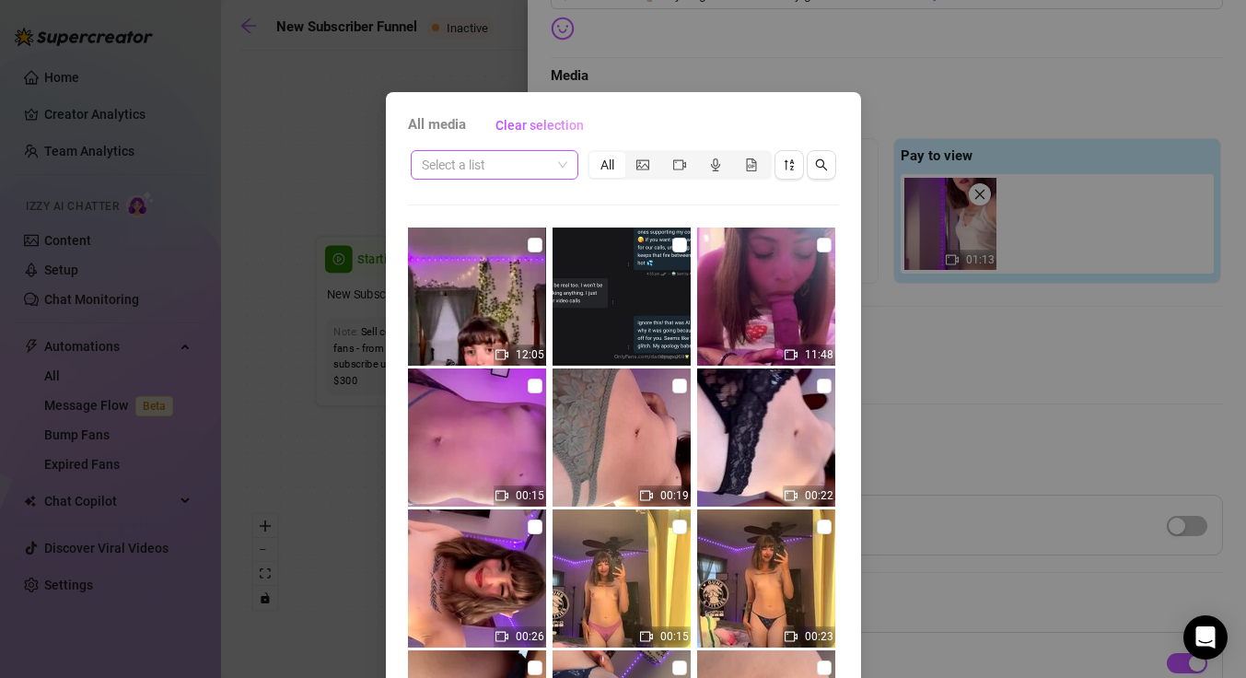
click at [517, 170] on input "search" at bounding box center [486, 165] width 129 height 28
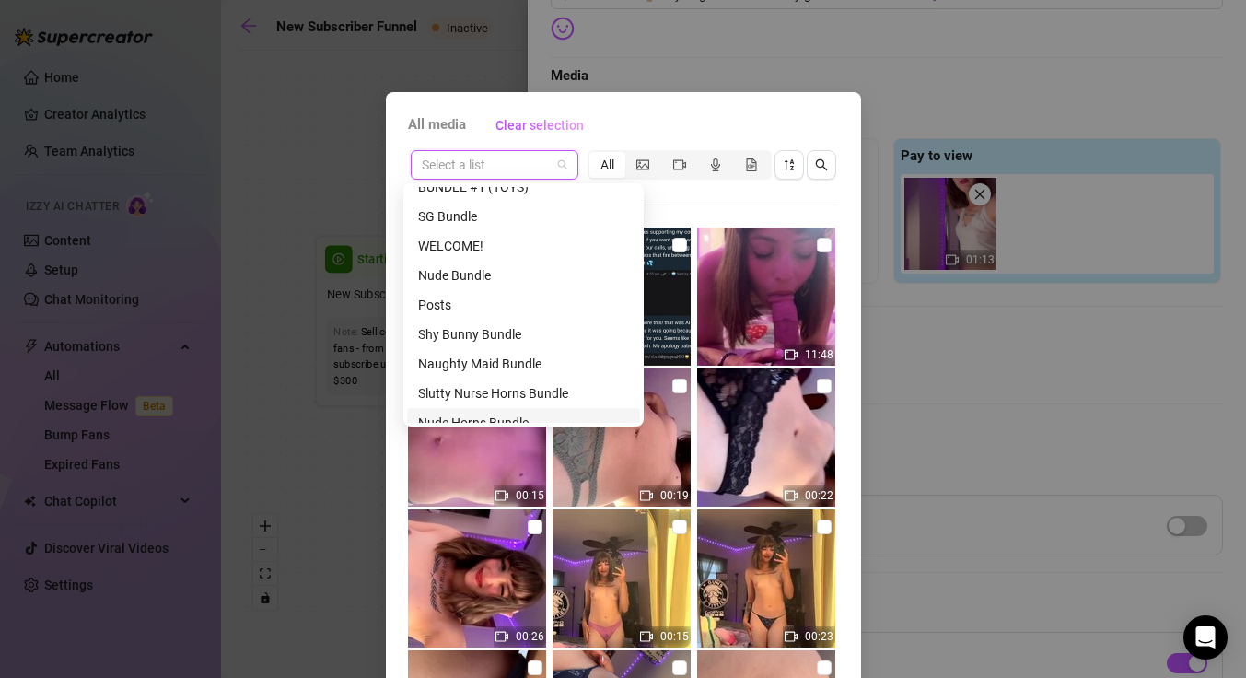
scroll to position [210, 0]
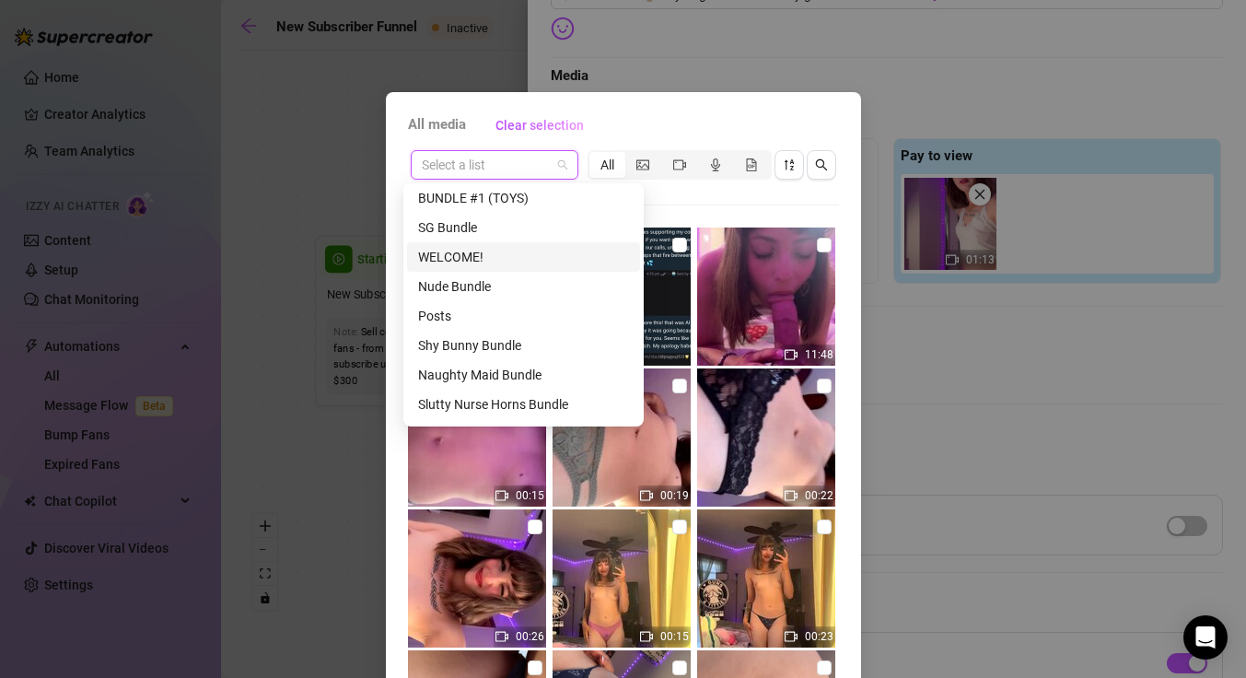
click at [499, 258] on div "WELCOME!" at bounding box center [523, 257] width 211 height 20
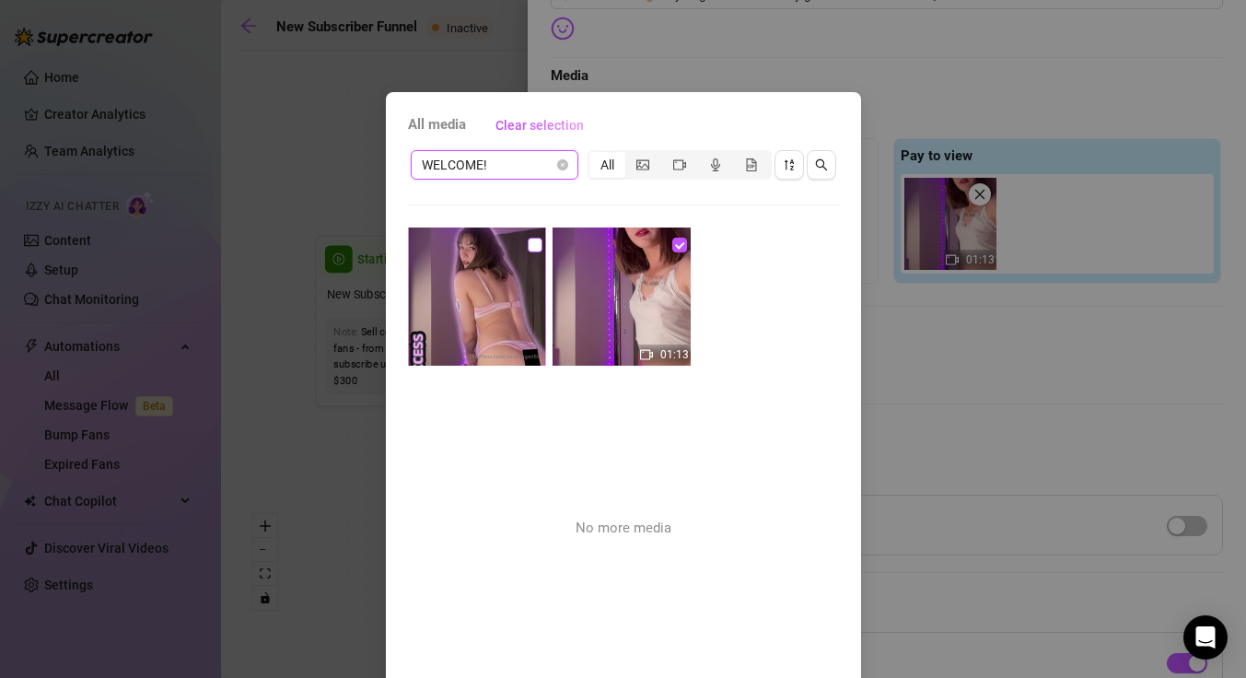
click at [528, 244] on input "checkbox" at bounding box center [535, 245] width 15 height 15
checkbox input "true"
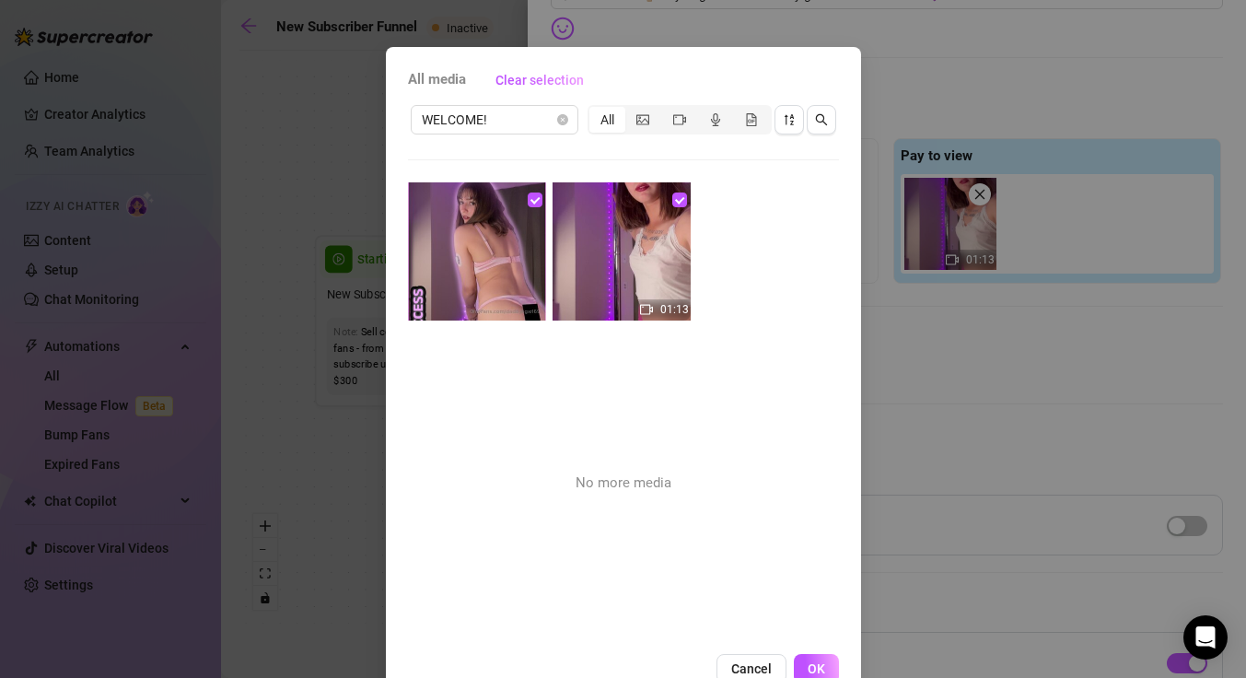
scroll to position [91, 0]
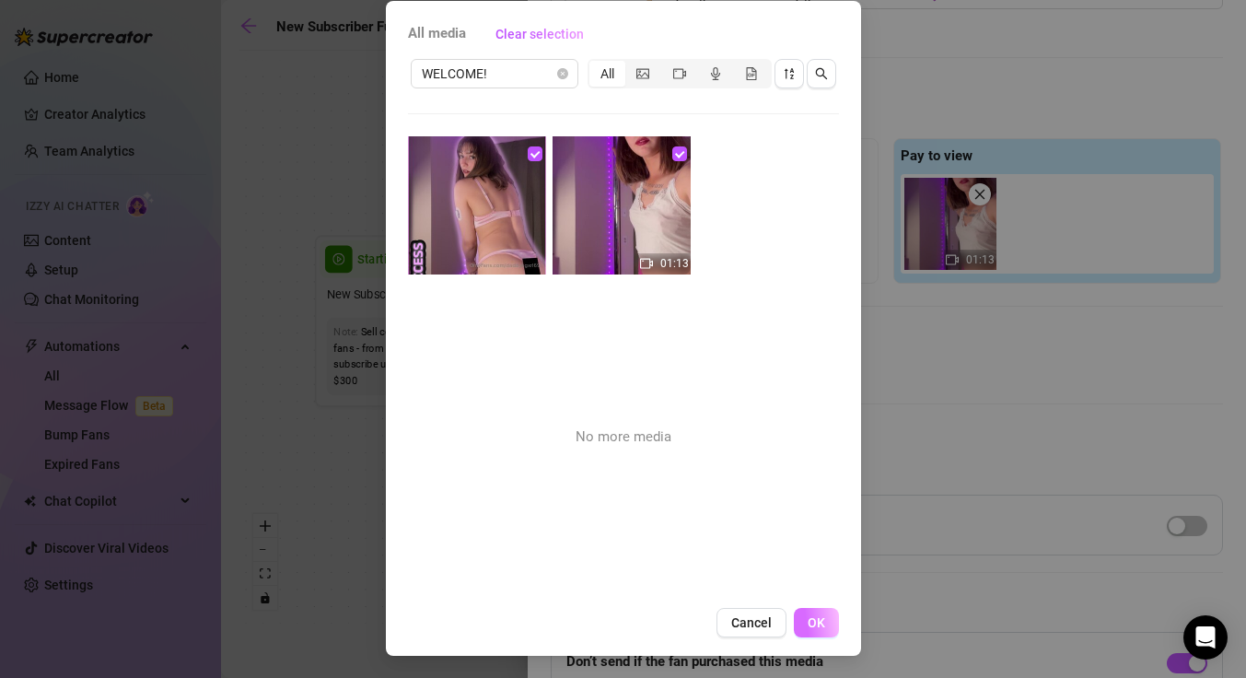
click at [812, 610] on button "OK" at bounding box center [816, 622] width 45 height 29
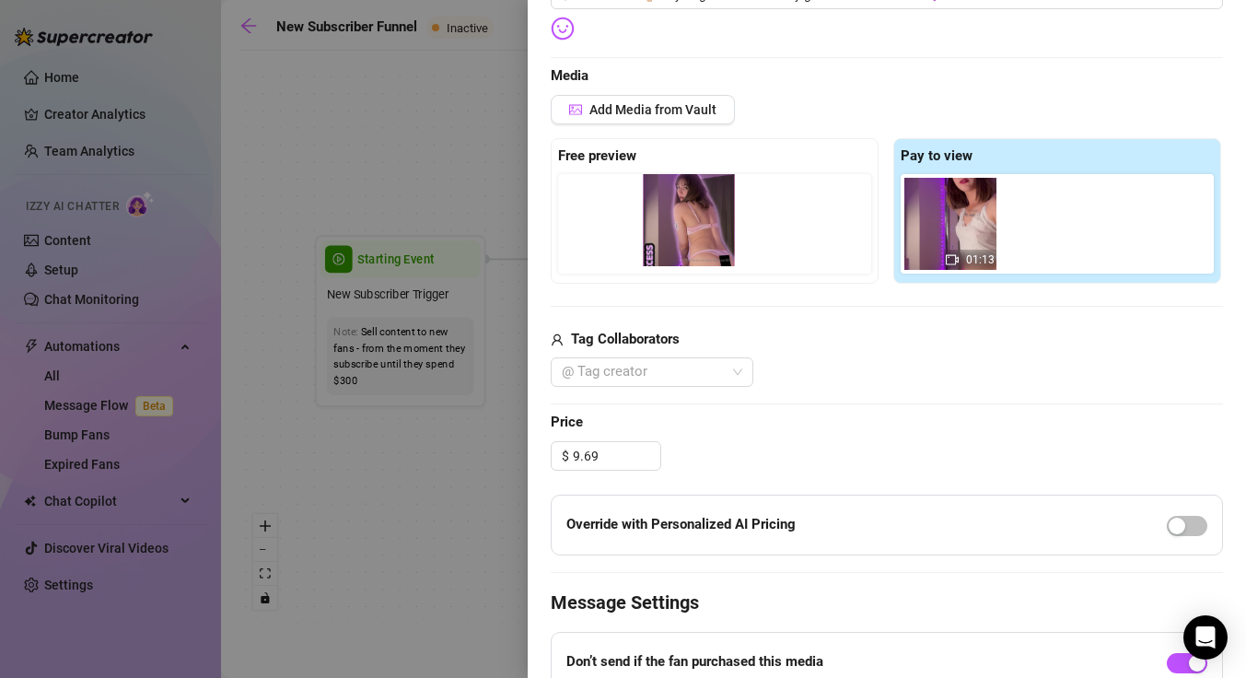
drag, startPoint x: 1072, startPoint y: 240, endPoint x: 713, endPoint y: 242, distance: 359.0
click at [713, 242] on div "Free preview Pay to view 01:13" at bounding box center [887, 210] width 672 height 145
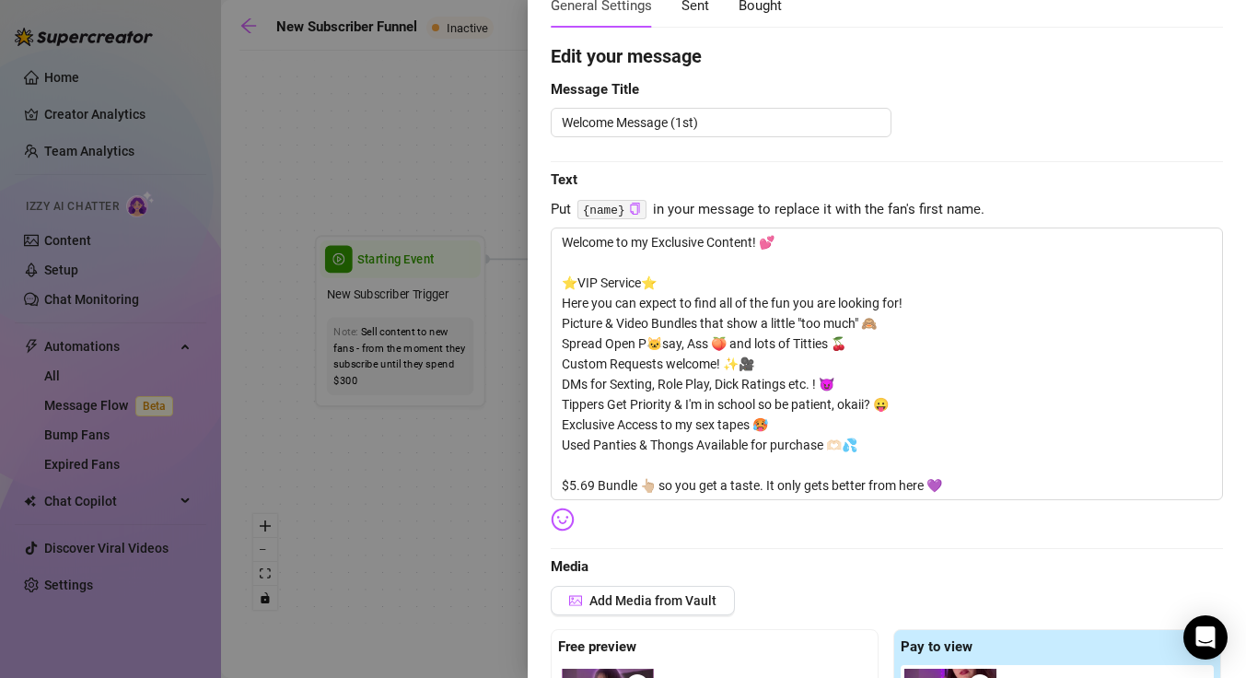
scroll to position [0, 0]
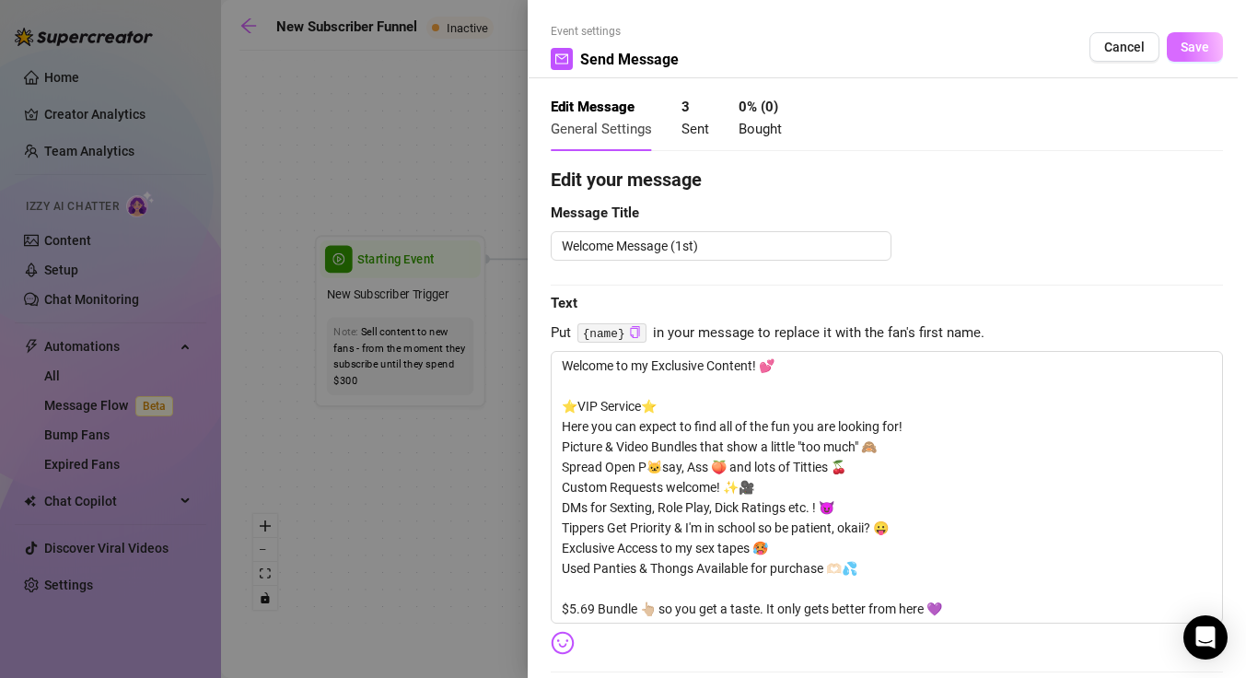
click at [1190, 41] on span "Save" at bounding box center [1194, 47] width 29 height 15
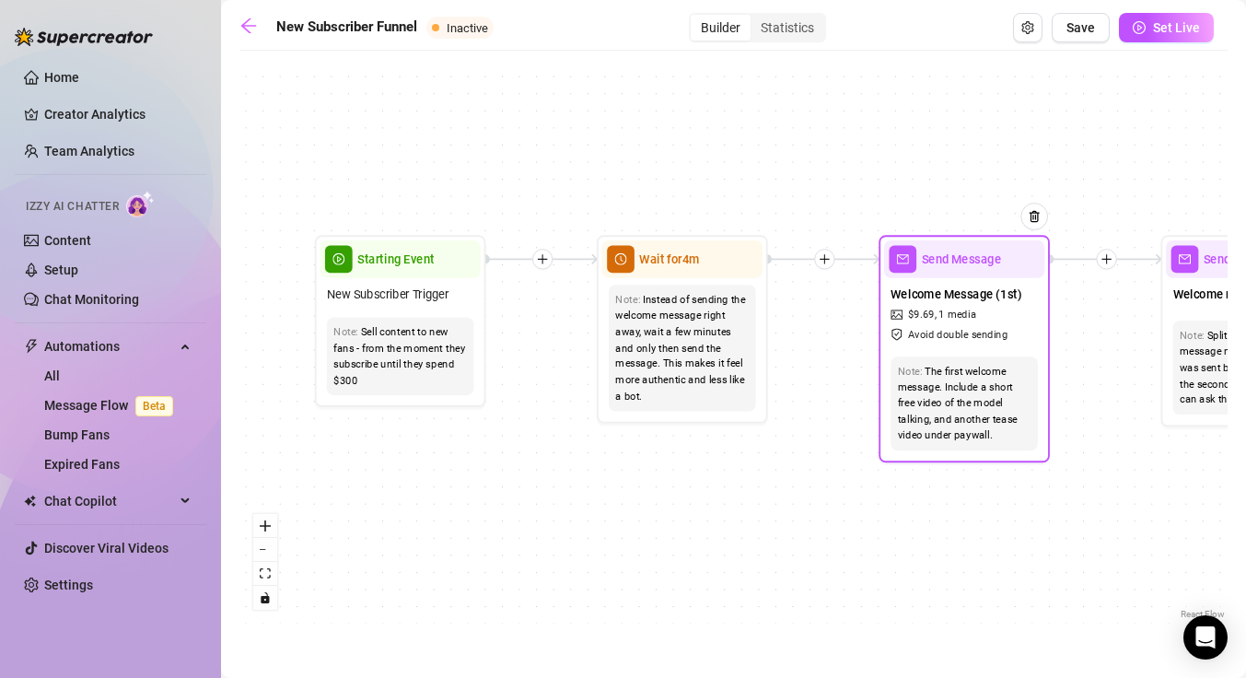
click at [933, 319] on span "$ 9.69 ," at bounding box center [922, 315] width 29 height 16
type textarea "Welcome to my Exclusive Content! 💕 ⭐️VIP Service⭐️ Here you can expect to find …"
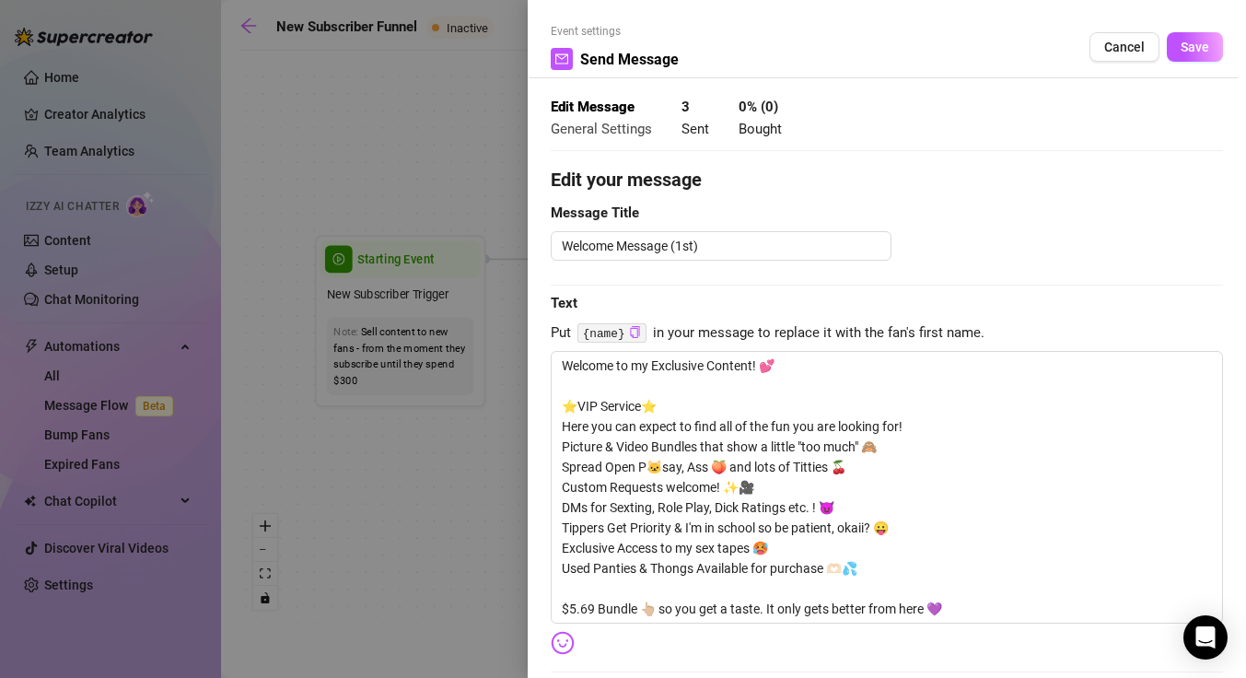
click at [933, 319] on div at bounding box center [623, 339] width 1246 height 678
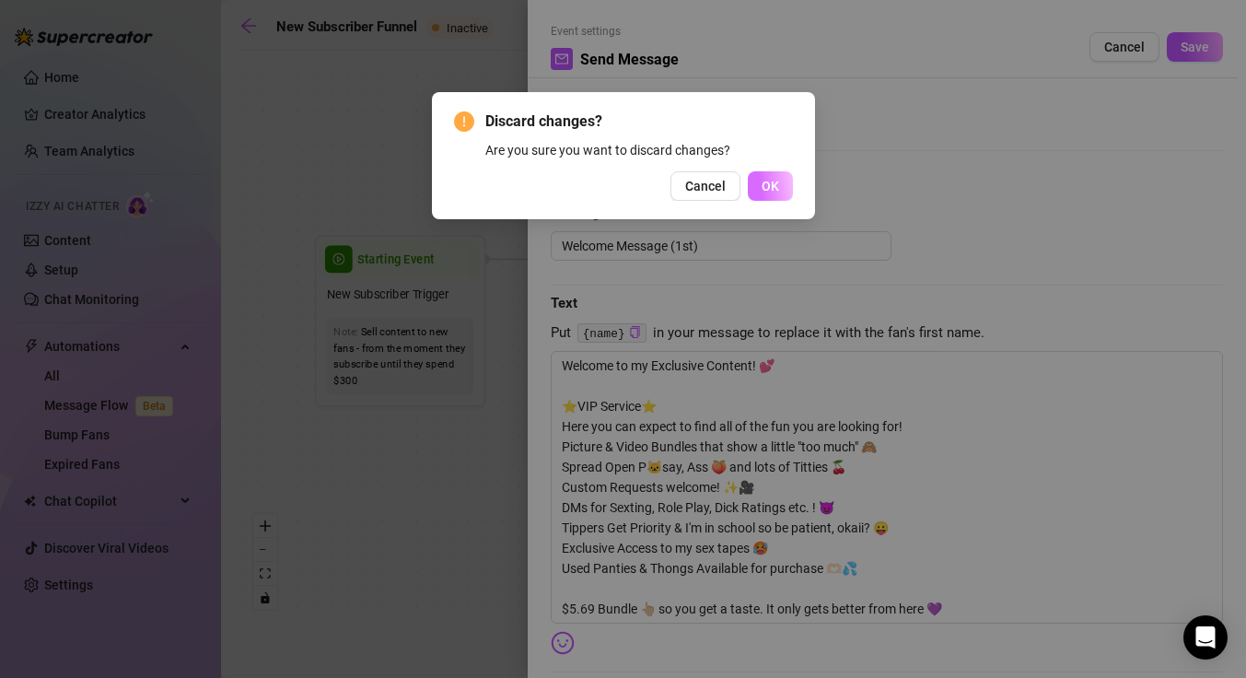
click at [771, 194] on button "OK" at bounding box center [770, 185] width 45 height 29
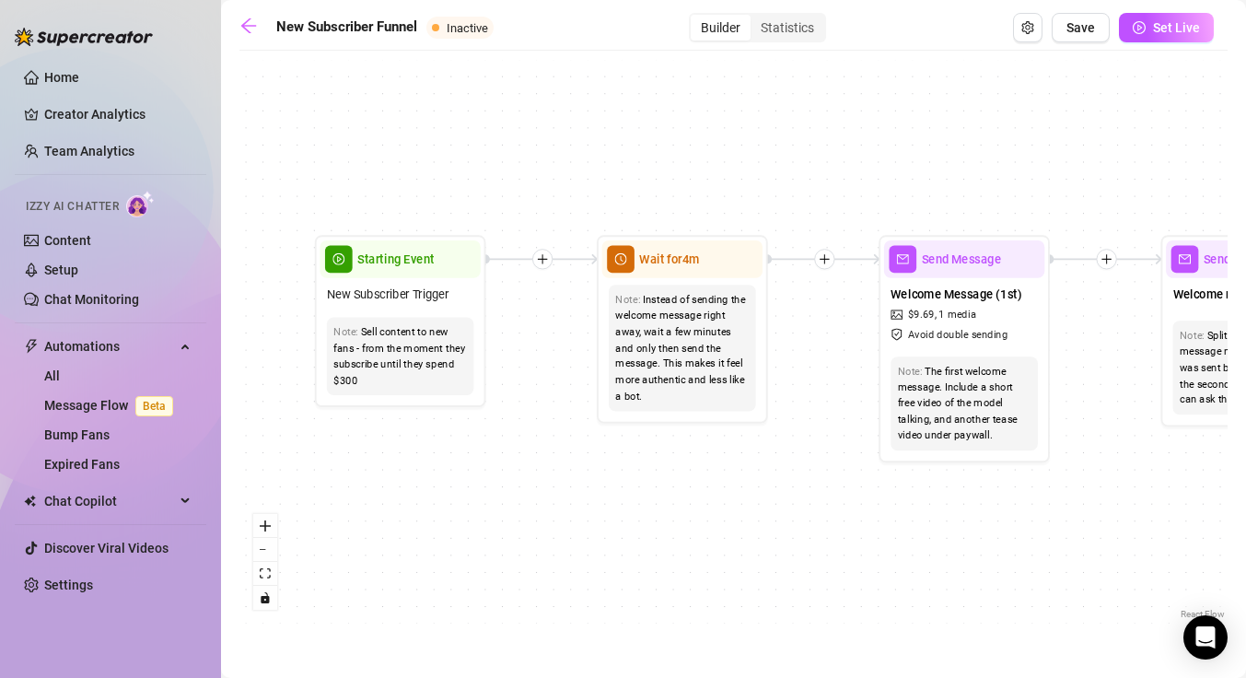
click at [925, 331] on span "Avoid double sending" at bounding box center [958, 335] width 100 height 16
type textarea "Welcome to my Exclusive Content! 💕 ⭐️VIP Service⭐️ Here you can expect to find …"
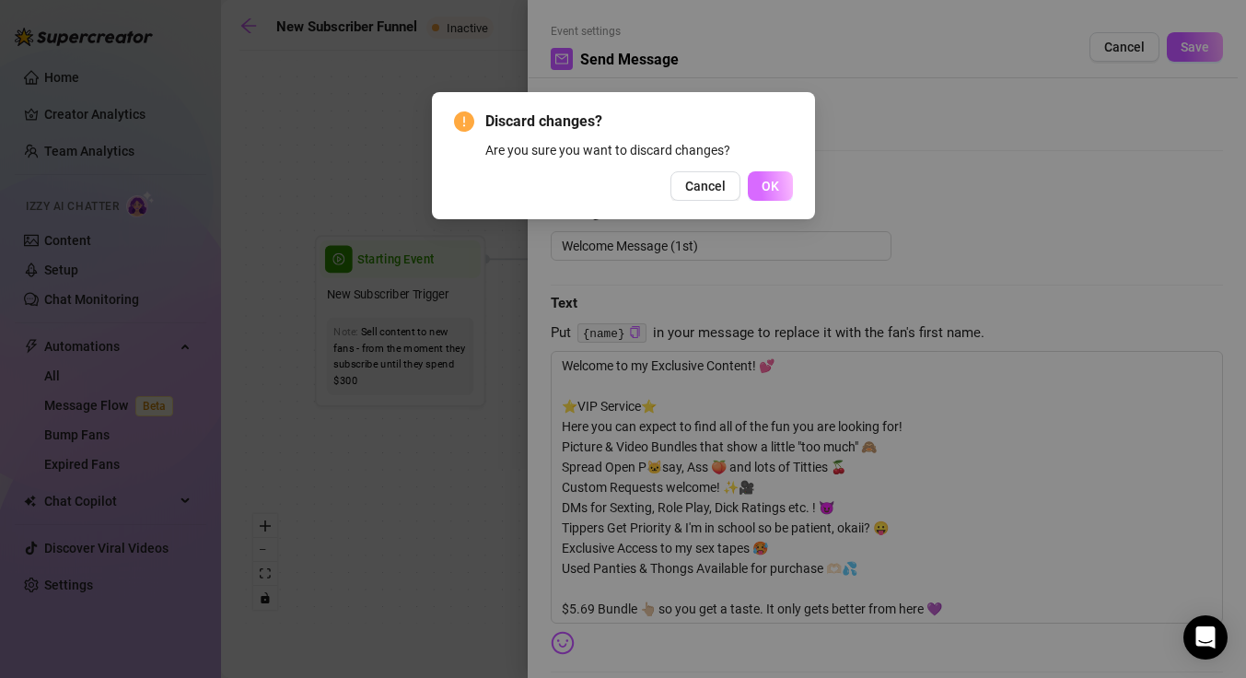
click at [761, 179] on span "OK" at bounding box center [769, 186] width 17 height 15
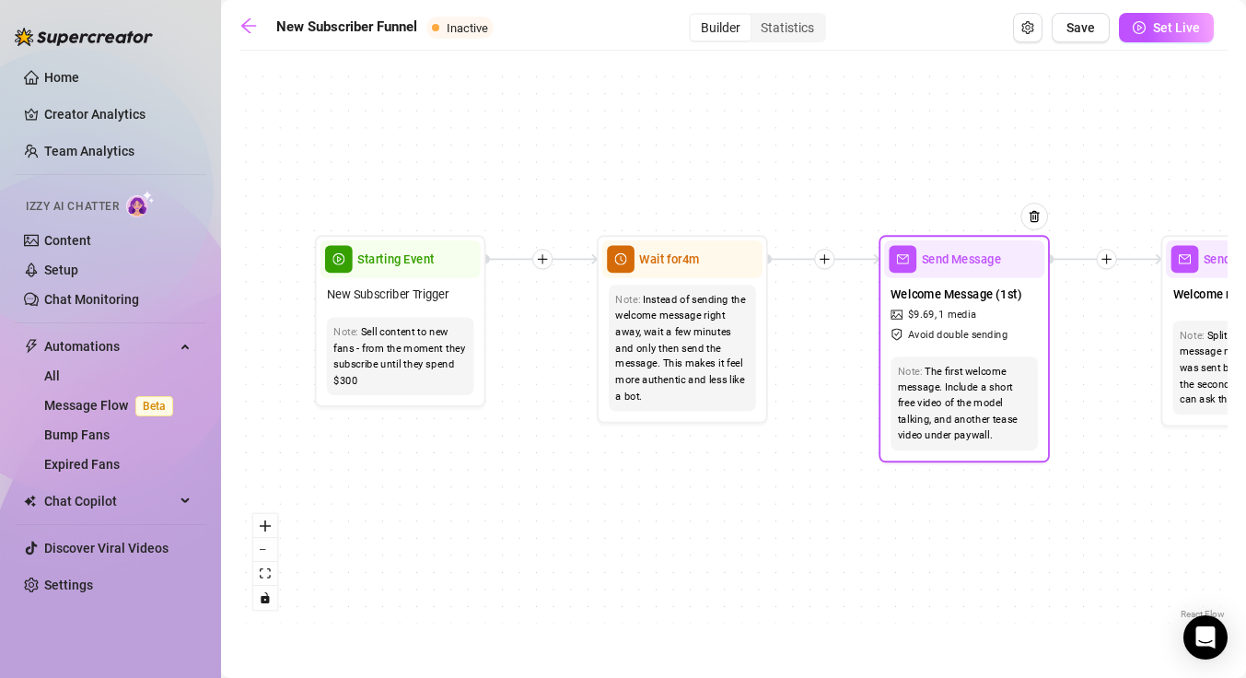
click at [967, 334] on span "Avoid double sending" at bounding box center [958, 335] width 100 height 16
type textarea "Welcome to my Exclusive Content! 💕 ⭐️VIP Service⭐️ Here you can expect to find …"
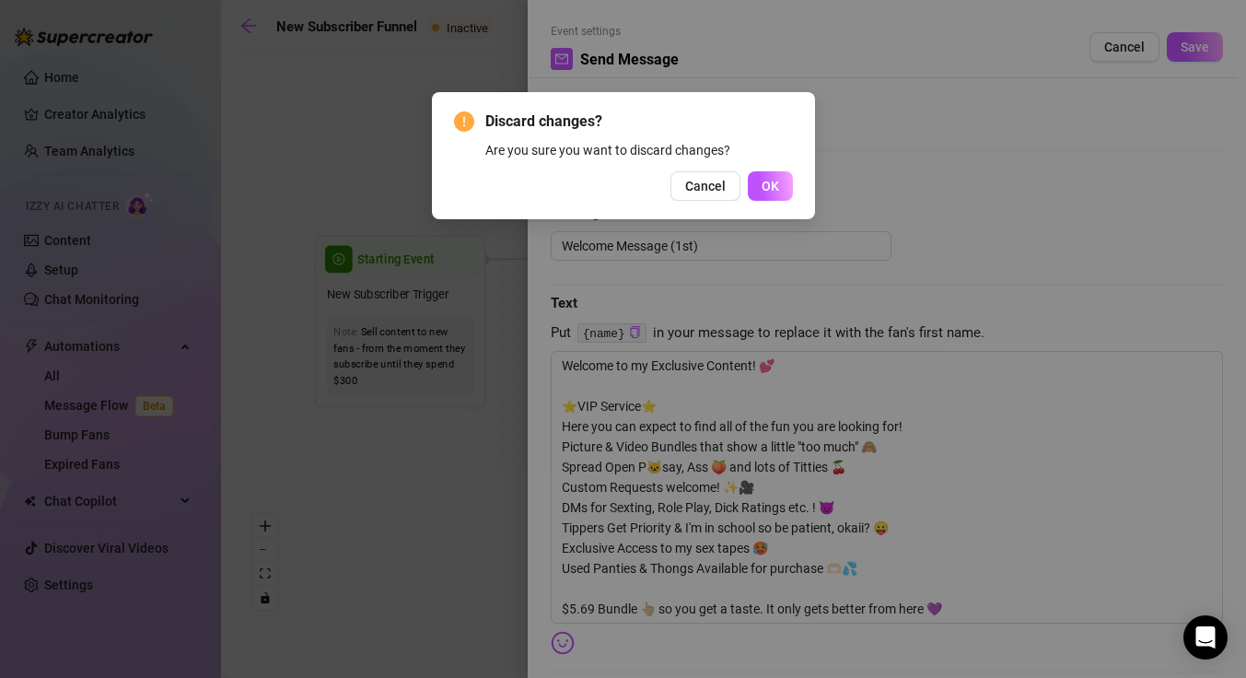
click at [716, 183] on span "Cancel" at bounding box center [705, 186] width 41 height 15
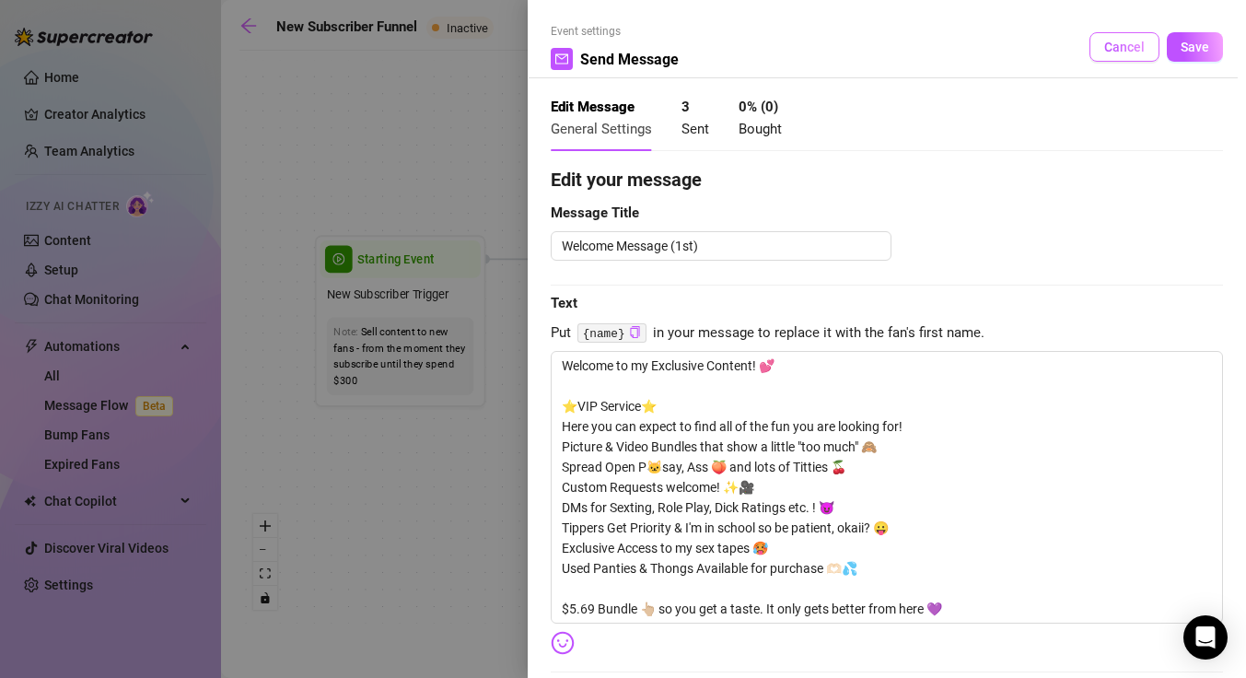
click at [1113, 52] on span "Cancel" at bounding box center [1124, 47] width 41 height 15
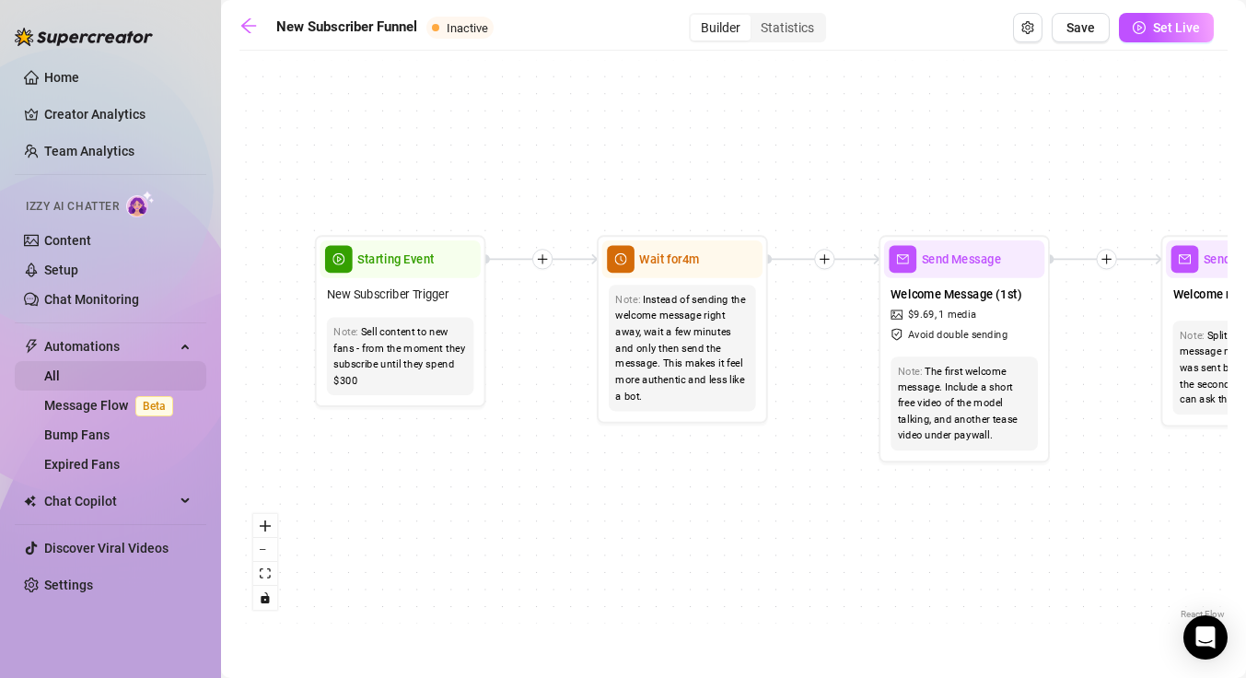
click at [60, 376] on link "All" at bounding box center [52, 375] width 16 height 15
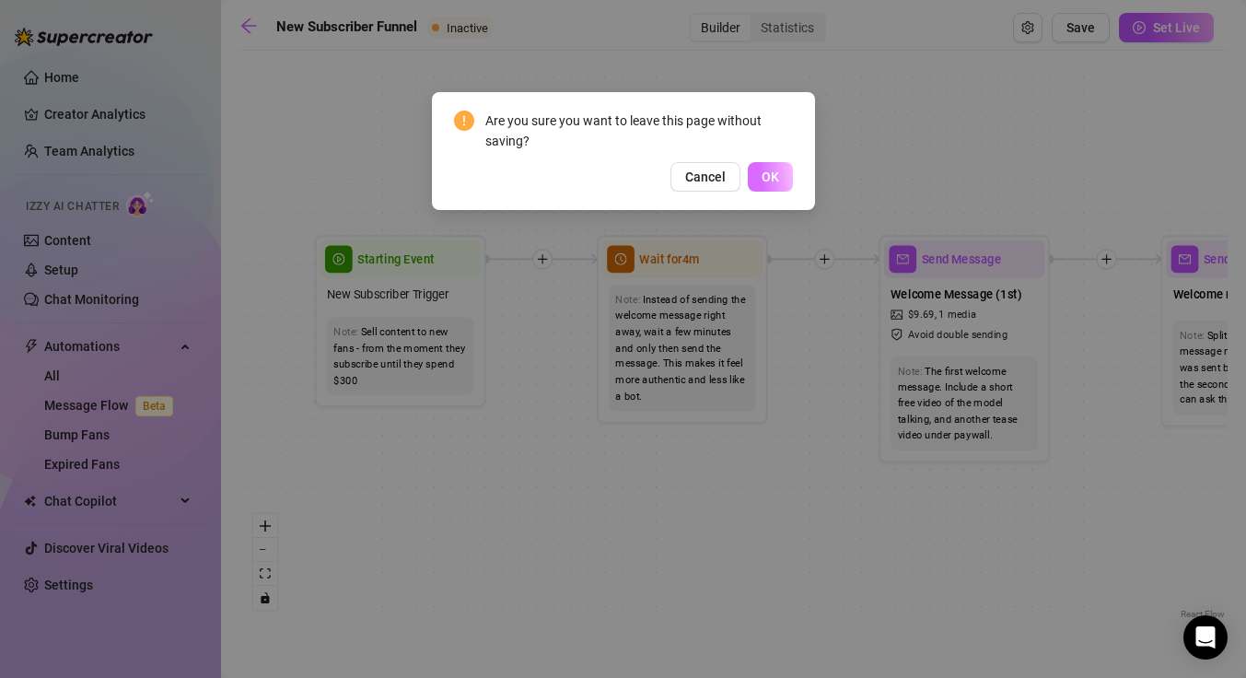
click at [777, 182] on span "OK" at bounding box center [769, 176] width 17 height 15
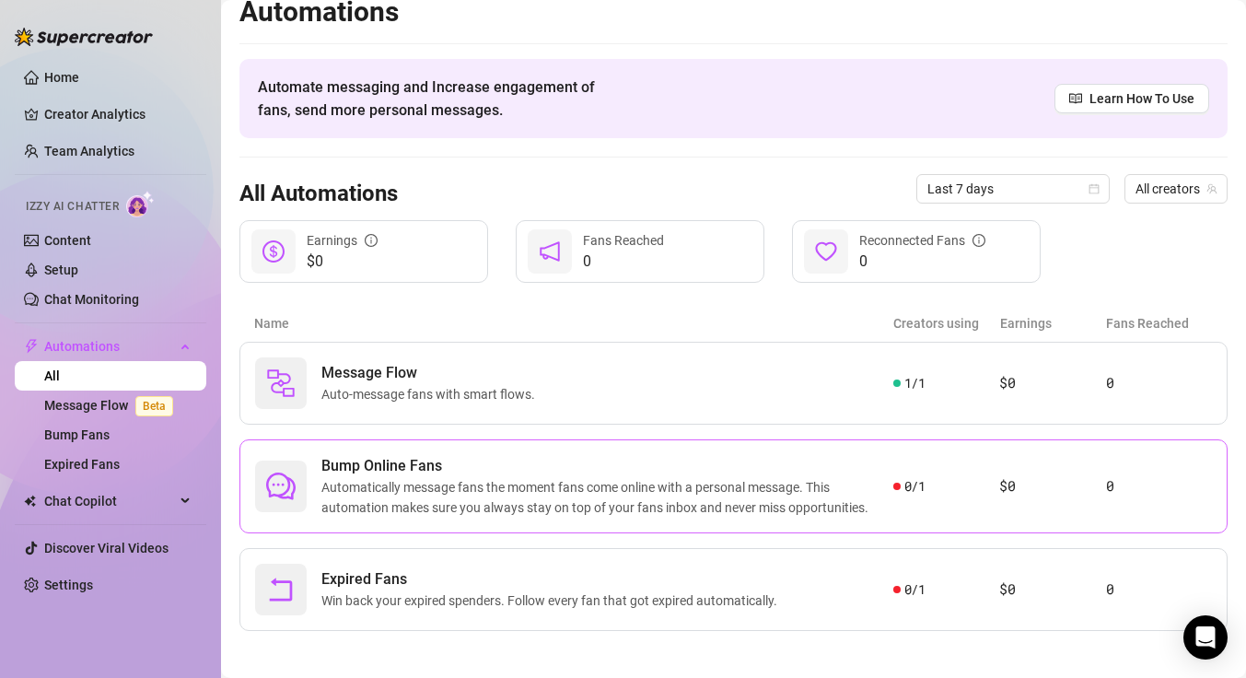
scroll to position [27, 0]
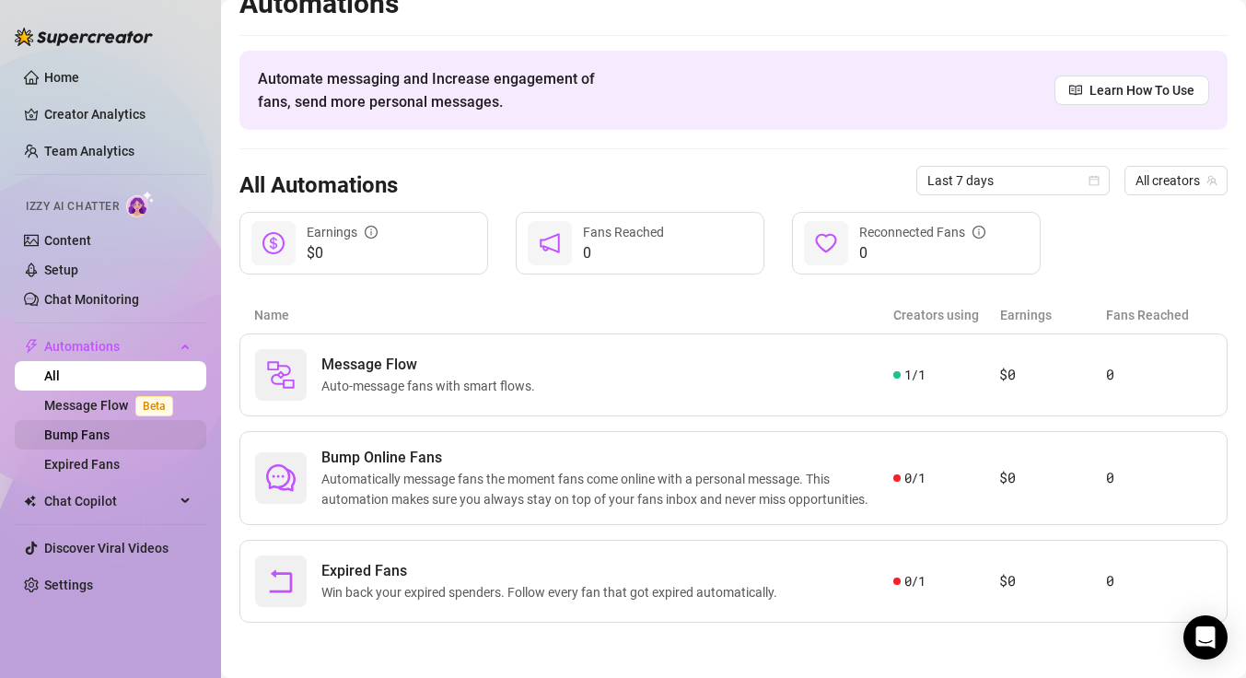
click at [84, 427] on link "Bump Fans" at bounding box center [76, 434] width 65 height 15
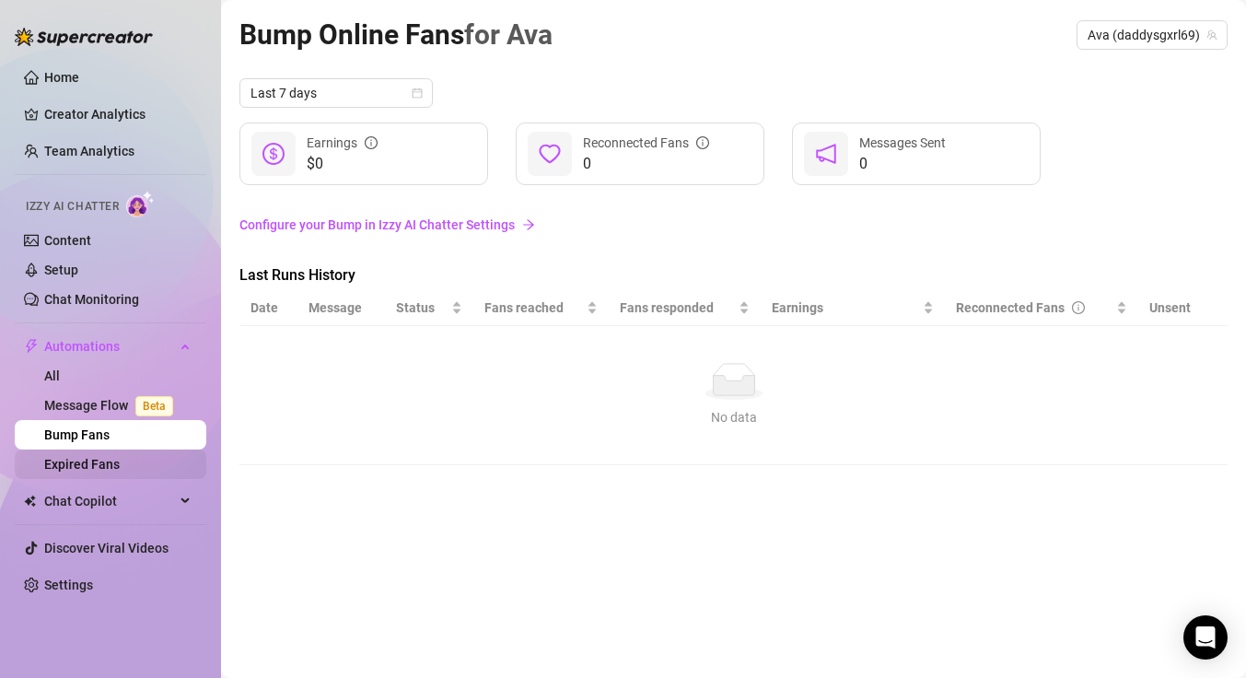
click at [103, 466] on link "Expired Fans" at bounding box center [81, 464] width 75 height 15
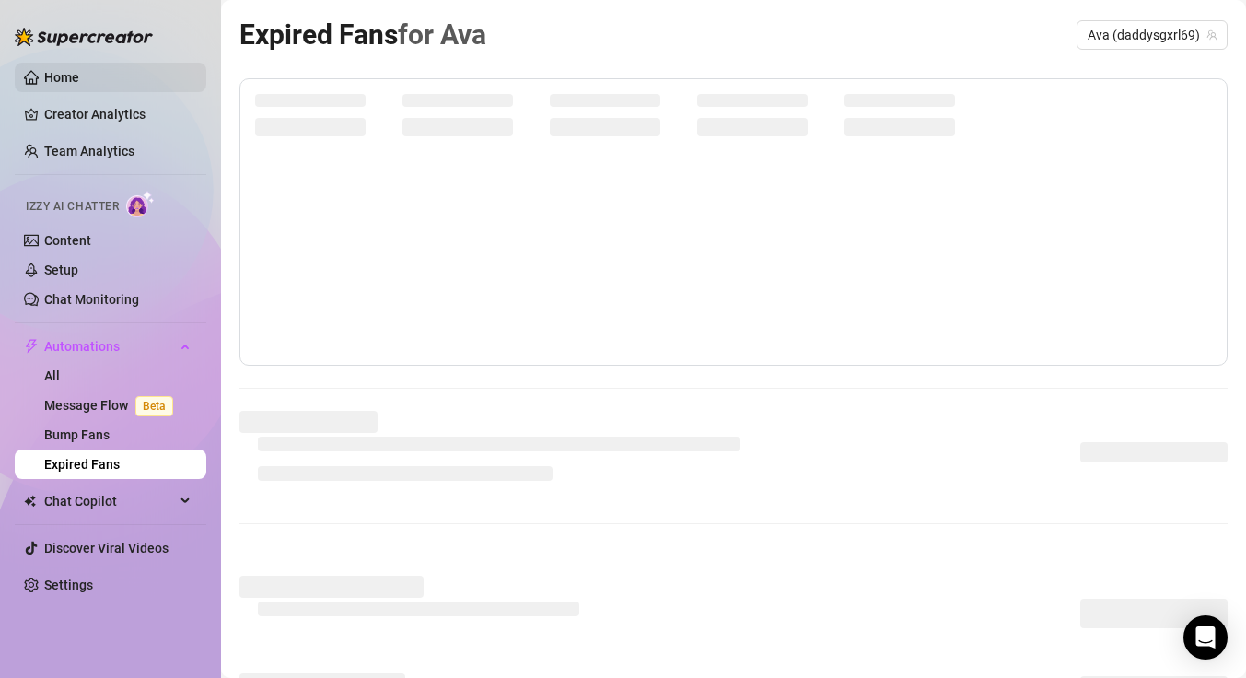
click at [58, 70] on link "Home" at bounding box center [61, 77] width 35 height 15
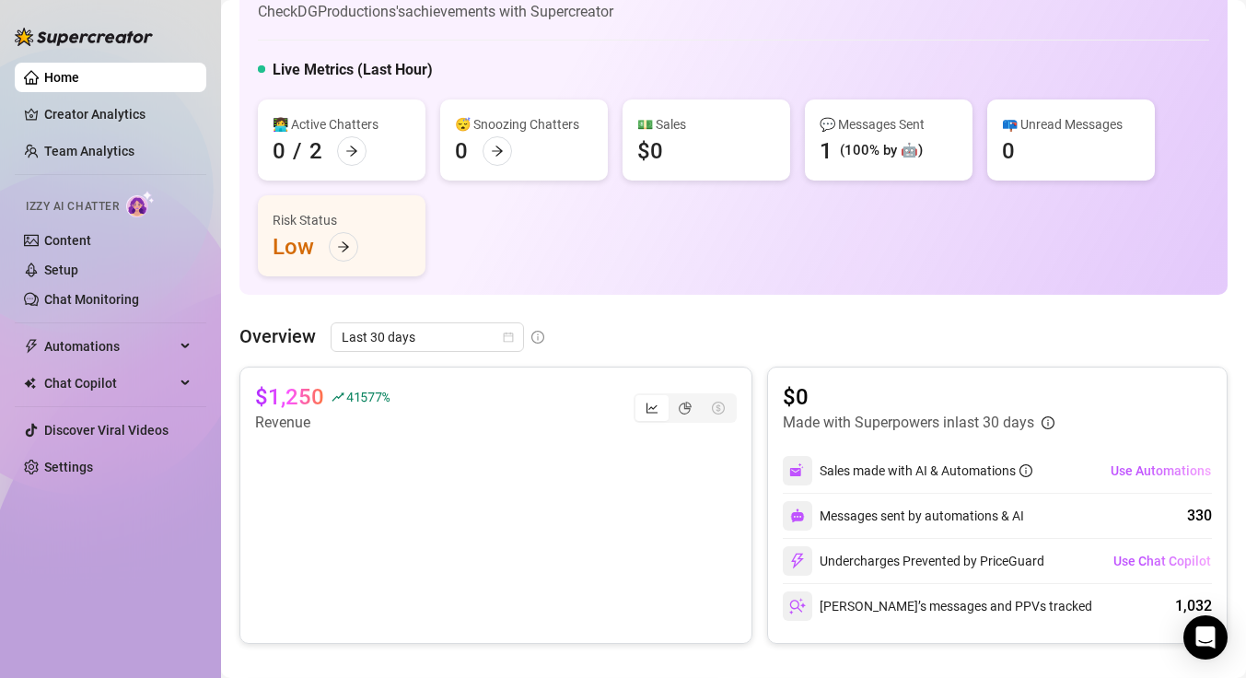
scroll to position [41, 0]
